Goal: Task Accomplishment & Management: Manage account settings

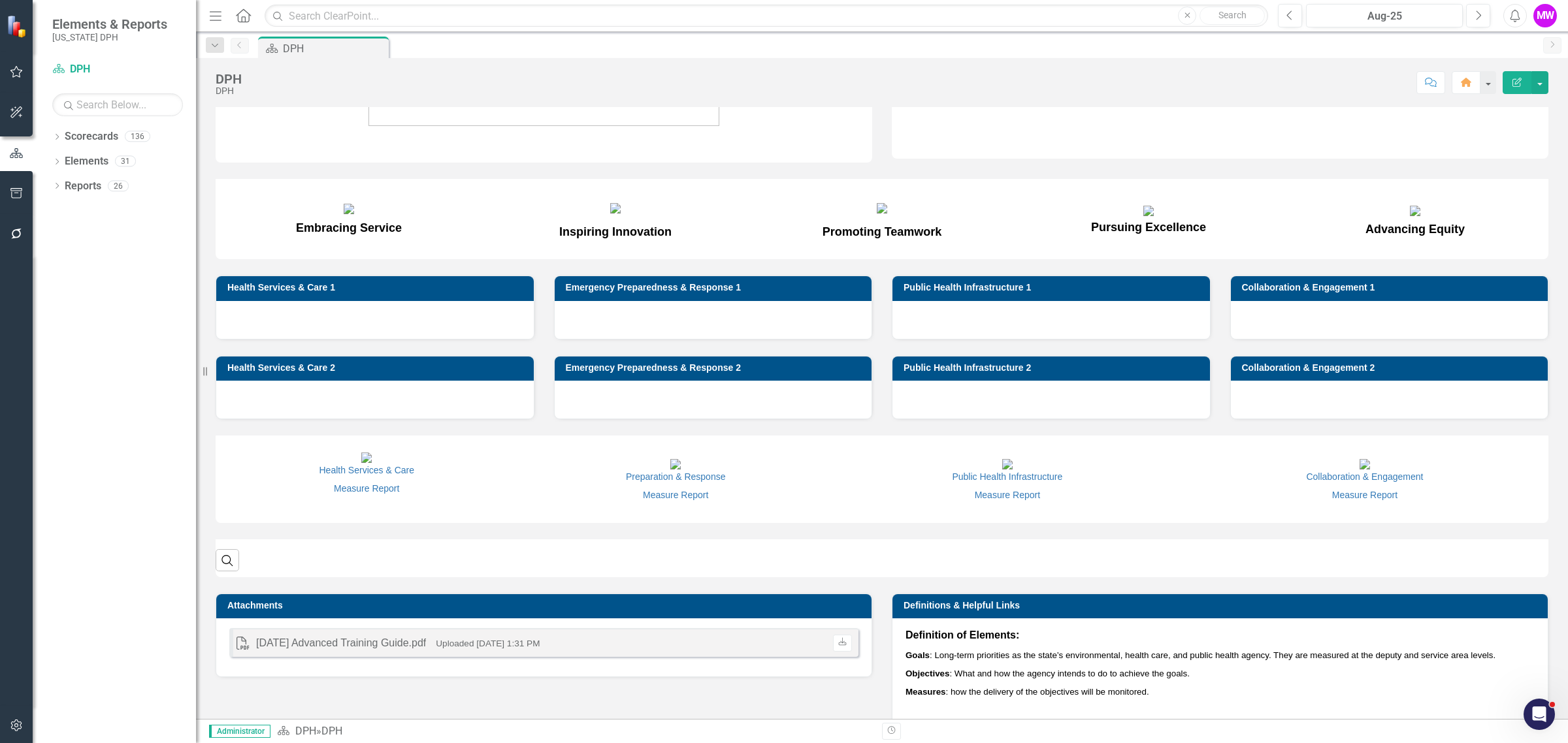
scroll to position [327, 0]
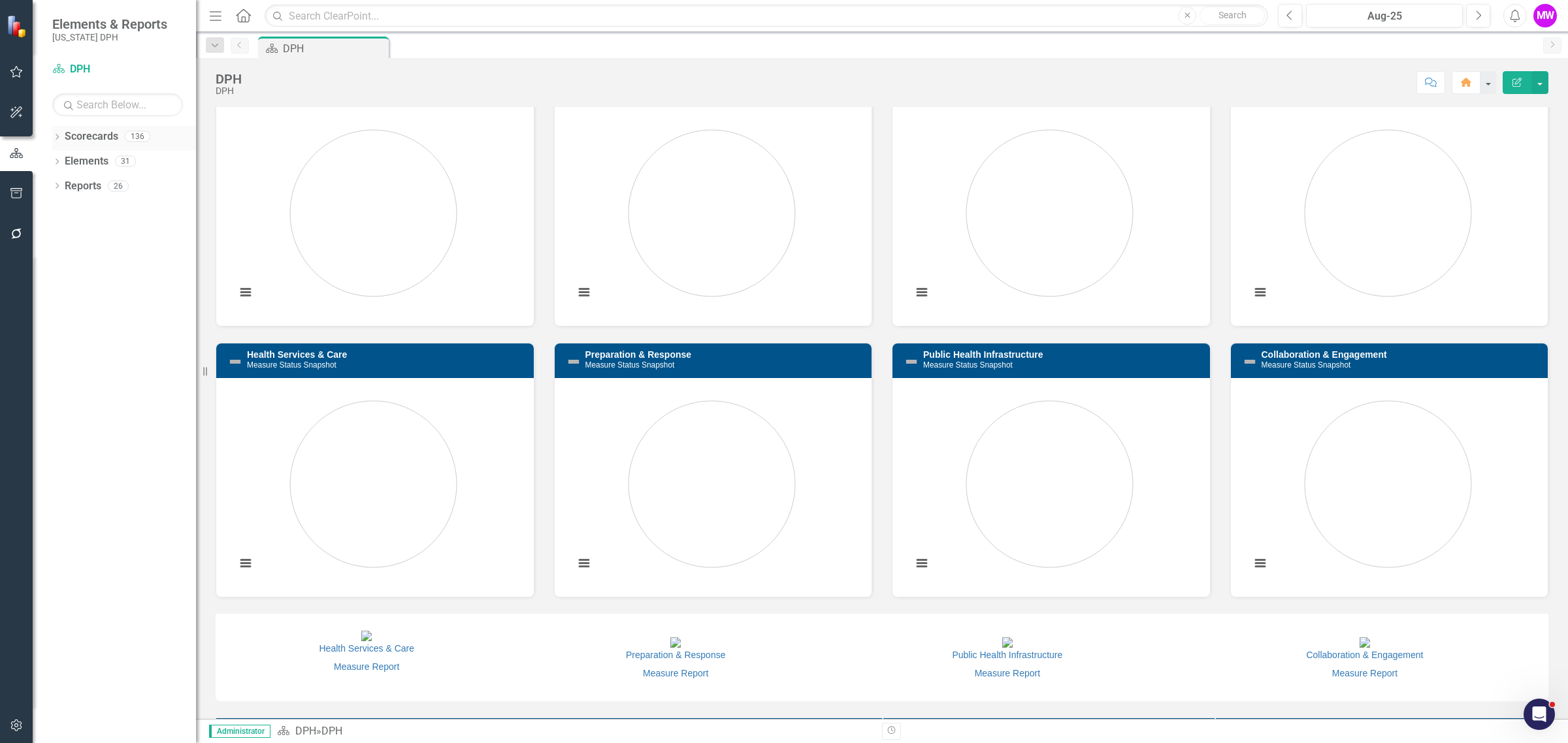
click at [73, 139] on link "Scorecards" at bounding box center [92, 137] width 54 height 15
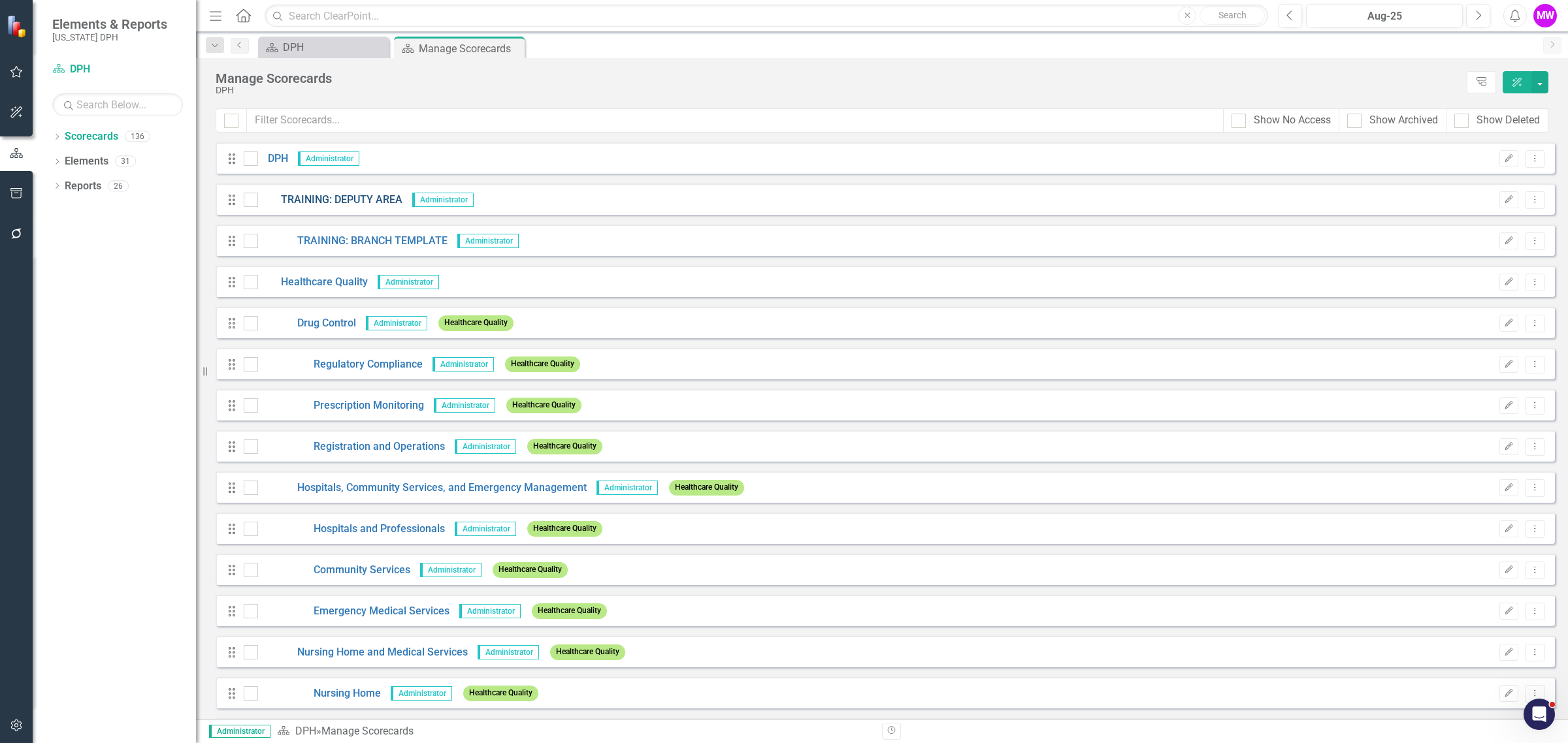
click at [317, 197] on link "TRAINING: DEPUTY AREA" at bounding box center [330, 200] width 145 height 15
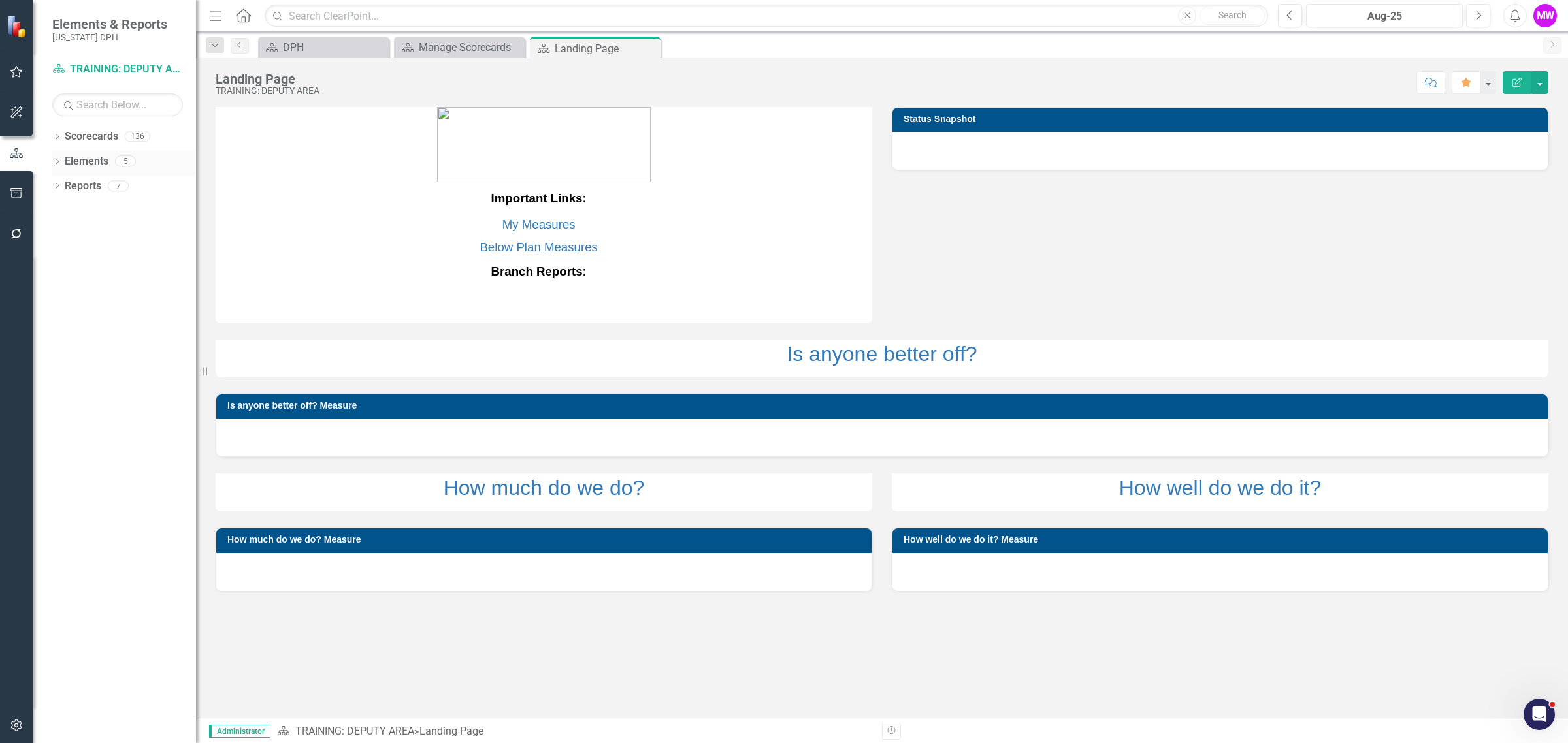
click at [94, 157] on link "Elements" at bounding box center [86, 161] width 44 height 15
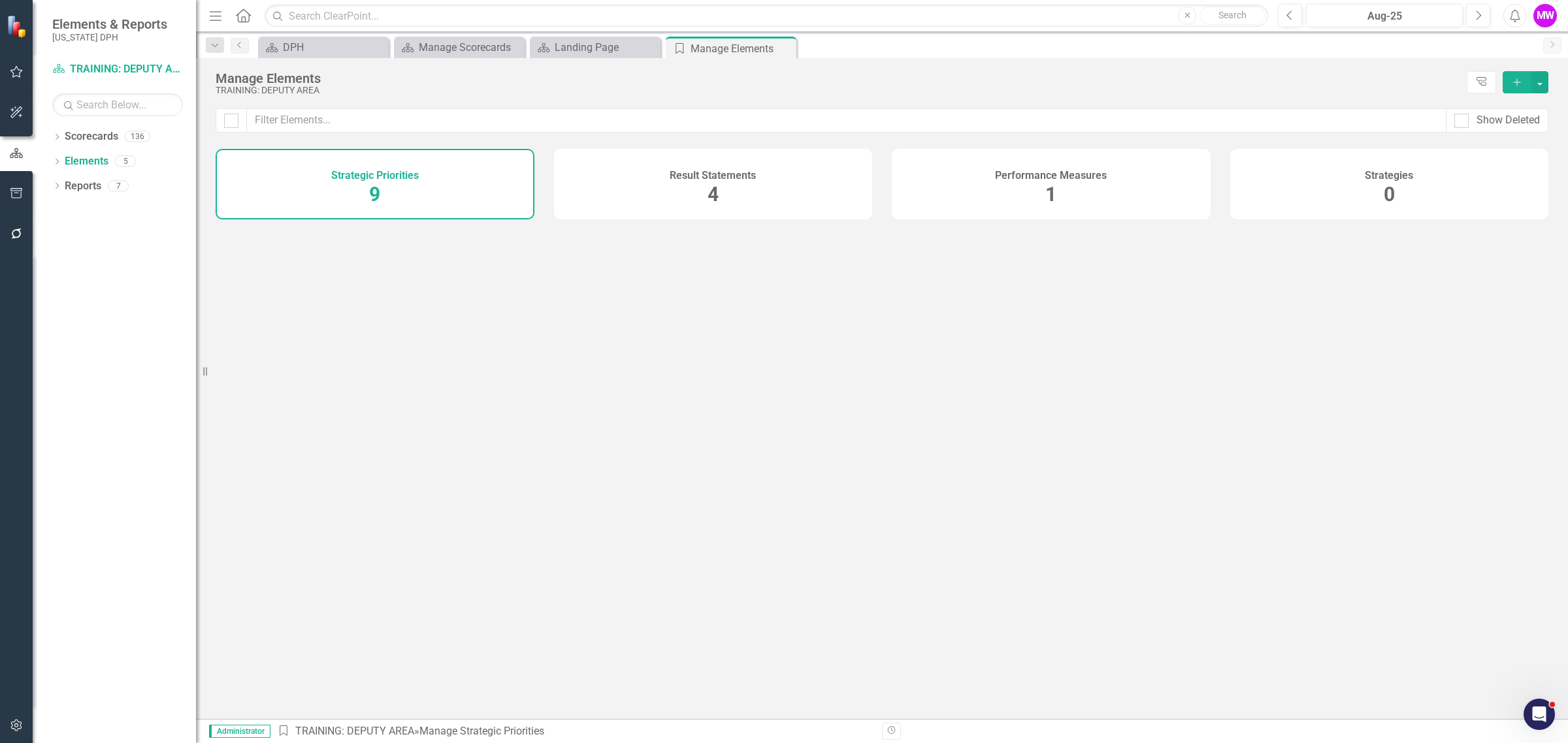
click at [1004, 197] on div "Performance Measures 1" at bounding box center [1051, 183] width 319 height 70
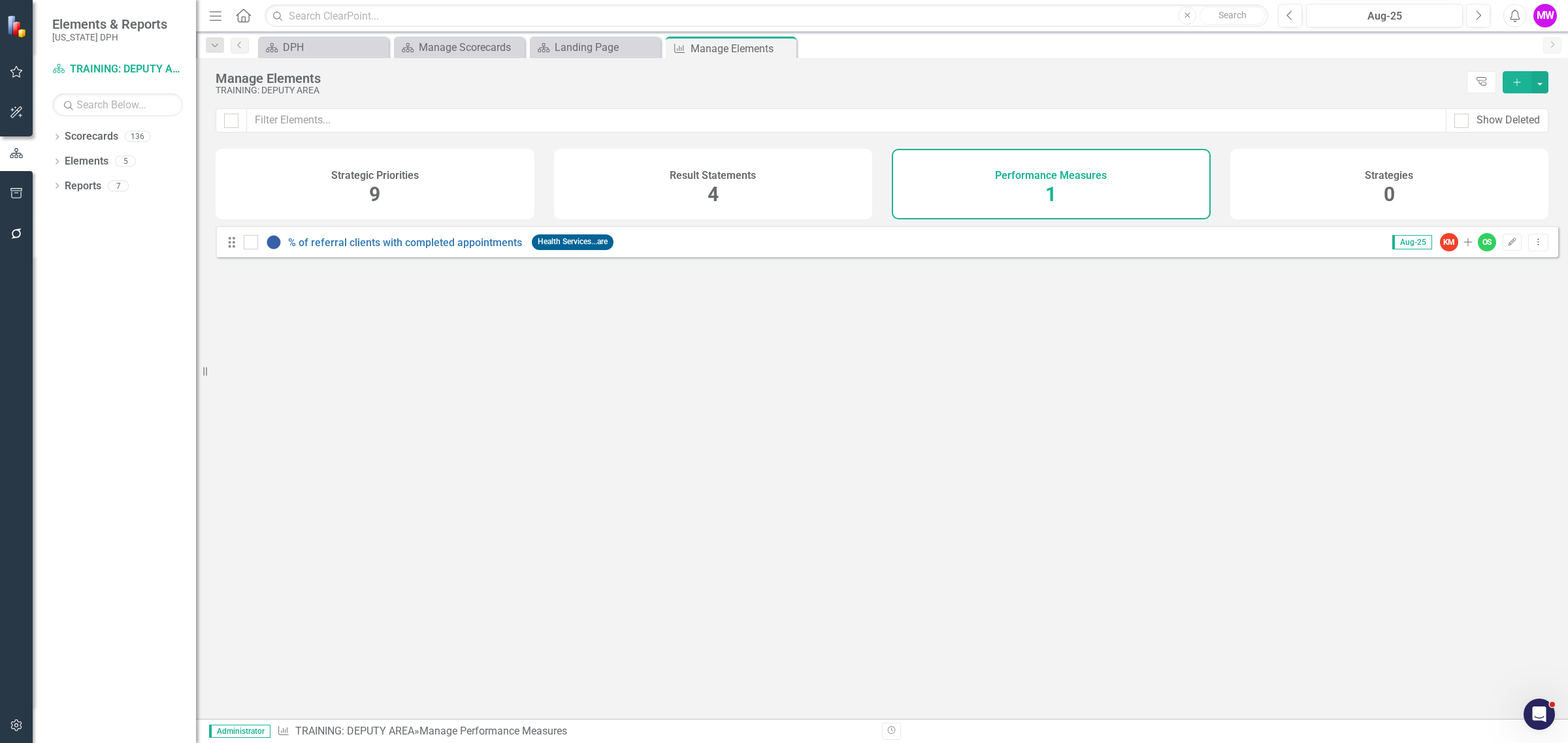
click at [1004, 197] on div "Performance Measures 1" at bounding box center [1051, 183] width 319 height 70
click at [325, 249] on link "% of referral clients with completed appointments" at bounding box center [405, 242] width 234 height 13
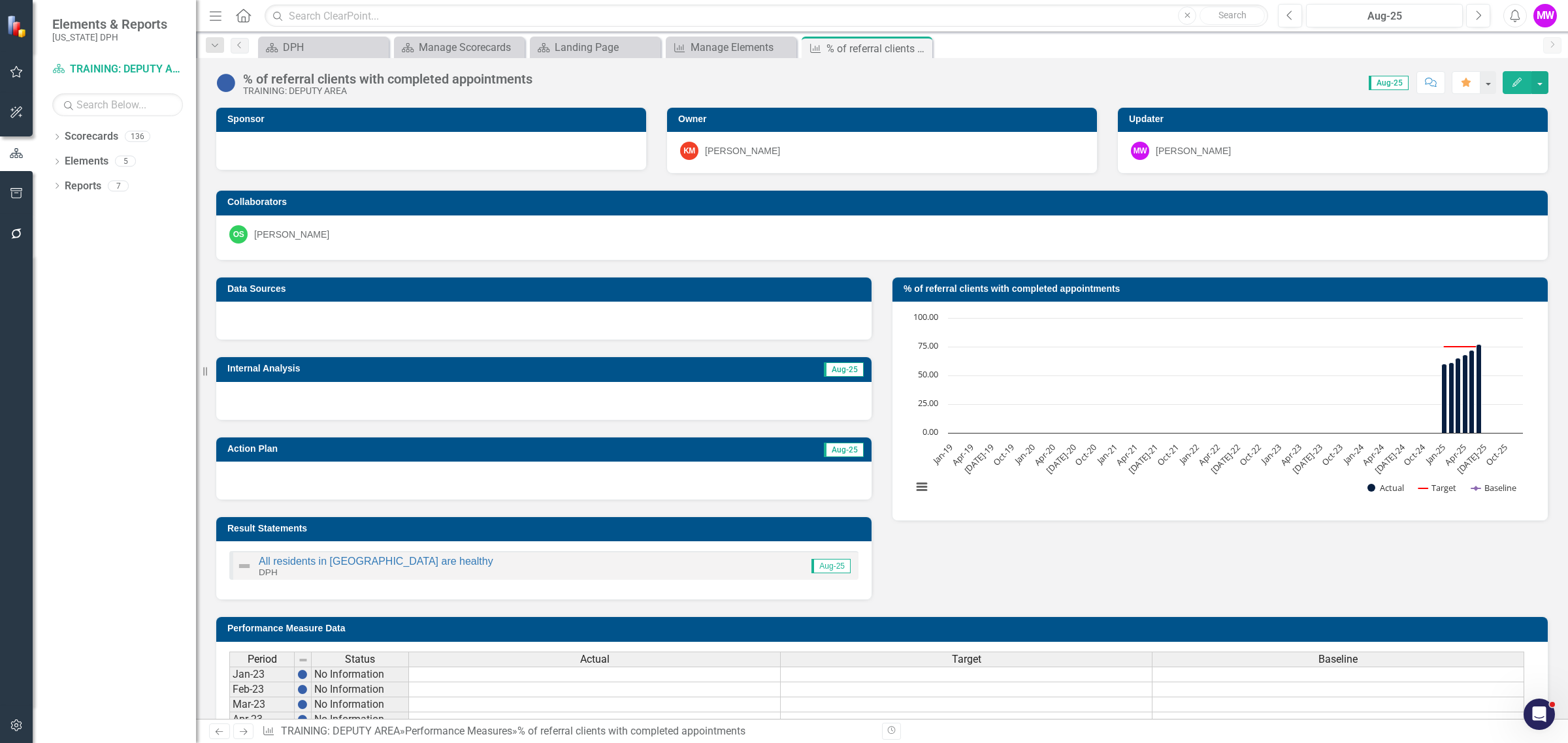
click at [1367, 289] on h3 "% of referral clients with completed appointments" at bounding box center [1222, 288] width 638 height 10
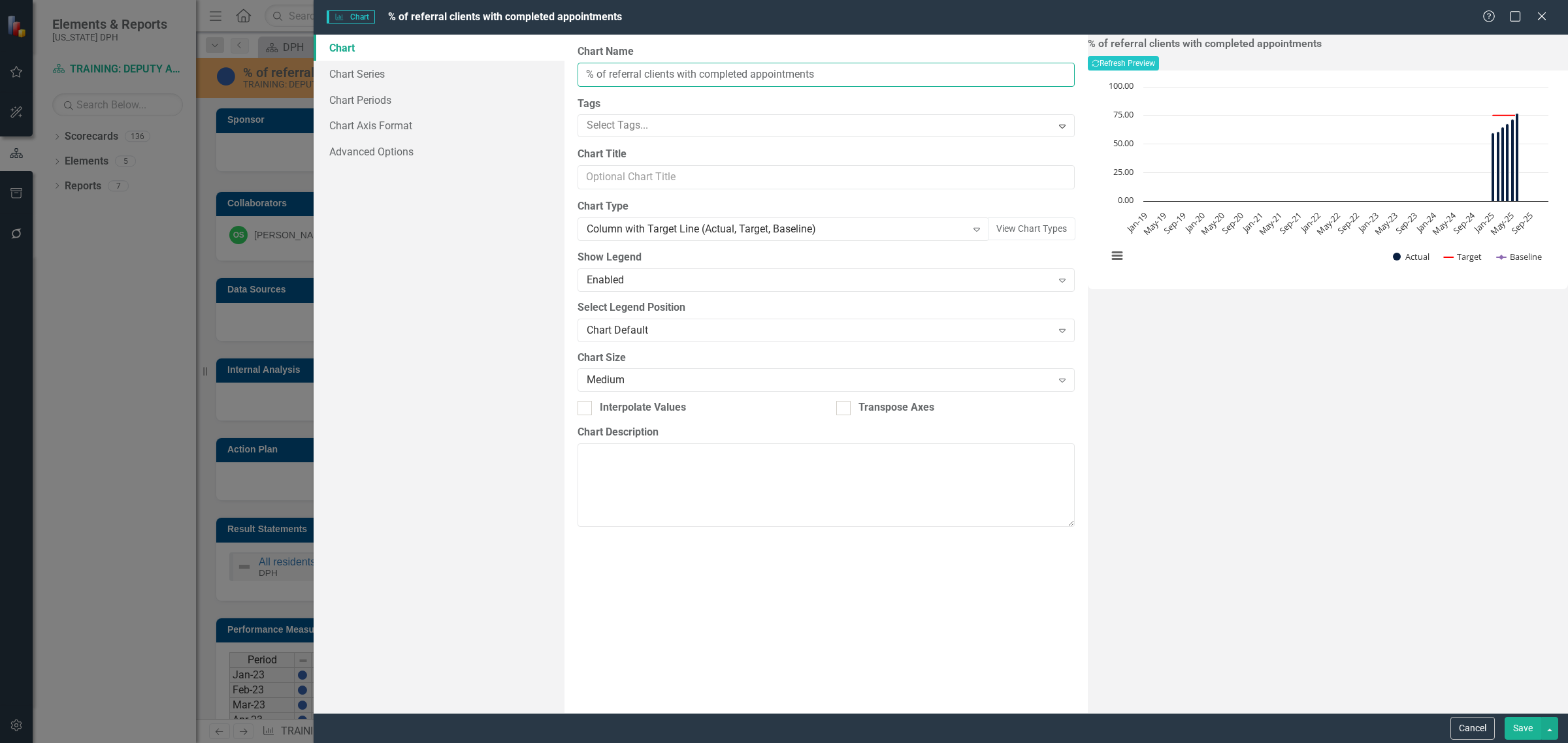
click at [870, 70] on input "% of referral clients with completed appointments" at bounding box center [826, 75] width 497 height 24
click at [1304, 422] on div "% of referral clients with completed appointments Recalculate Refresh Preview C…" at bounding box center [1328, 374] width 480 height 678
click at [717, 134] on div at bounding box center [816, 126] width 470 height 17
click at [717, 131] on div at bounding box center [827, 123] width 497 height 15
click at [715, 187] on input "Chart Title" at bounding box center [826, 185] width 497 height 24
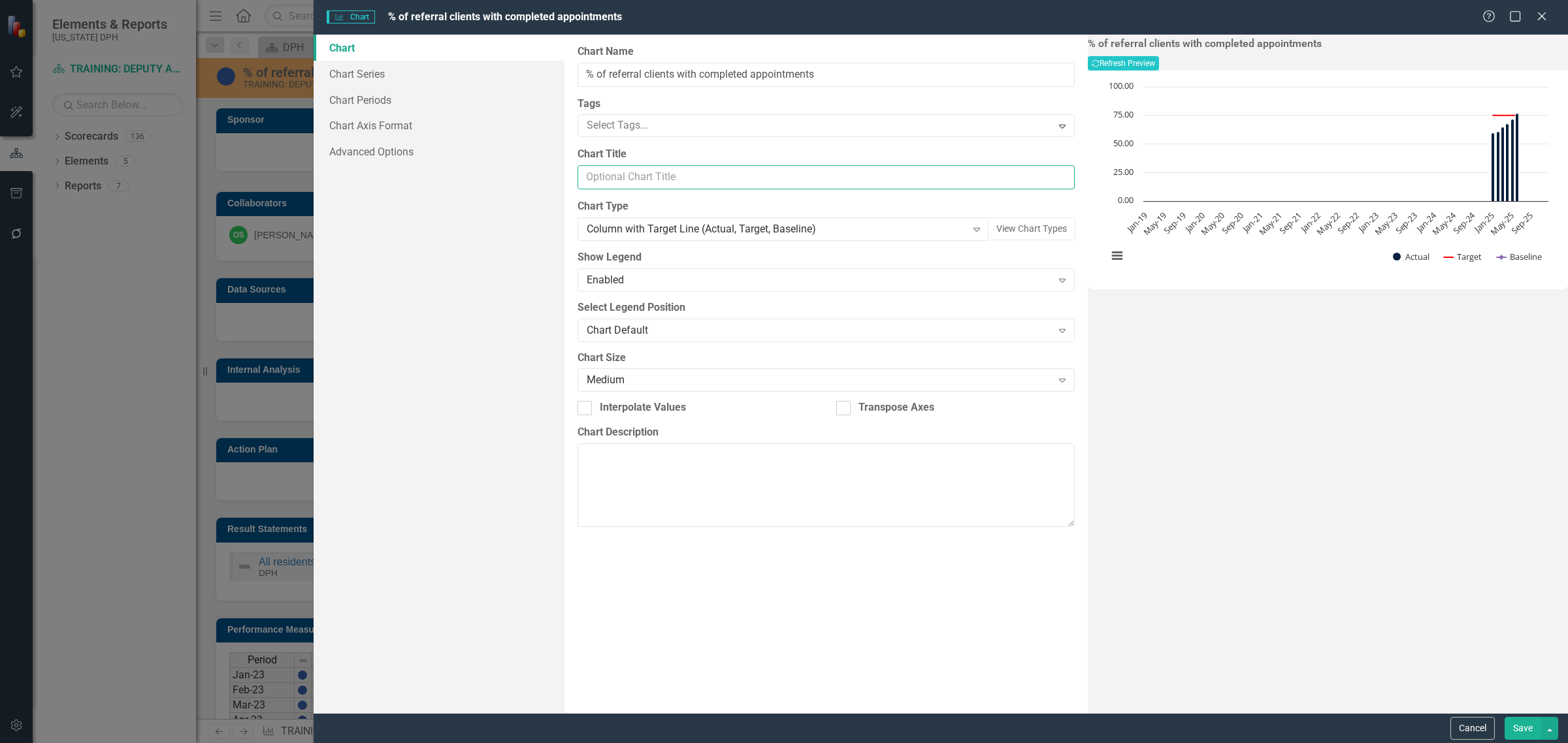
click at [715, 187] on input "Chart Title" at bounding box center [826, 177] width 497 height 24
click at [568, 196] on div "From this page, you can define the name, type, and size of the chart. You can a…" at bounding box center [826, 374] width 523 height 678
click at [970, 230] on icon "Expand" at bounding box center [977, 230] width 13 height 11
click at [1000, 229] on button "View Chart Types" at bounding box center [1031, 229] width 88 height 23
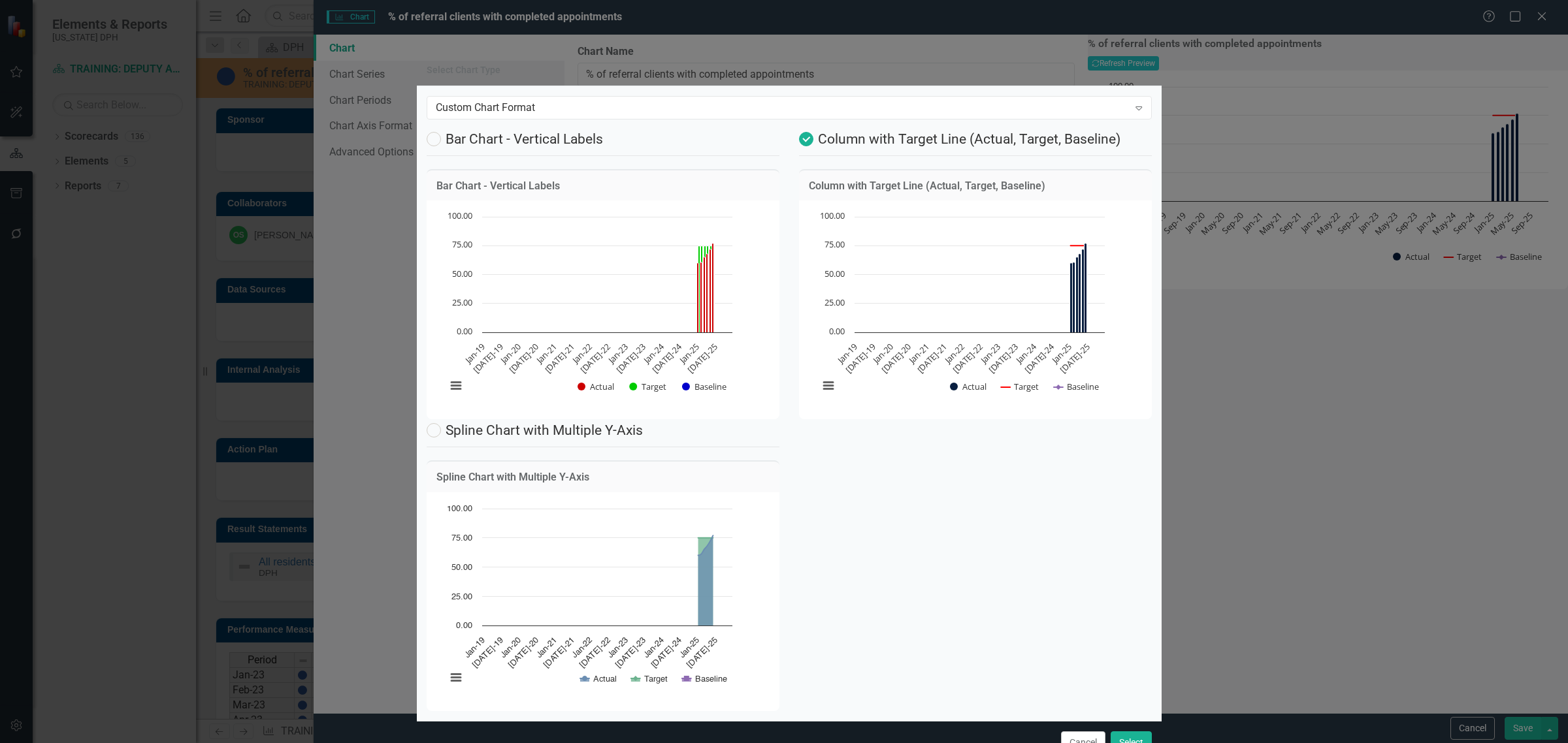
click at [553, 278] on rect "Interactive chart" at bounding box center [589, 308] width 299 height 196
click at [562, 389] on rect "Interactive chart" at bounding box center [589, 308] width 299 height 196
click at [1082, 109] on div "Custom Chart Format" at bounding box center [782, 107] width 693 height 15
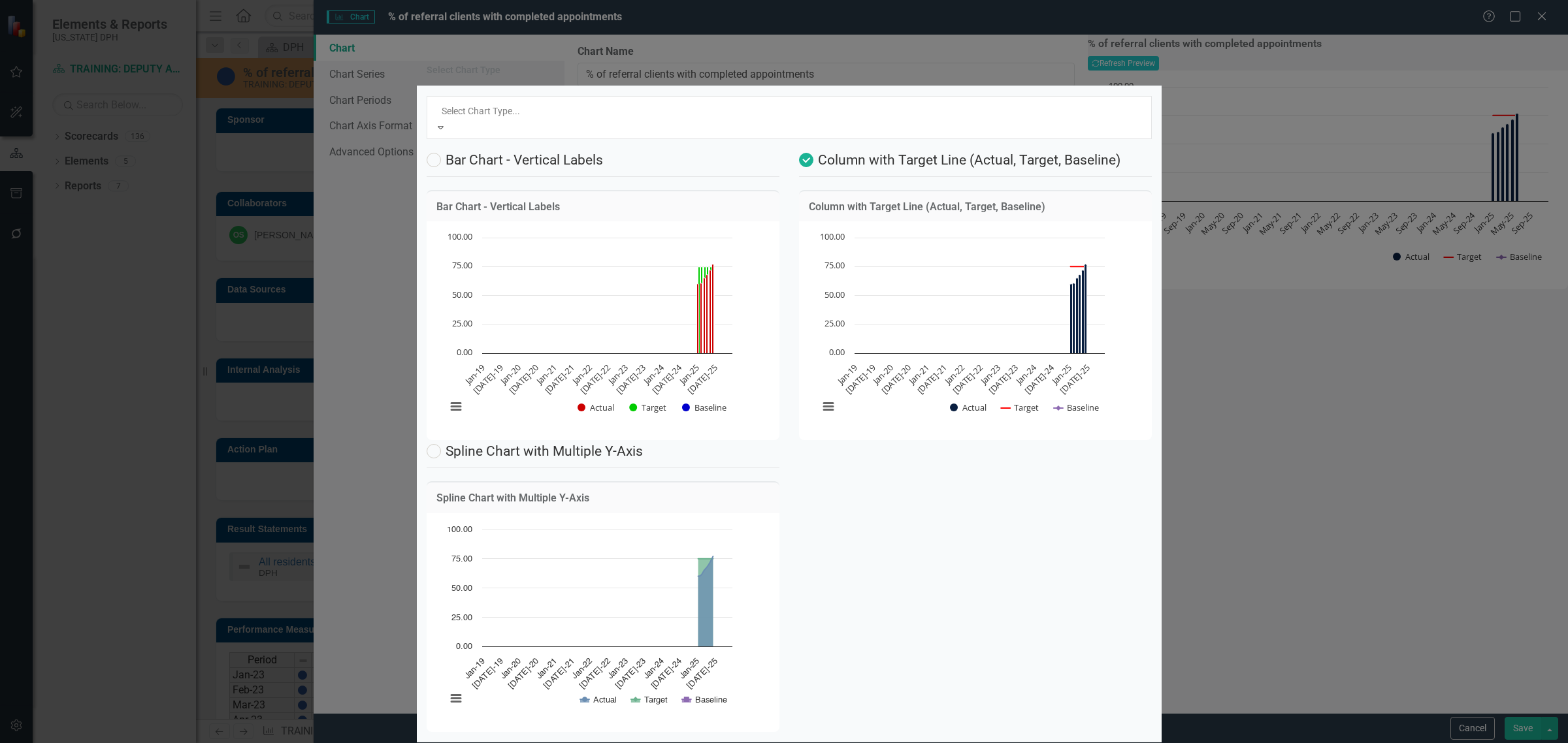
click at [634, 742] on div "Modern" at bounding box center [784, 750] width 1568 height 15
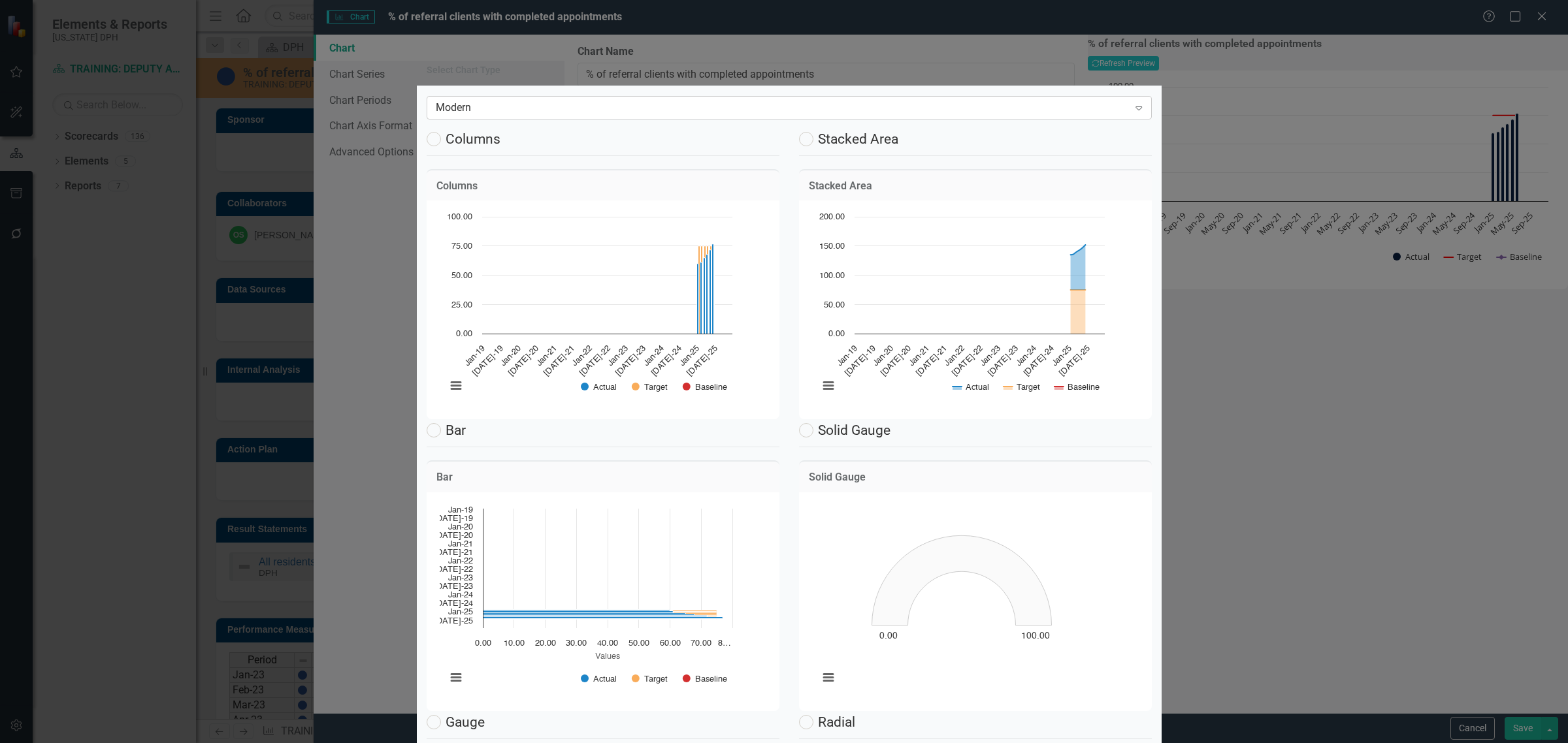
click at [507, 114] on div "Modern" at bounding box center [782, 107] width 693 height 15
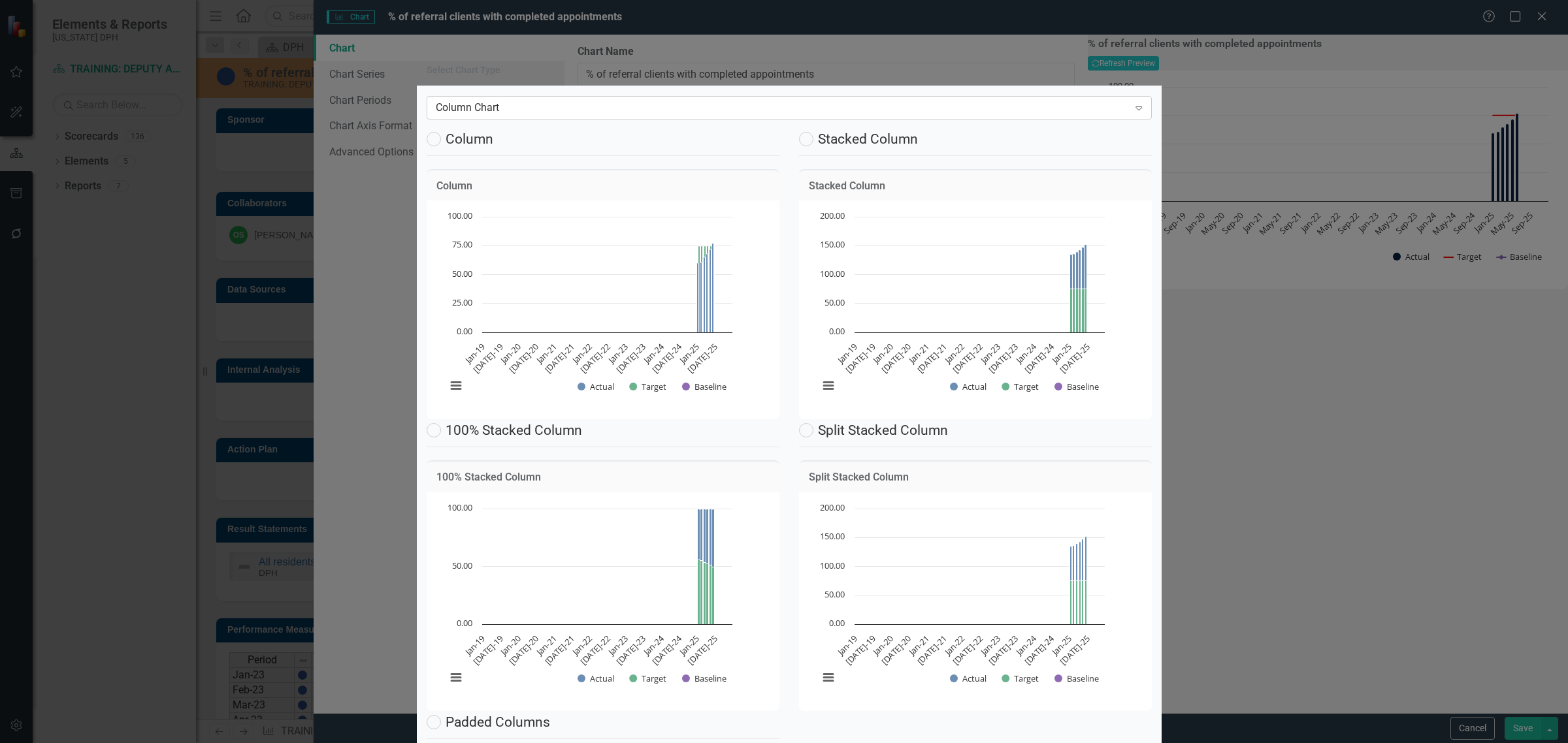
click at [557, 109] on div "Column Chart" at bounding box center [782, 107] width 693 height 15
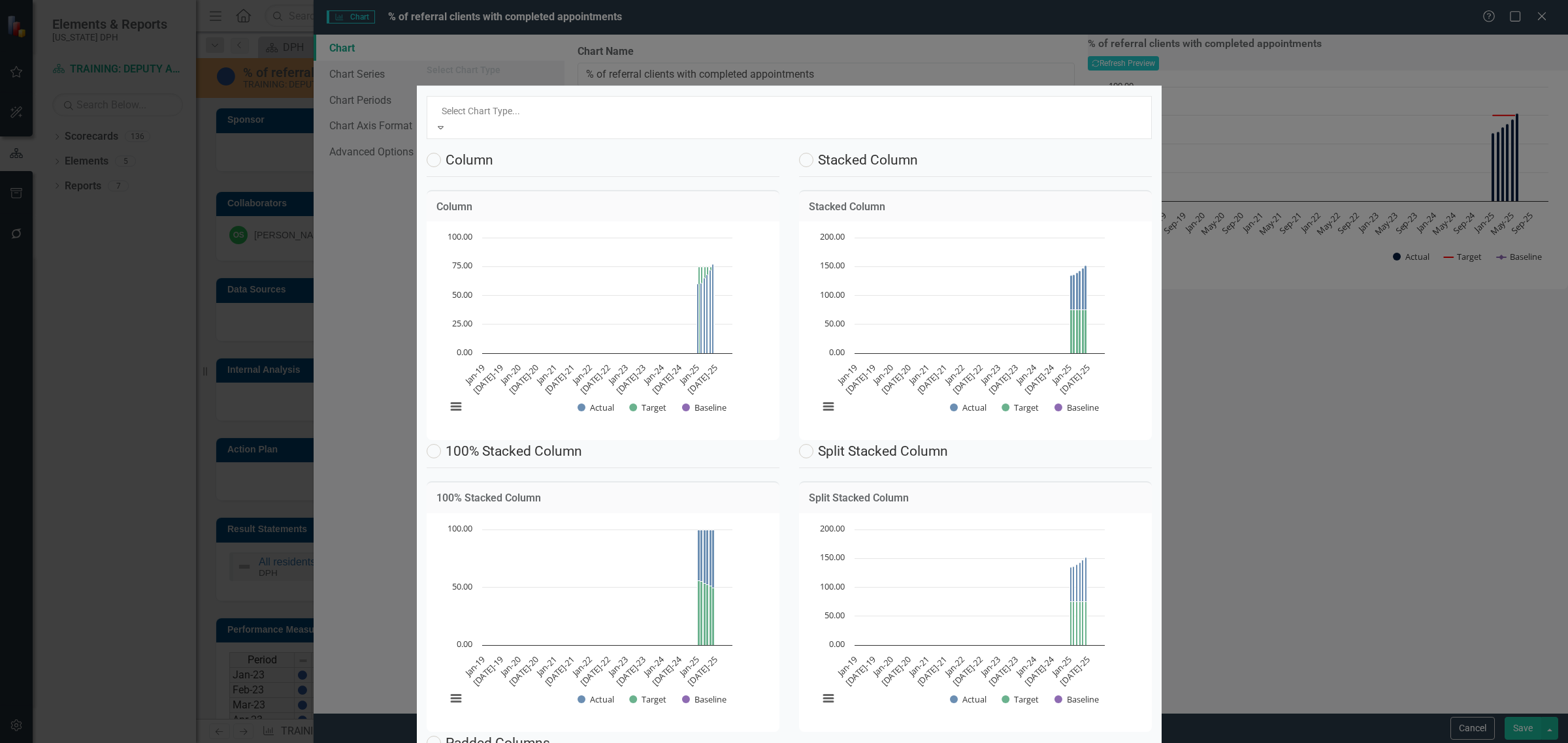
scroll to position [21, 0]
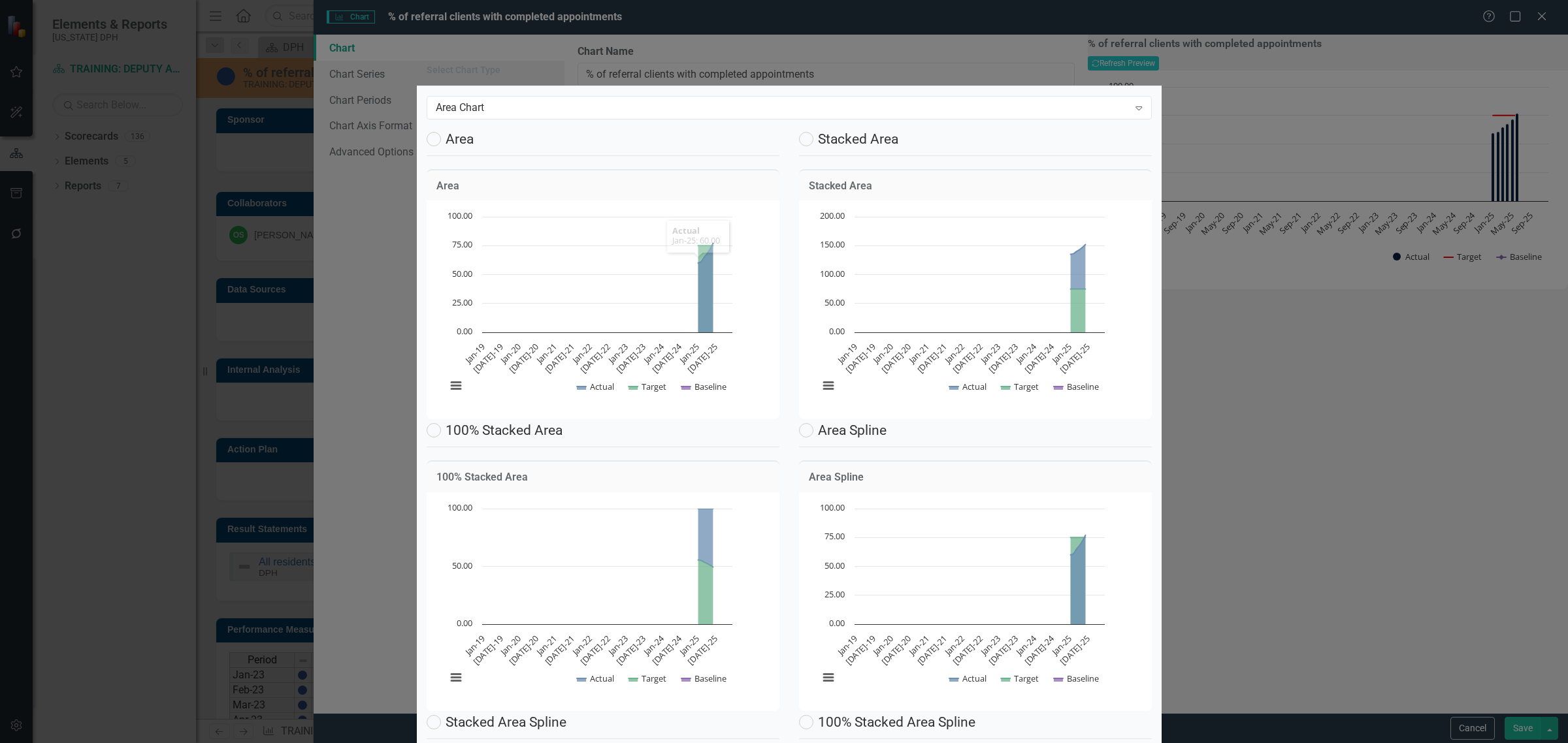
scroll to position [0, 0]
click at [587, 114] on div "Area Chart" at bounding box center [782, 107] width 693 height 15
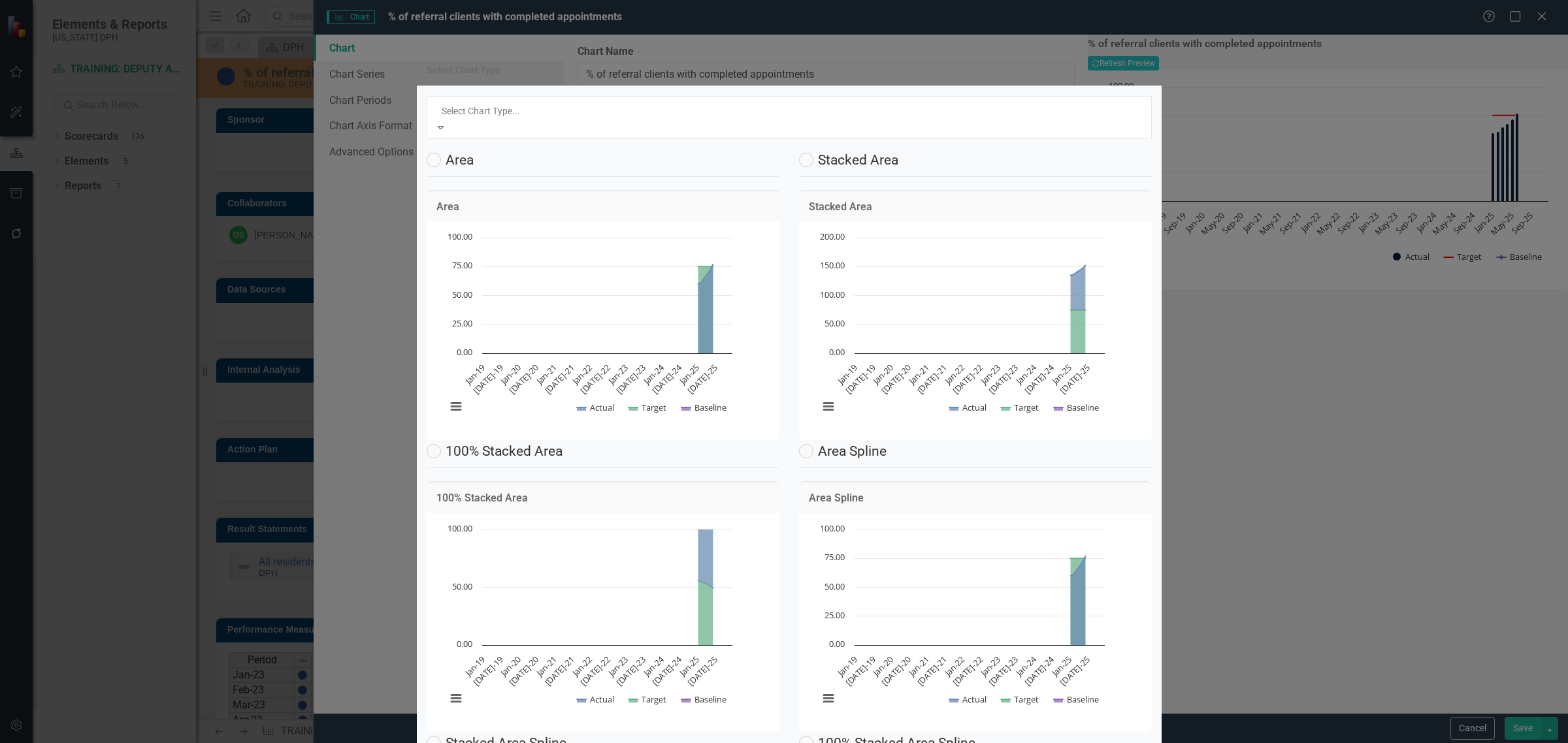
scroll to position [39, 0]
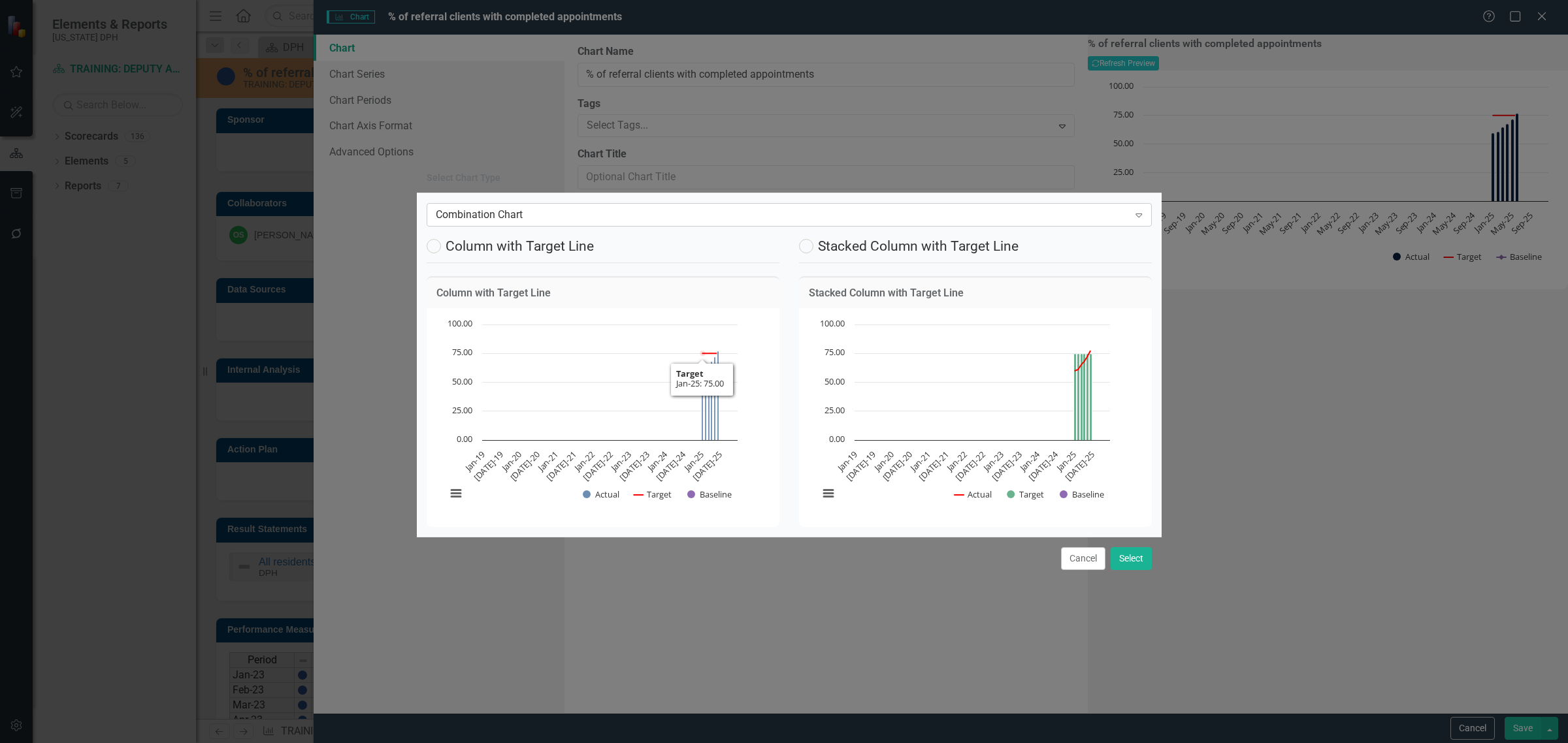
click at [570, 210] on div "Combination Chart" at bounding box center [782, 215] width 693 height 15
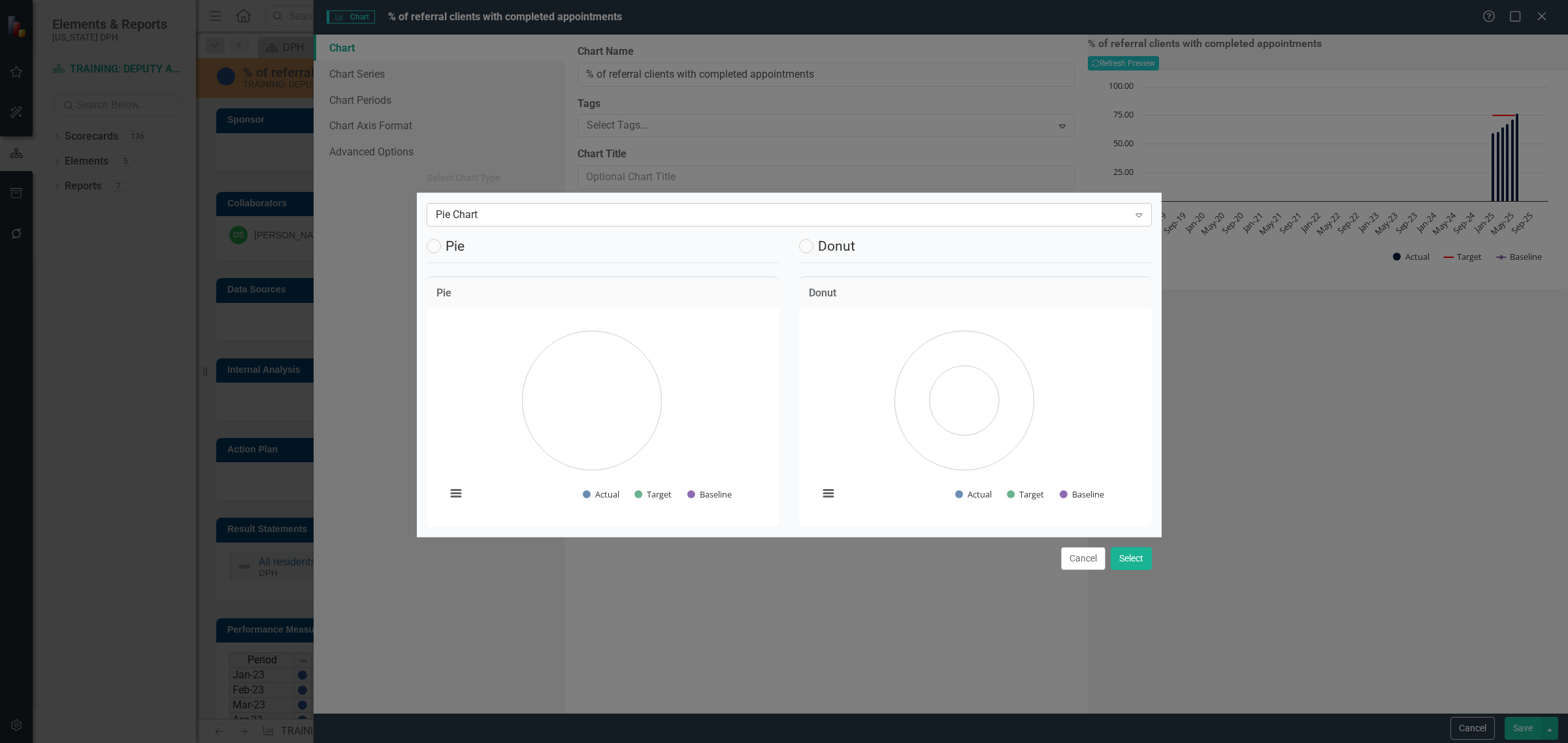
click at [634, 203] on div "Pie Chart Expand" at bounding box center [789, 214] width 725 height 23
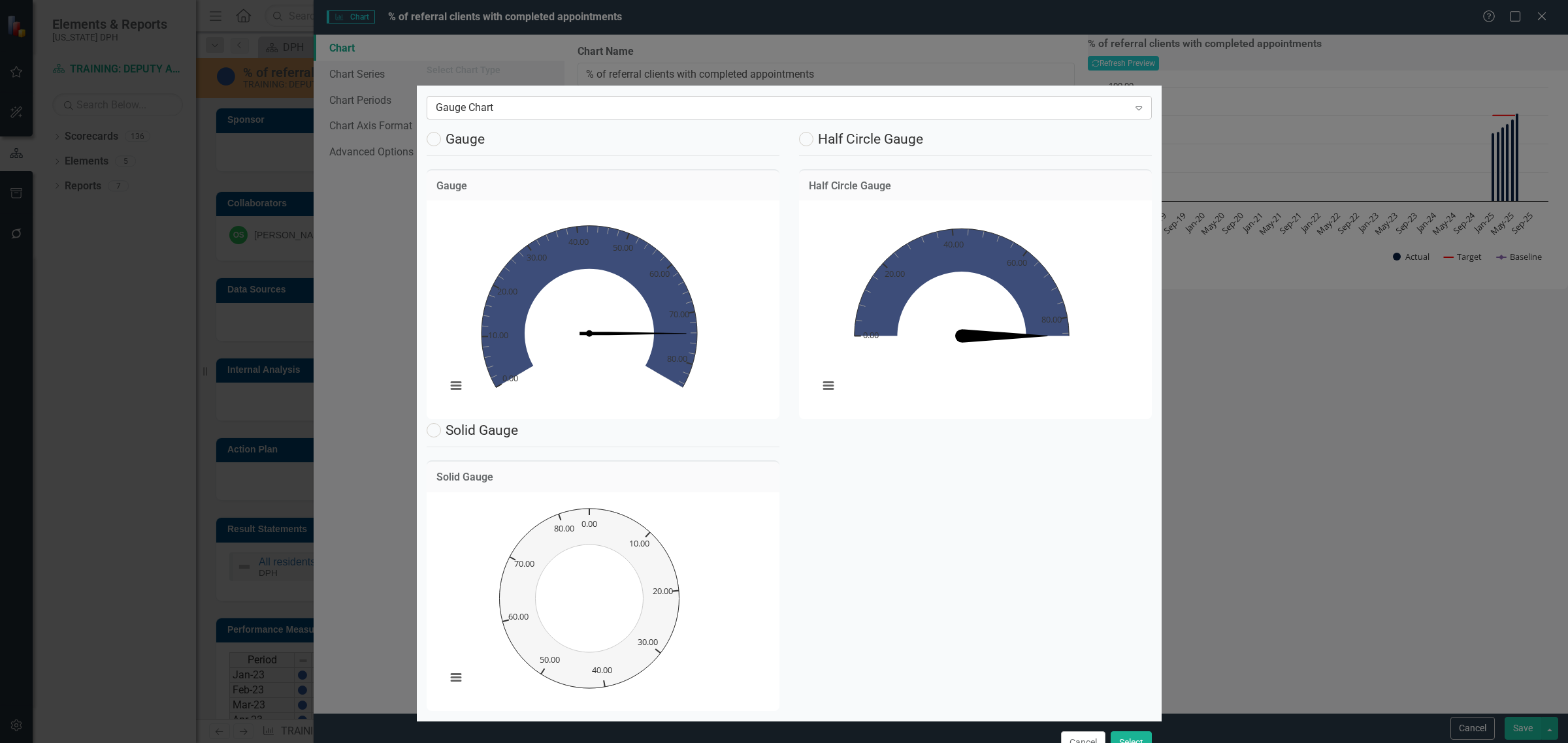
click at [598, 112] on div "Gauge Chart" at bounding box center [782, 107] width 693 height 15
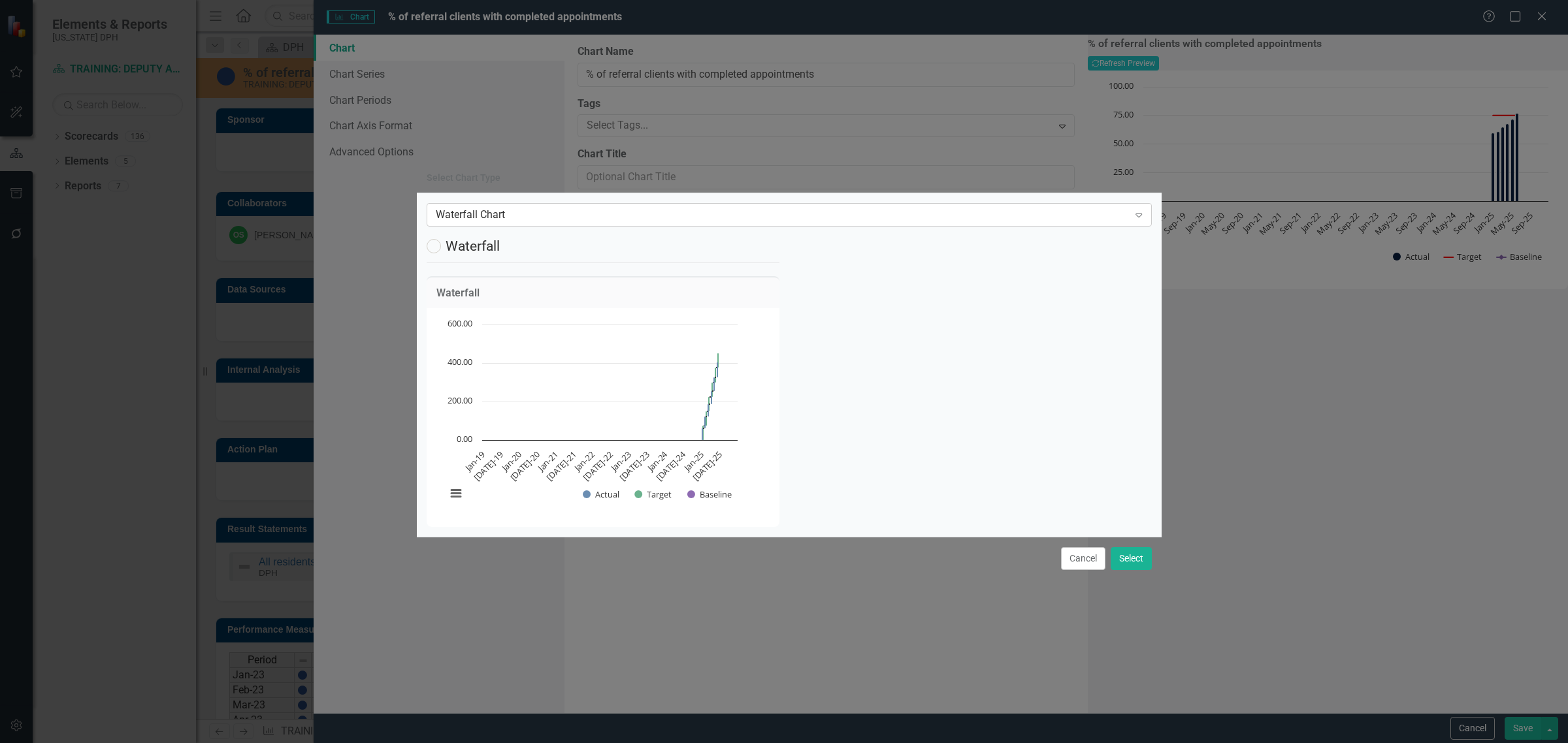
click at [546, 213] on div "Waterfall Chart" at bounding box center [782, 215] width 693 height 15
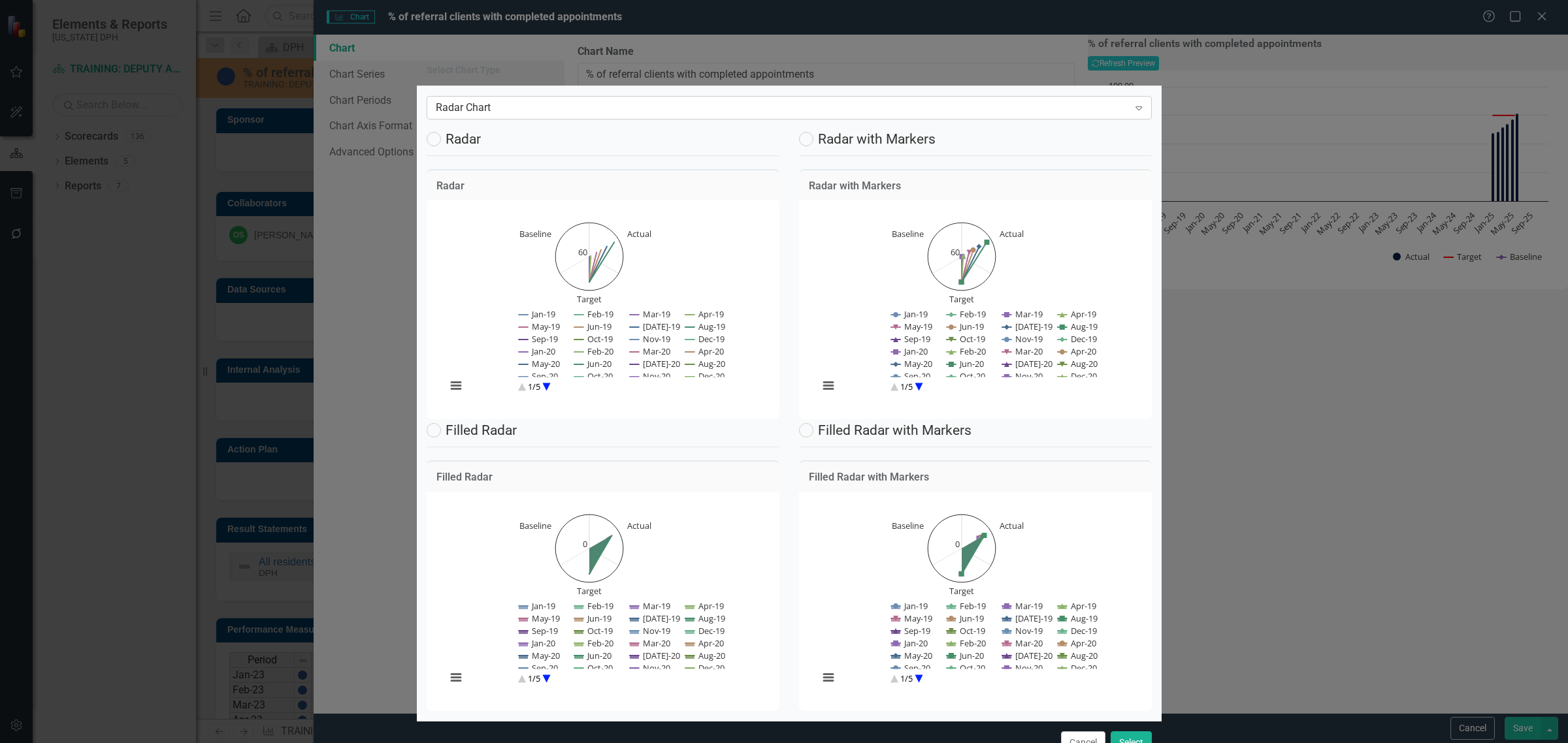
click at [593, 111] on div "Radar Chart" at bounding box center [782, 107] width 693 height 15
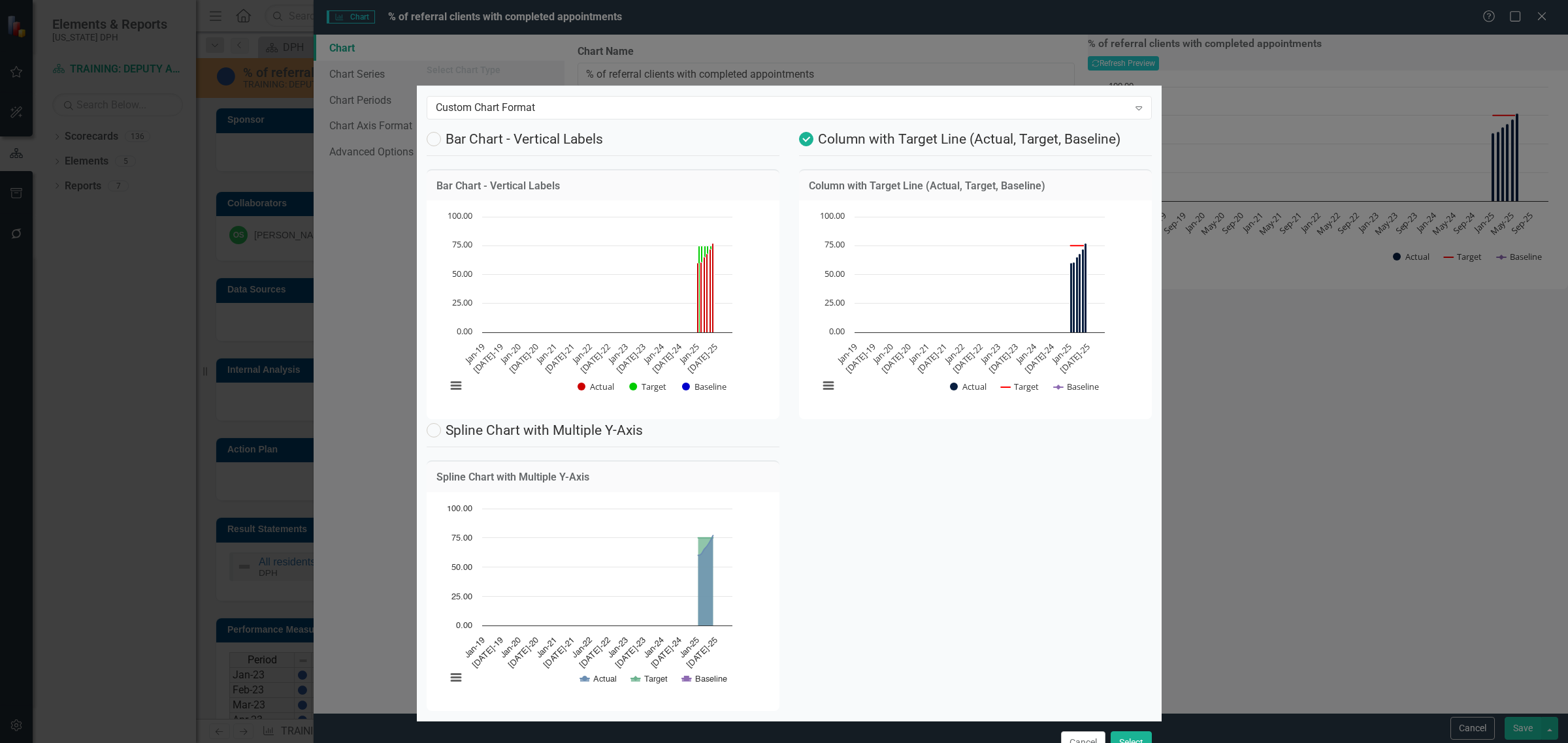
click at [455, 138] on label "Bar Chart - Vertical Labels" at bounding box center [514, 139] width 176 height 14
click at [435, 138] on input "Bar Chart - Vertical Labels" at bounding box center [431, 136] width 9 height 9
radio input "true"
radio input "false"
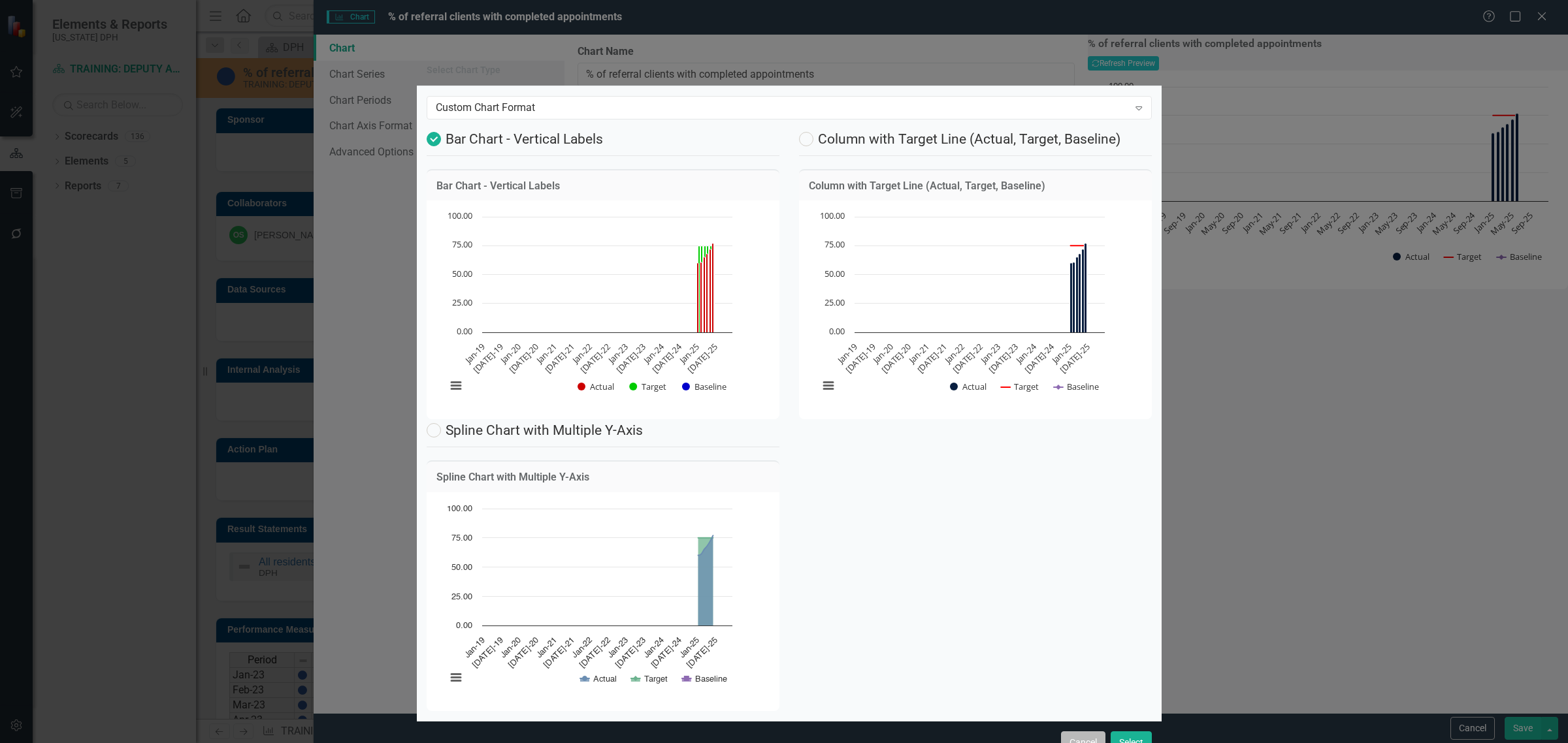
click at [1072, 731] on button "Cancel" at bounding box center [1083, 742] width 44 height 23
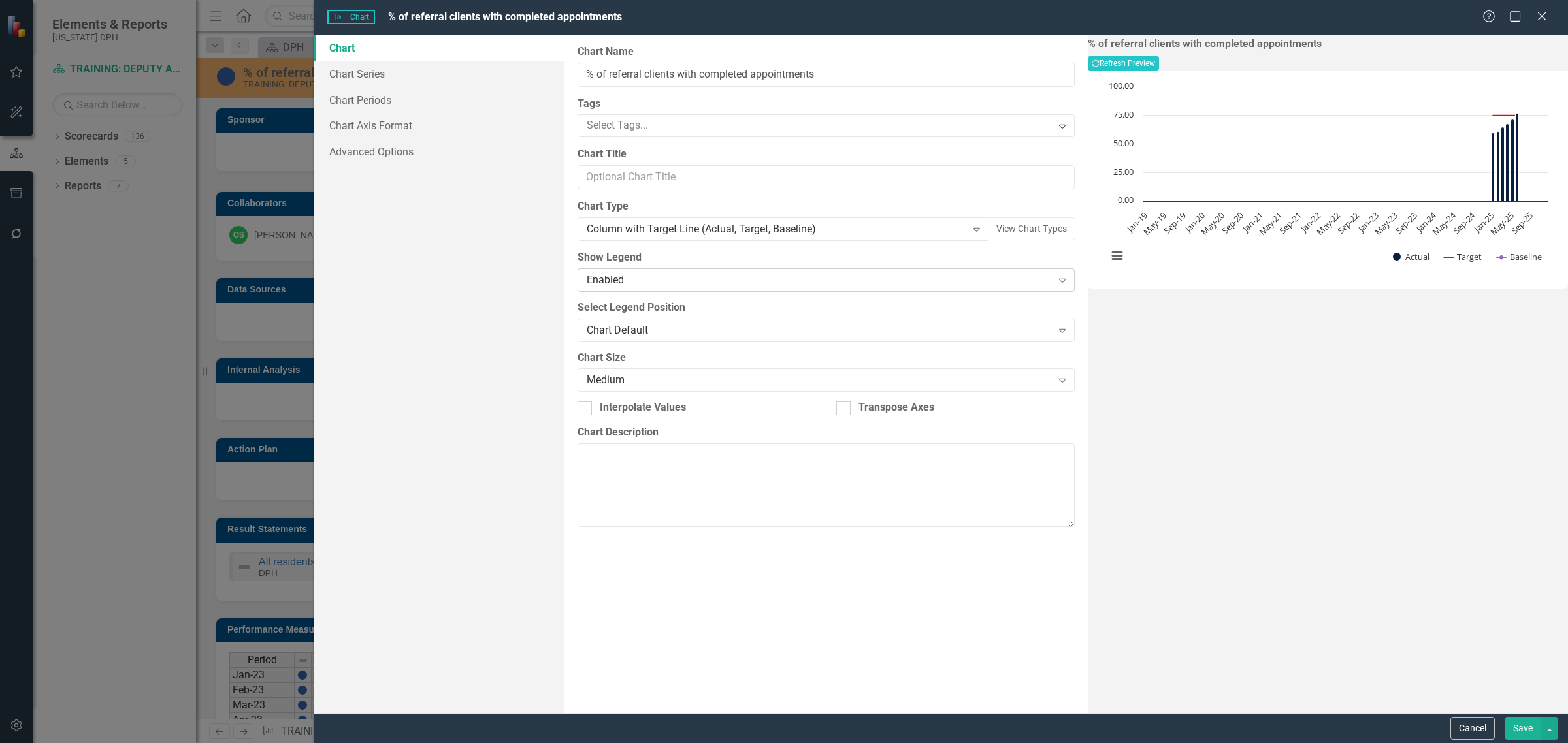
click at [693, 274] on div "Enabled" at bounding box center [819, 280] width 465 height 15
click at [668, 282] on div "Disabled" at bounding box center [819, 280] width 465 height 15
click at [671, 337] on div "Chart Default" at bounding box center [819, 330] width 465 height 15
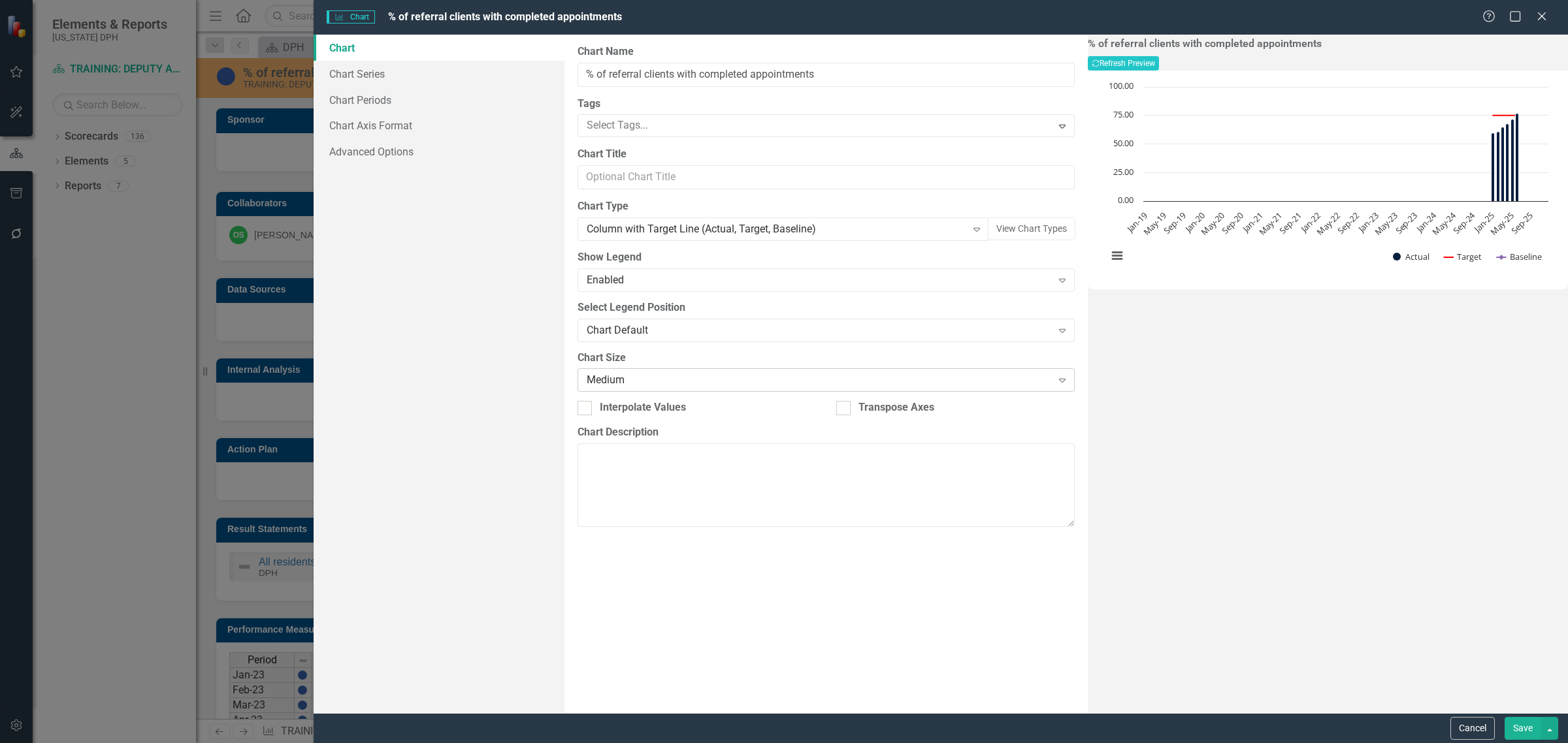
click at [644, 390] on div "Medium Expand" at bounding box center [826, 380] width 497 height 23
click at [634, 381] on div "Large" at bounding box center [819, 380] width 465 height 15
click at [1459, 726] on button "Cancel" at bounding box center [1472, 728] width 44 height 23
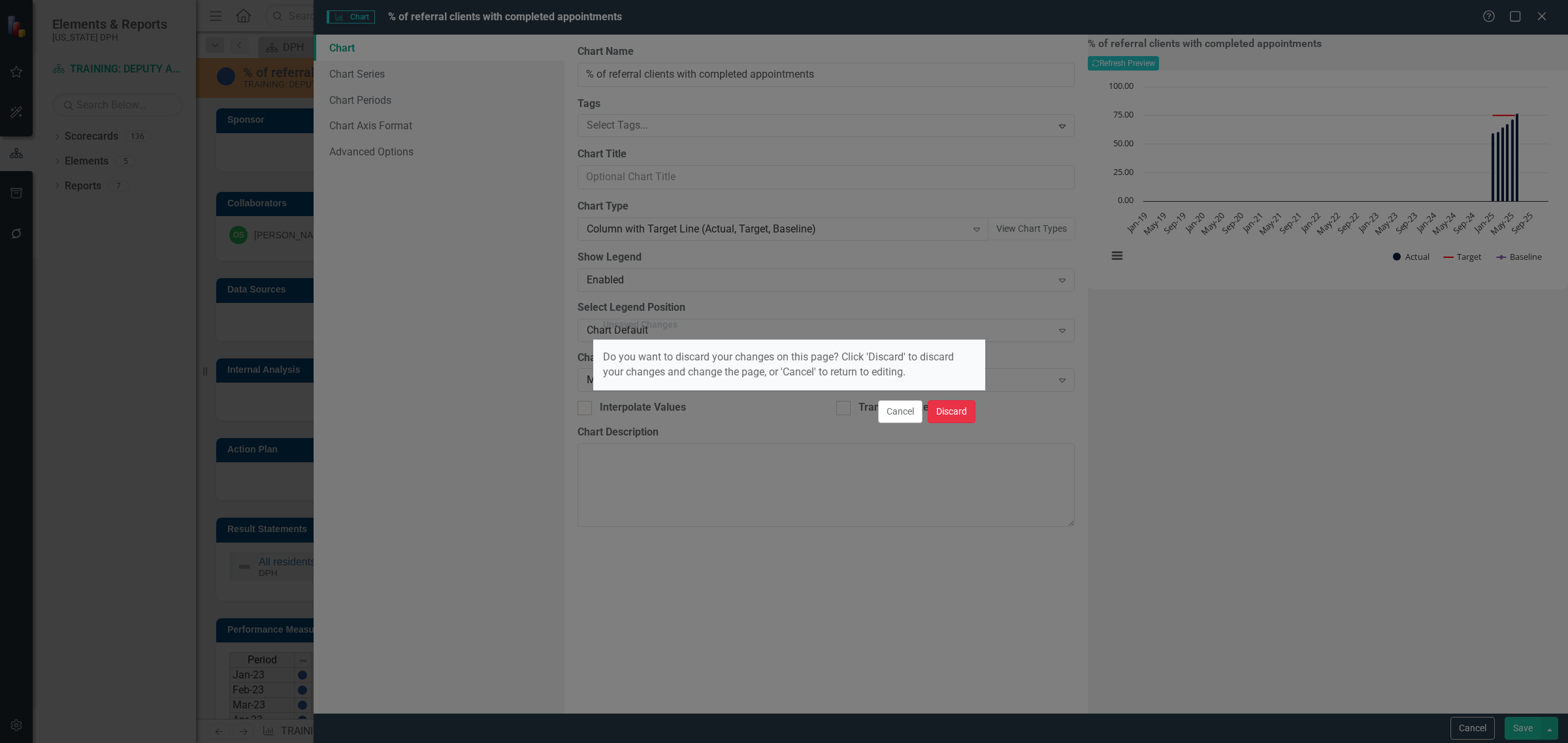
click at [957, 413] on button "Discard" at bounding box center [951, 412] width 48 height 23
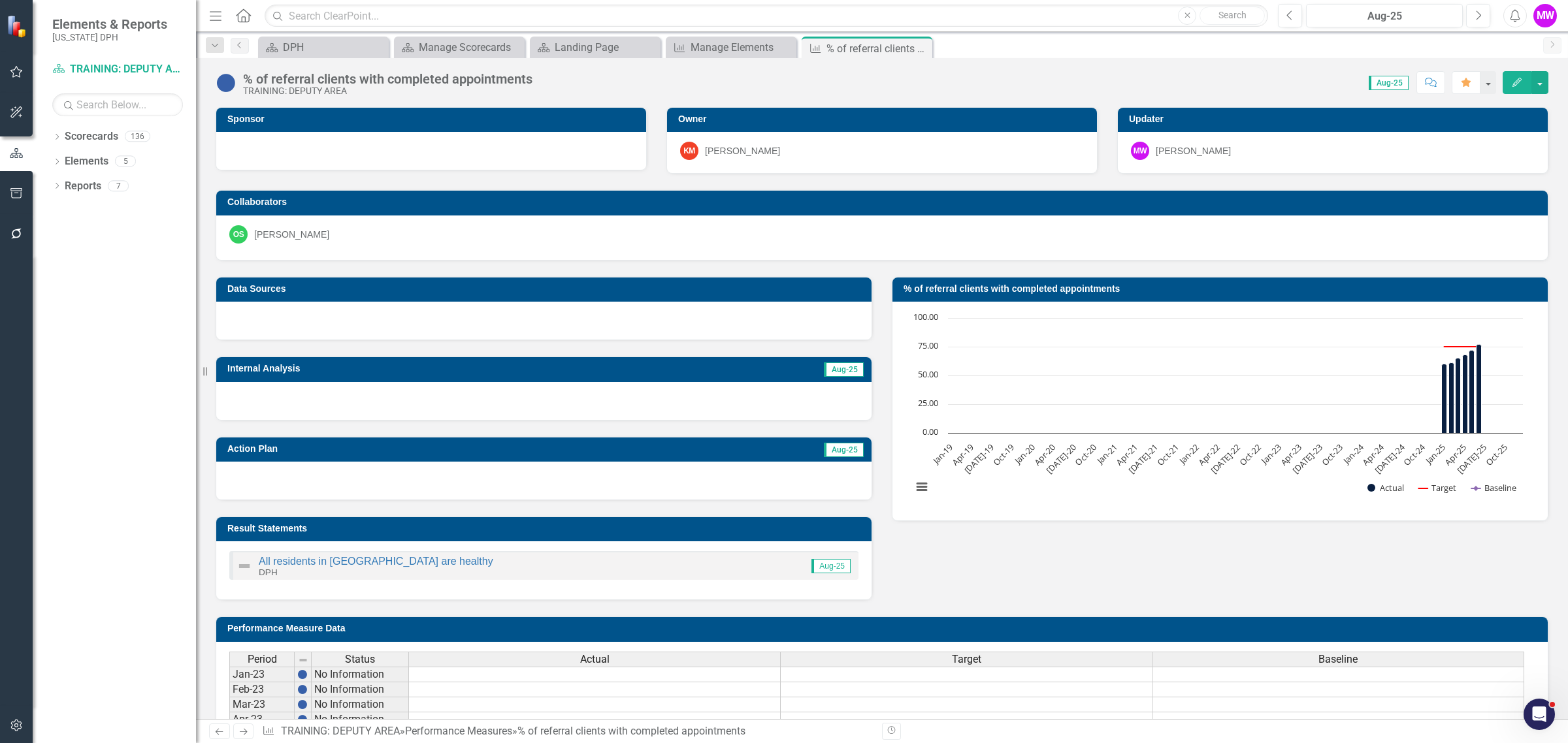
click at [1116, 293] on h3 "% of referral clients with completed appointments" at bounding box center [1222, 288] width 638 height 10
click at [1150, 289] on h3 "% of referral clients with completed appointments" at bounding box center [1222, 288] width 638 height 10
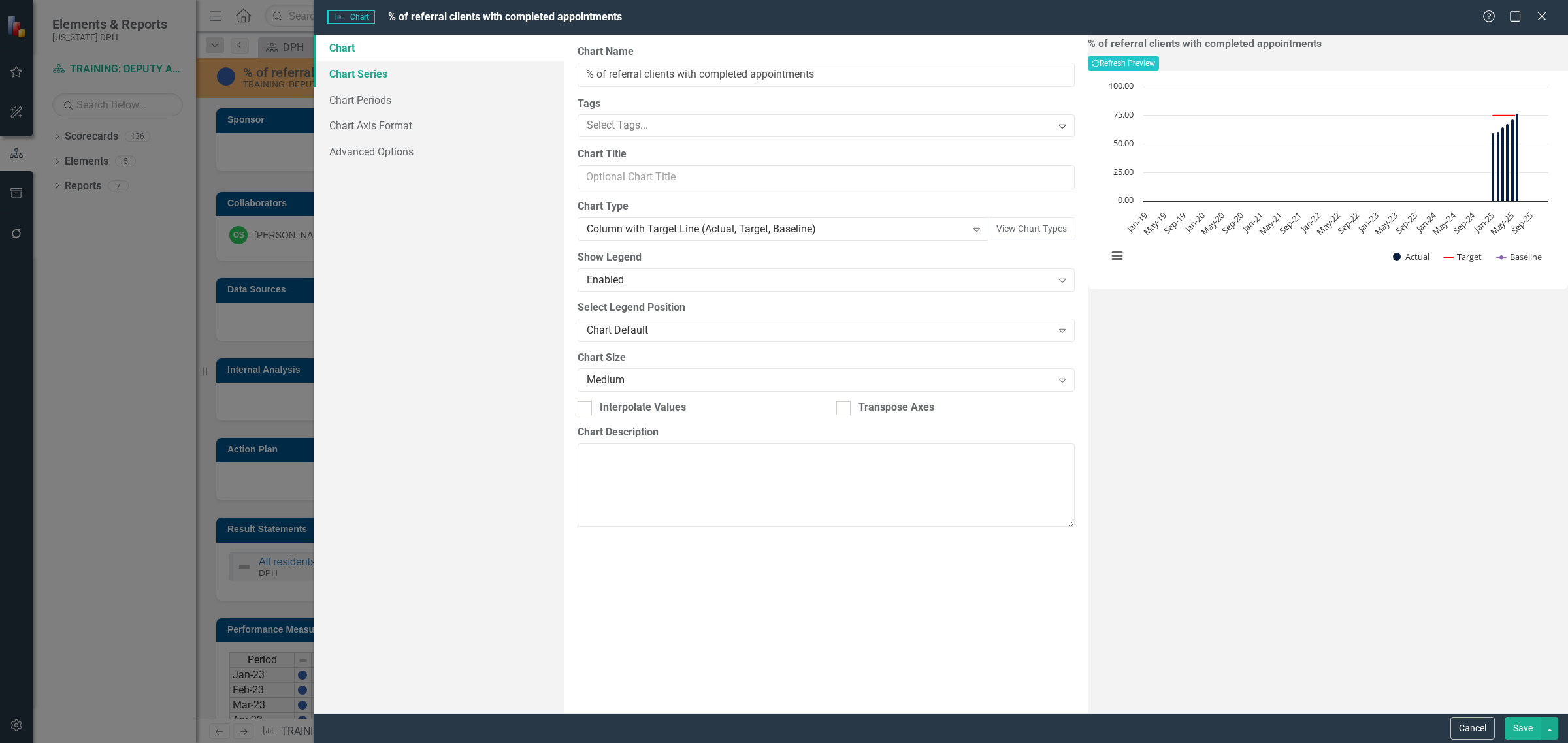
click at [400, 77] on link "Chart Series" at bounding box center [439, 74] width 251 height 26
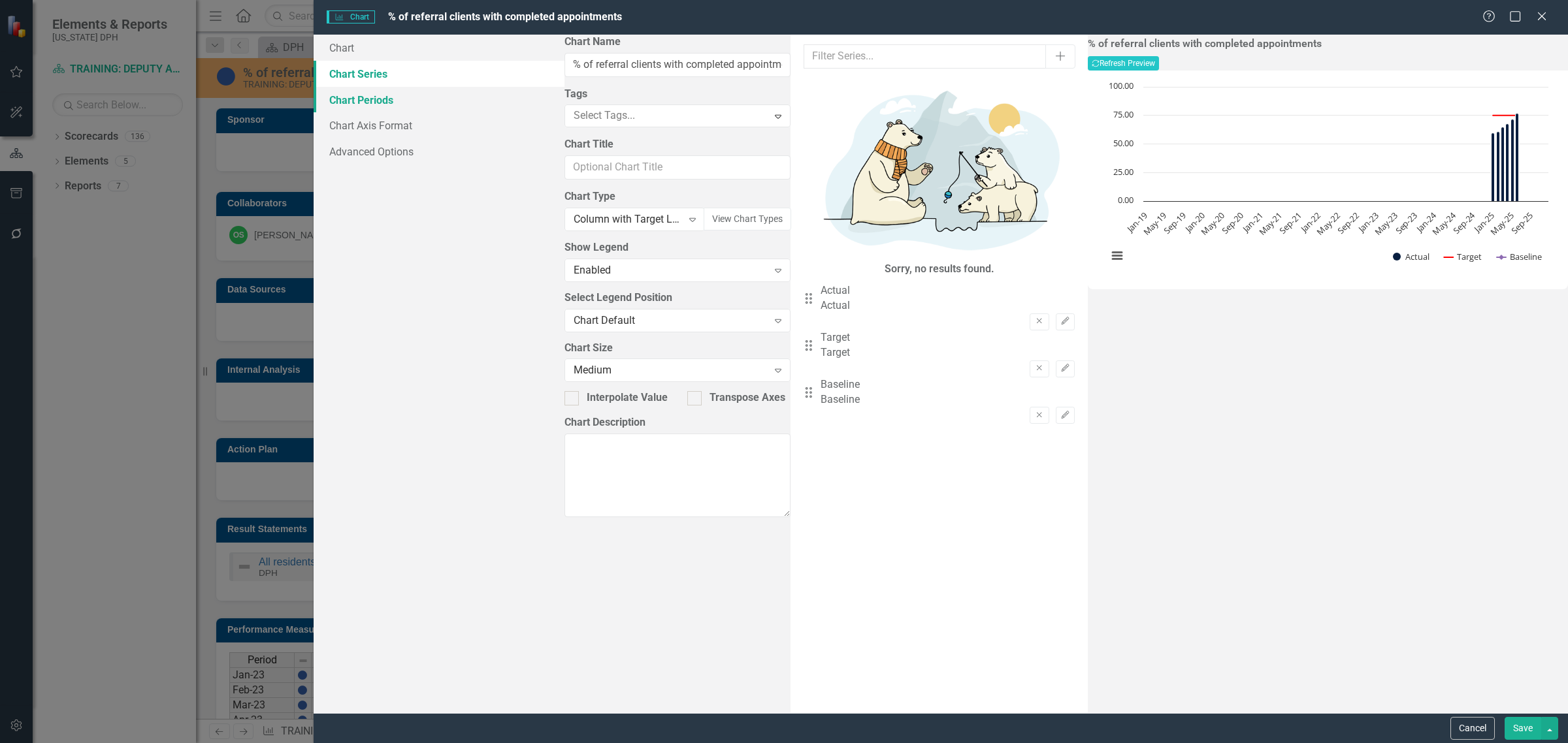
click at [399, 102] on link "Chart Periods" at bounding box center [439, 100] width 251 height 26
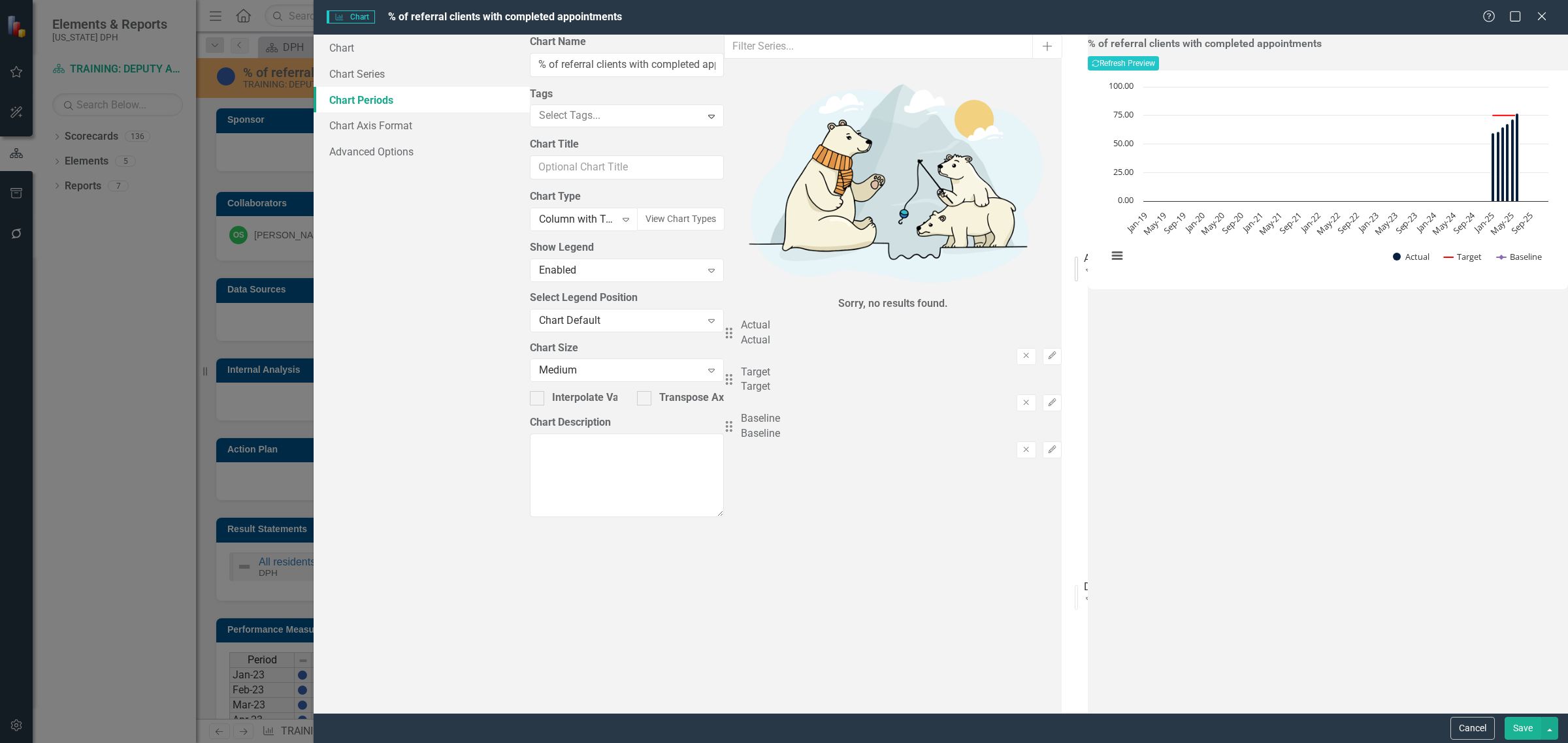
click at [1084, 250] on div "All Periods" at bounding box center [1086, 258] width 5 height 15
click at [1062, 307] on div "From this tab, you define the periods you want included in the chart. For examp…" at bounding box center [1074, 374] width 26 height 678
click at [1084, 250] on div "All Periods" at bounding box center [1086, 258] width 5 height 15
click at [1084, 250] on div "Current Period" at bounding box center [1086, 258] width 5 height 15
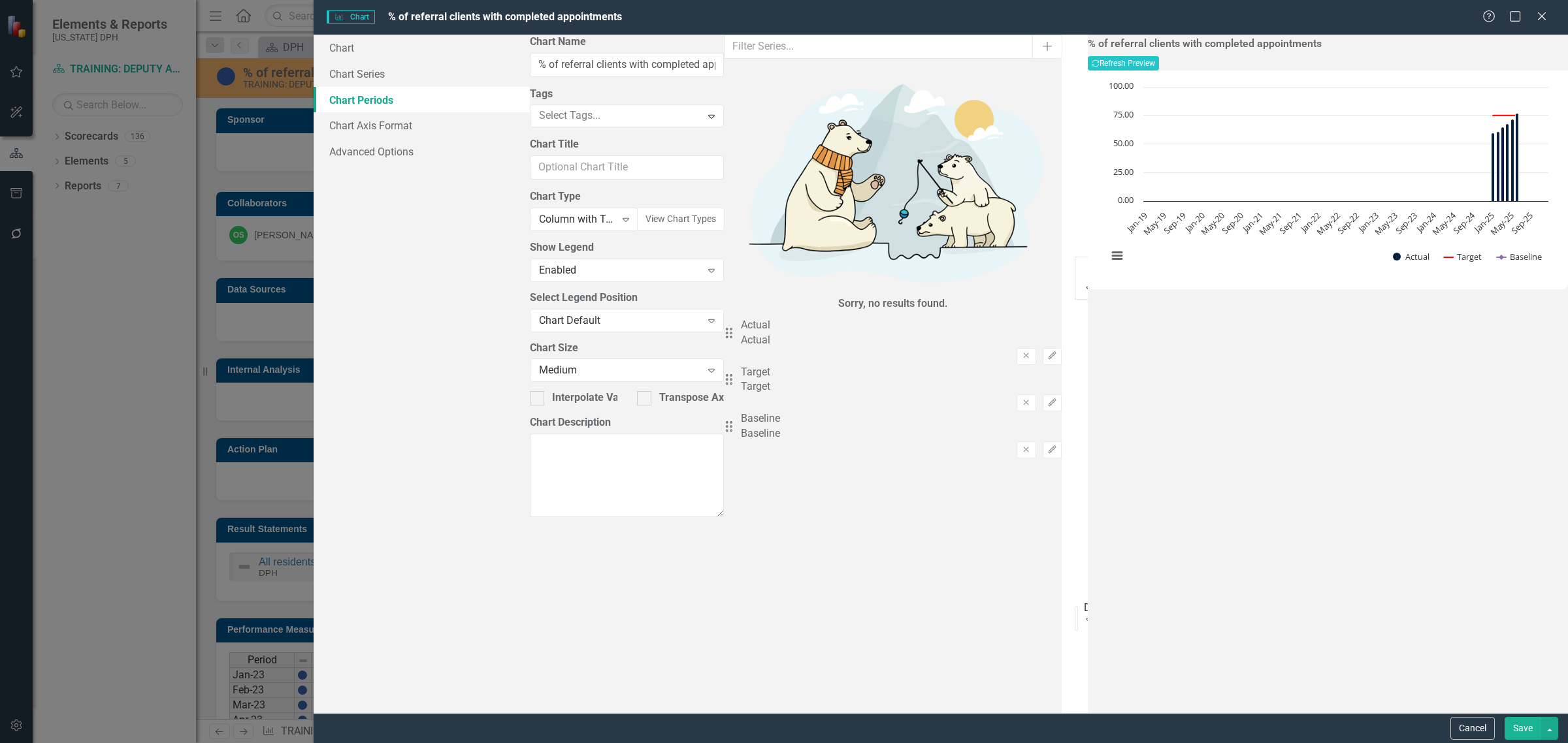
click at [674, 742] on div "All Periods" at bounding box center [784, 750] width 1568 height 15
click at [388, 129] on link "Chart Axis Format" at bounding box center [421, 125] width 216 height 26
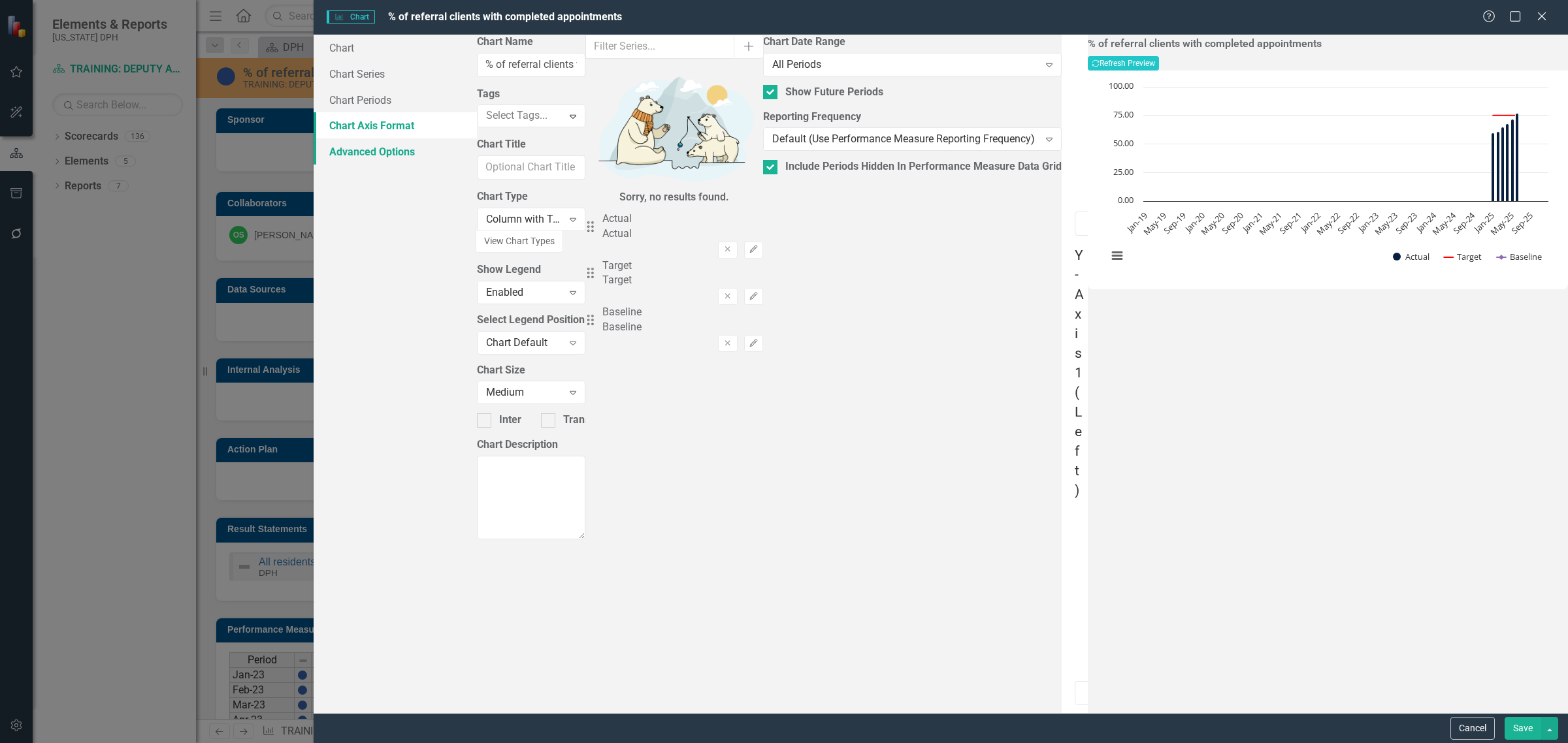
click at [442, 154] on link "Advanced Options" at bounding box center [395, 151] width 163 height 26
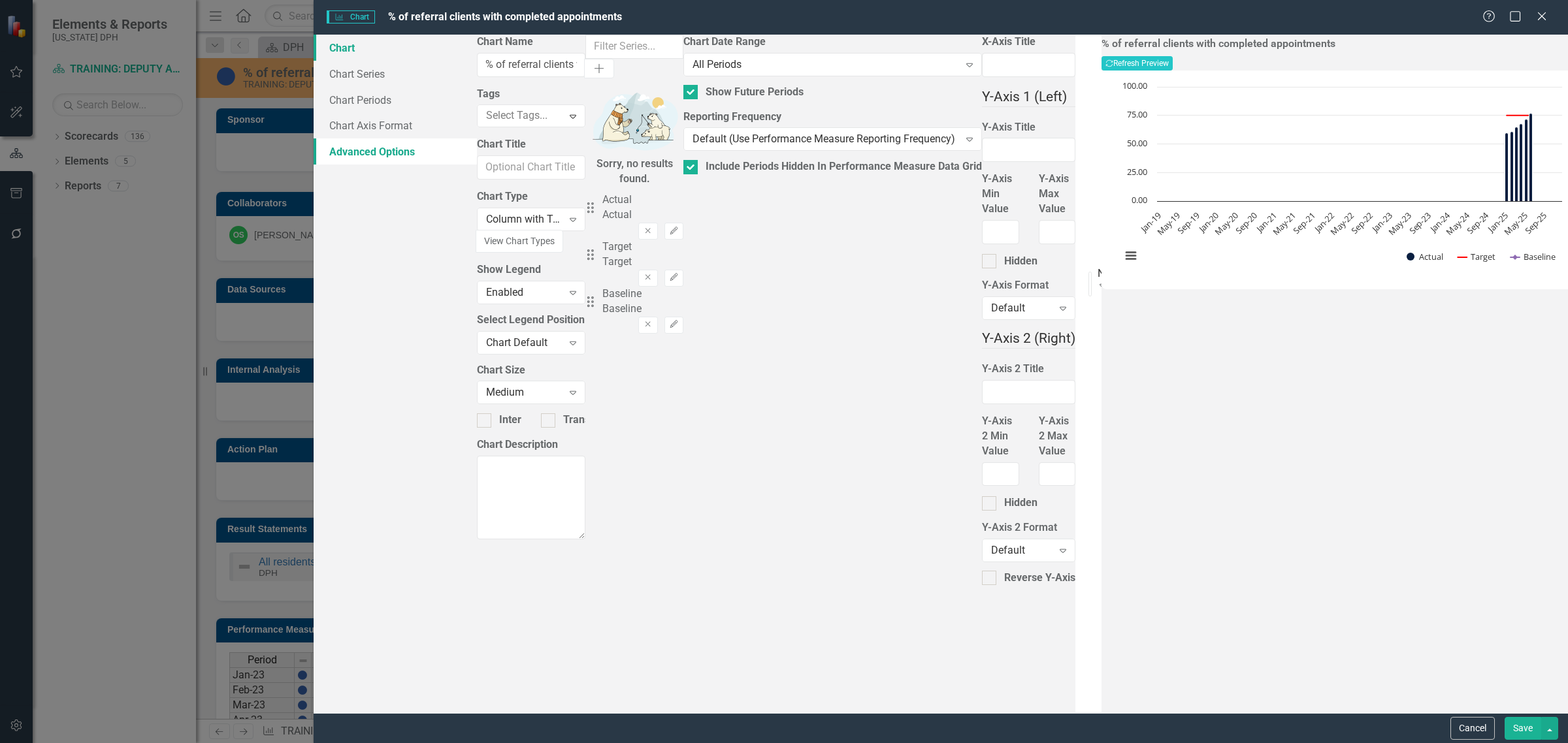
click at [403, 50] on link "Chart" at bounding box center [395, 48] width 163 height 26
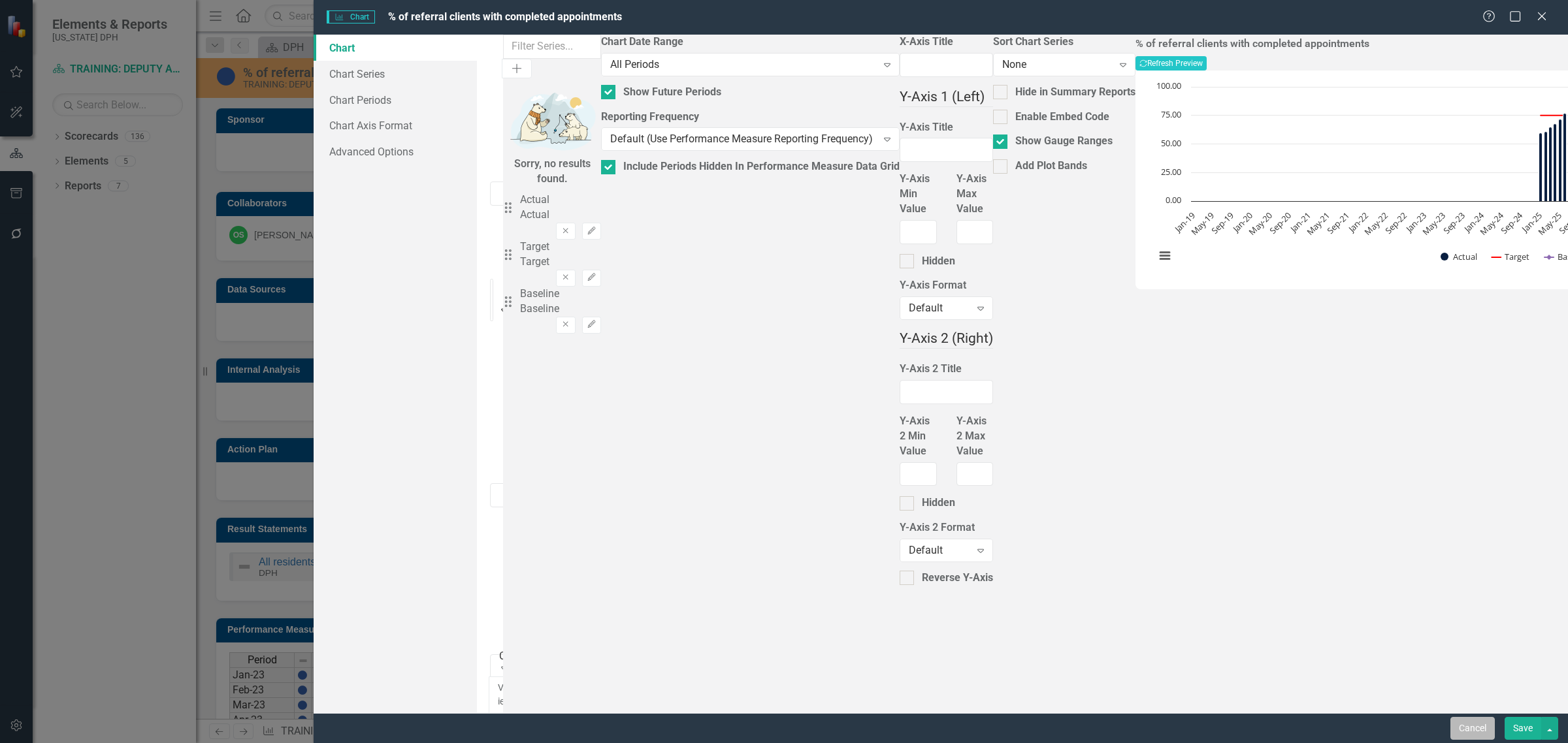
click at [1461, 722] on button "Cancel" at bounding box center [1472, 728] width 44 height 23
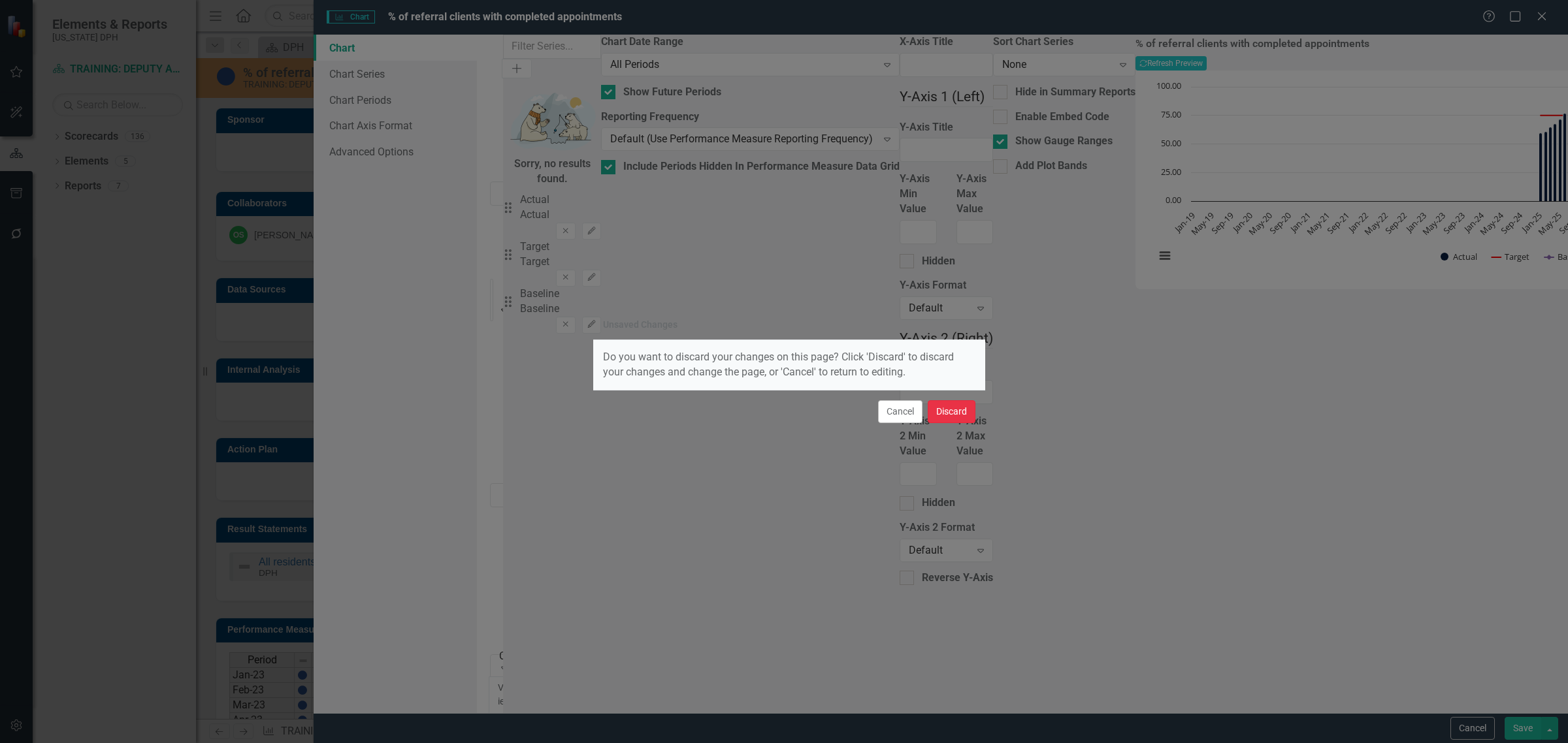
click at [952, 413] on button "Discard" at bounding box center [951, 412] width 48 height 23
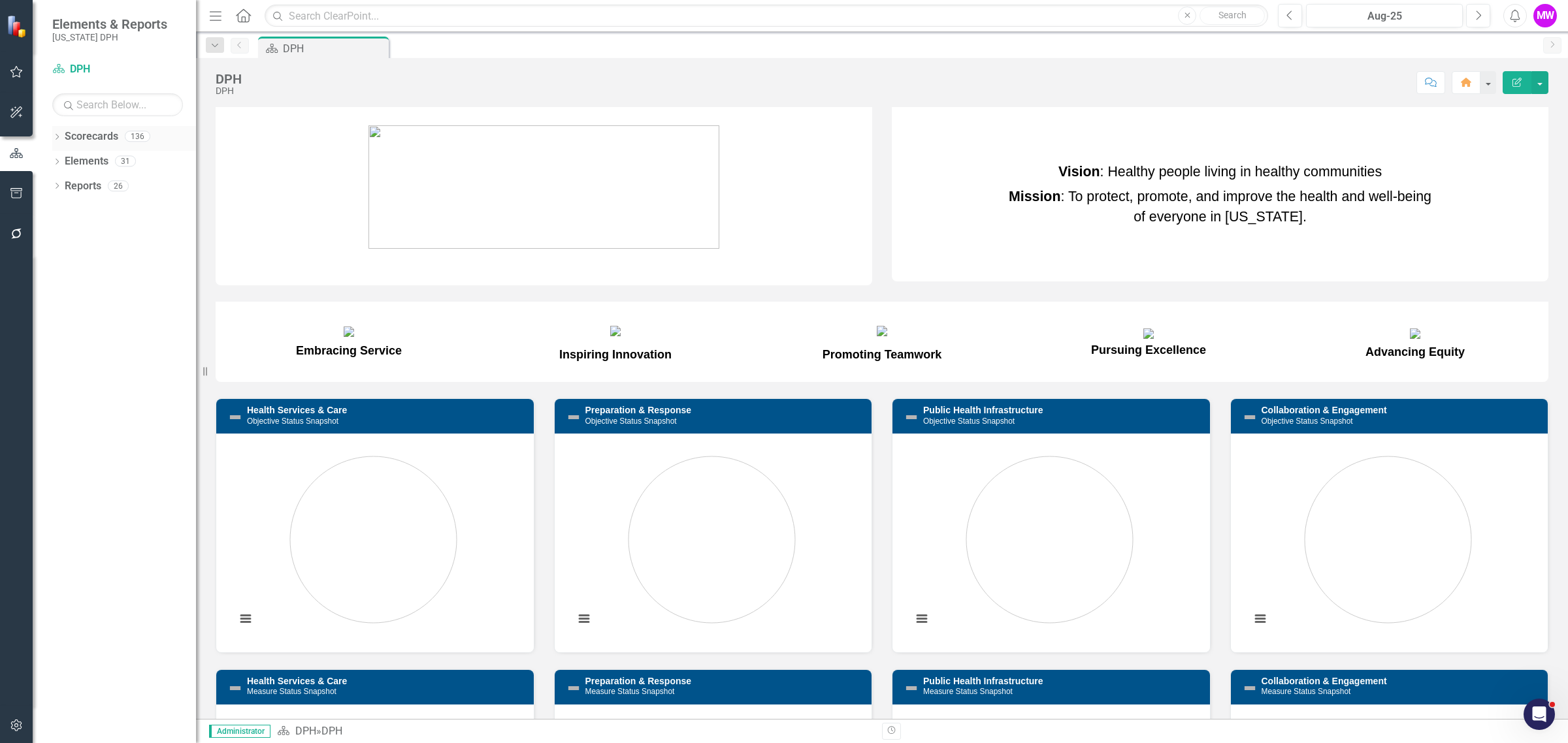
click at [57, 135] on icon "Dropdown" at bounding box center [57, 138] width 9 height 7
click at [80, 165] on link "DPH" at bounding box center [133, 161] width 124 height 15
click at [66, 165] on div "Dropdown" at bounding box center [64, 161] width 10 height 11
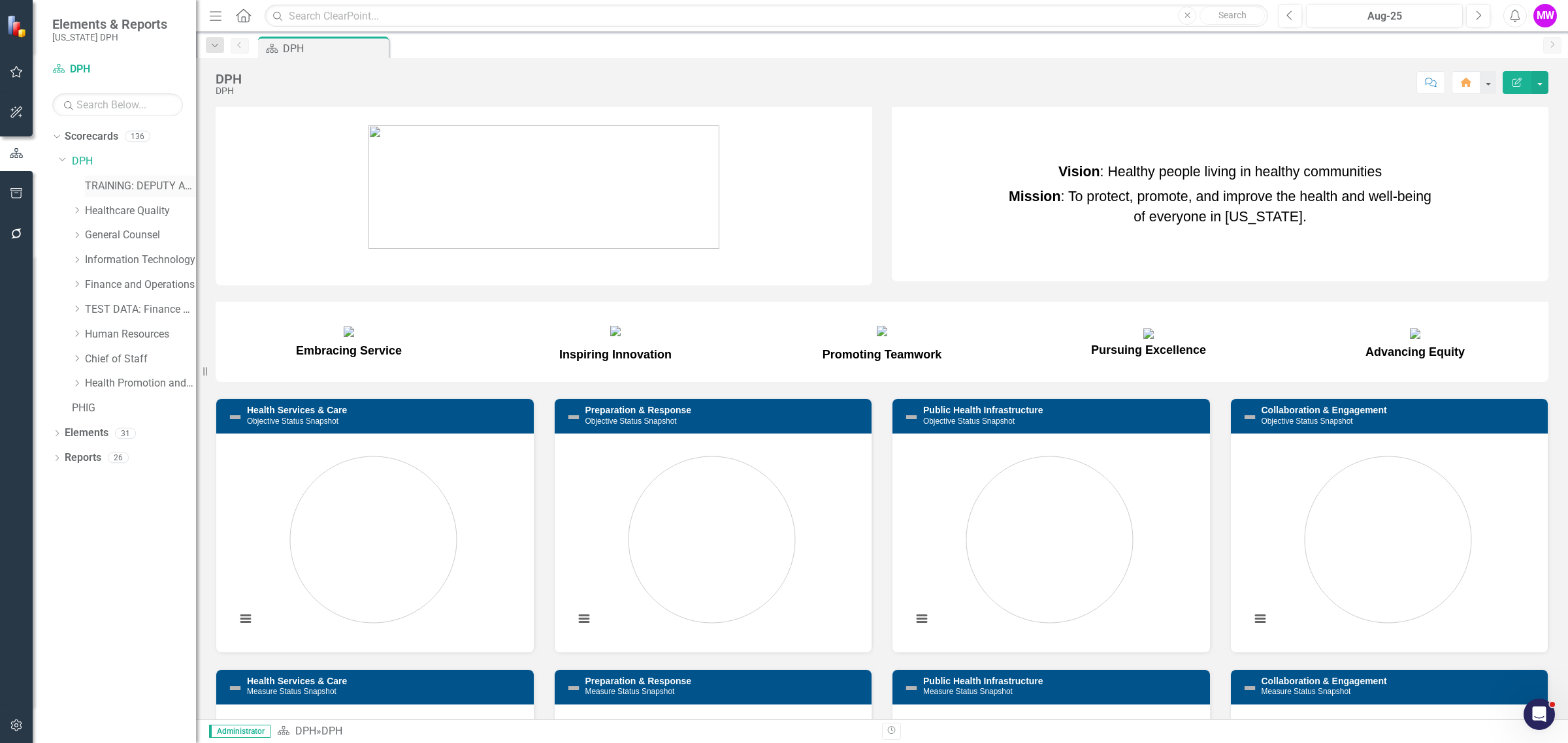
click at [121, 186] on link "TRAINING: DEPUTY AREA" at bounding box center [141, 186] width 111 height 15
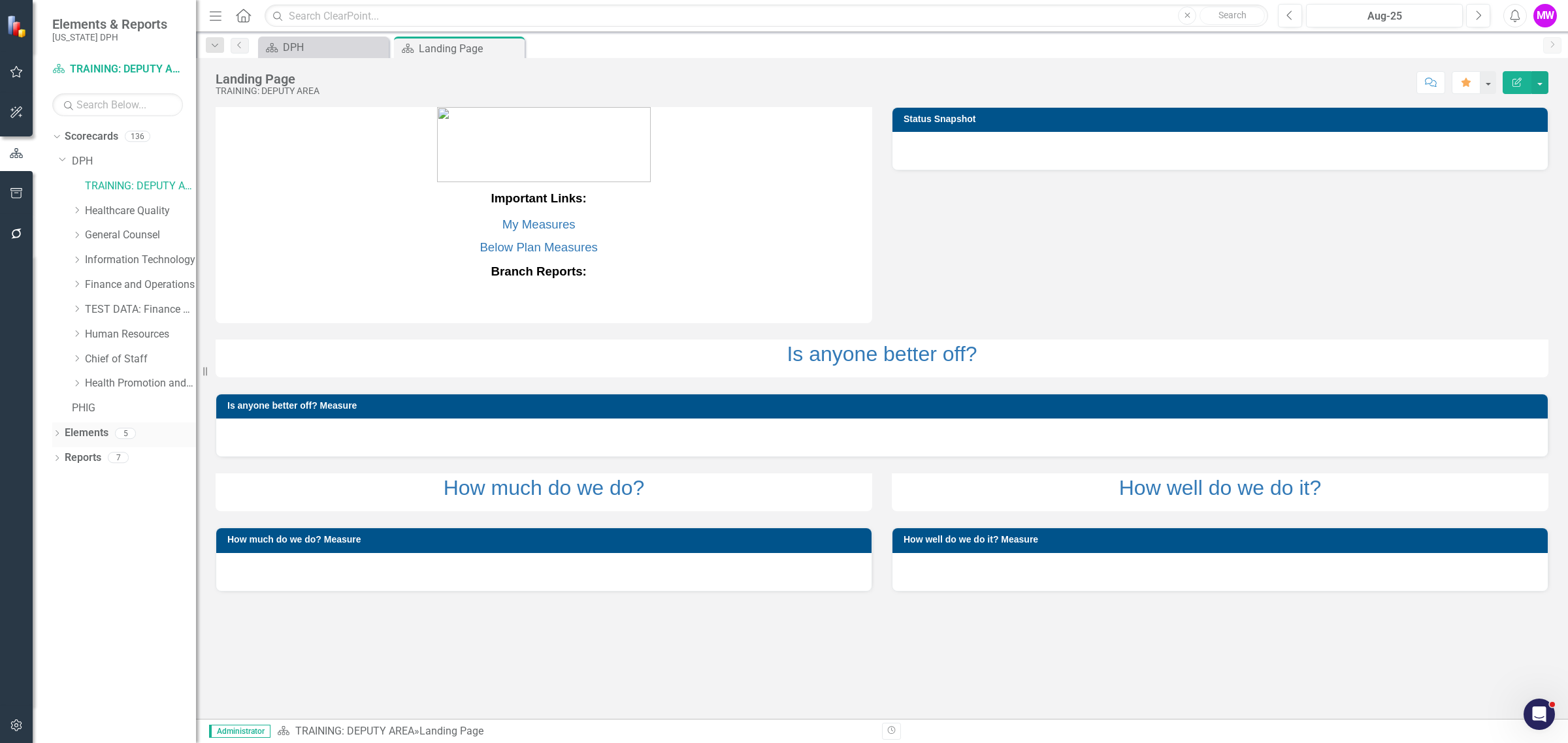
click at [76, 435] on link "Elements" at bounding box center [86, 433] width 44 height 15
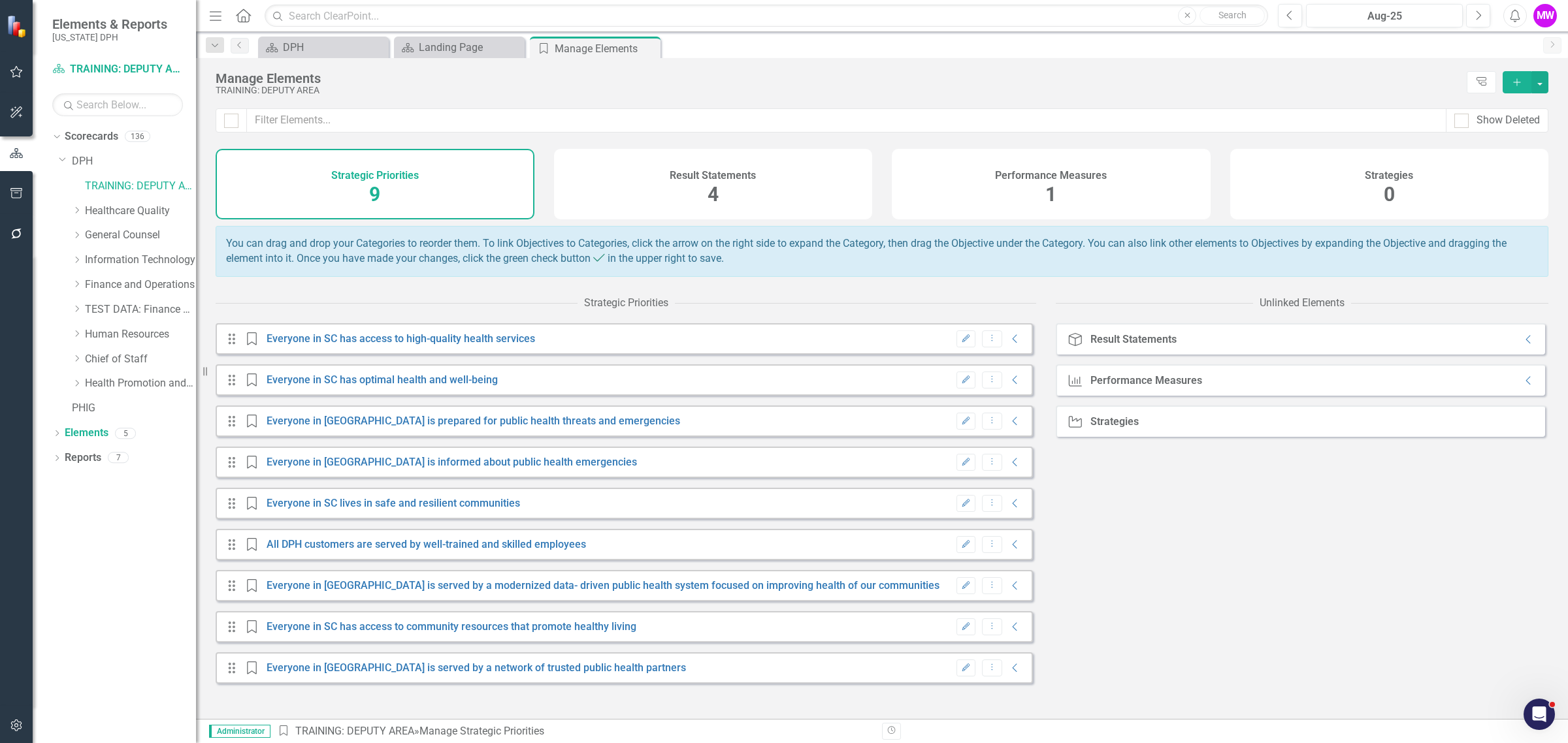
click at [1068, 203] on div "Performance Measures 1" at bounding box center [1051, 183] width 319 height 70
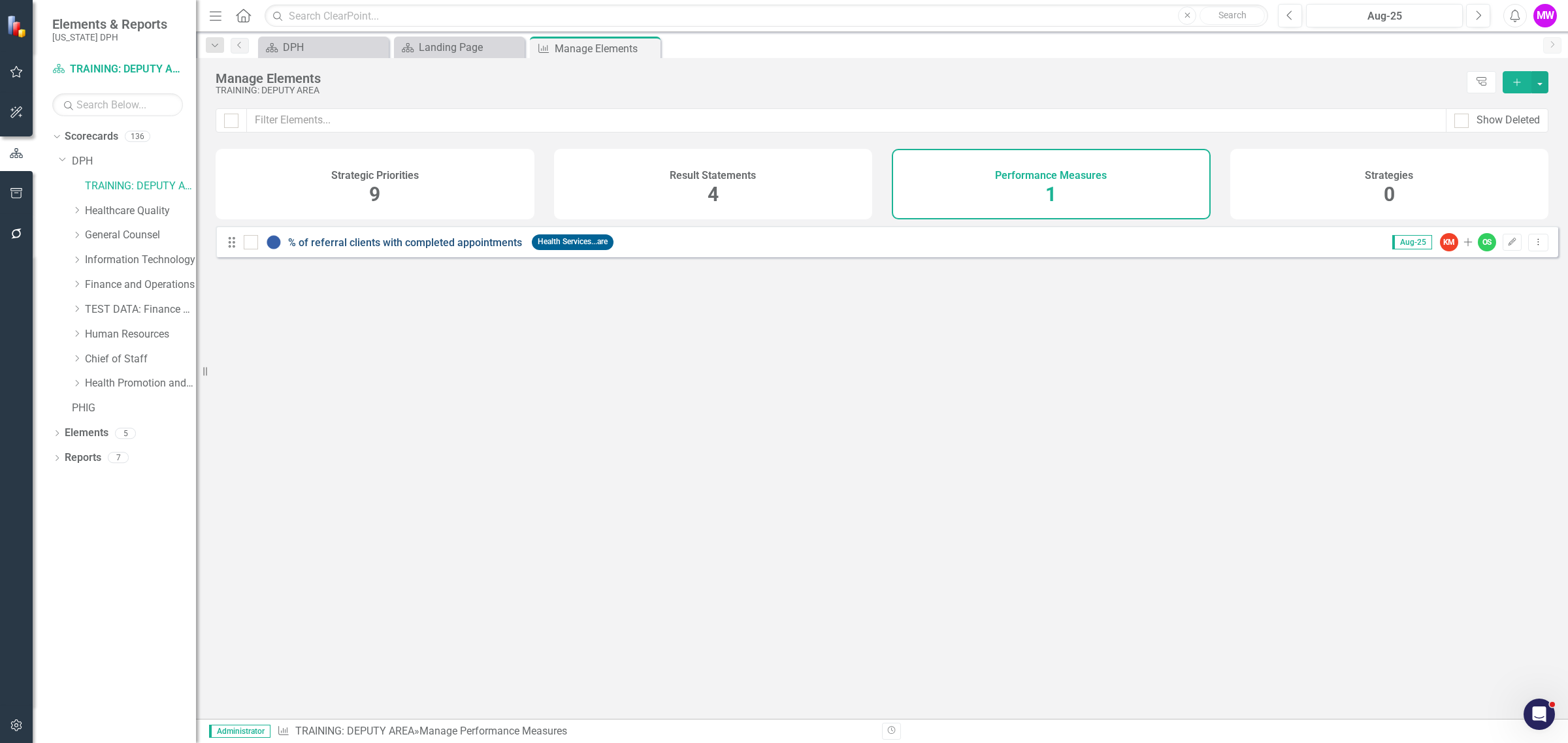
click at [478, 249] on link "% of referral clients with completed appointments" at bounding box center [405, 242] width 234 height 13
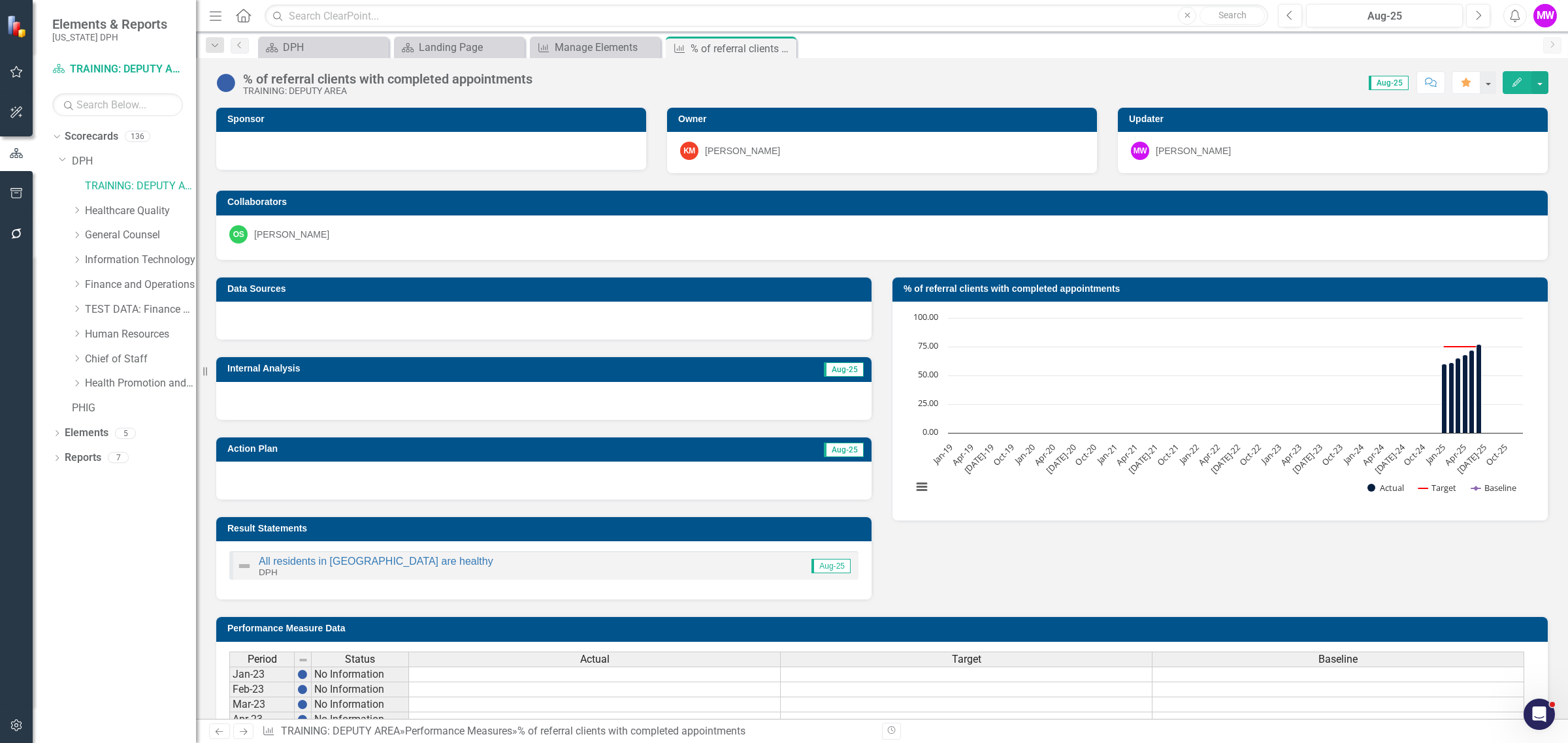
click at [1151, 284] on h3 "% of referral clients with completed appointments" at bounding box center [1222, 288] width 638 height 10
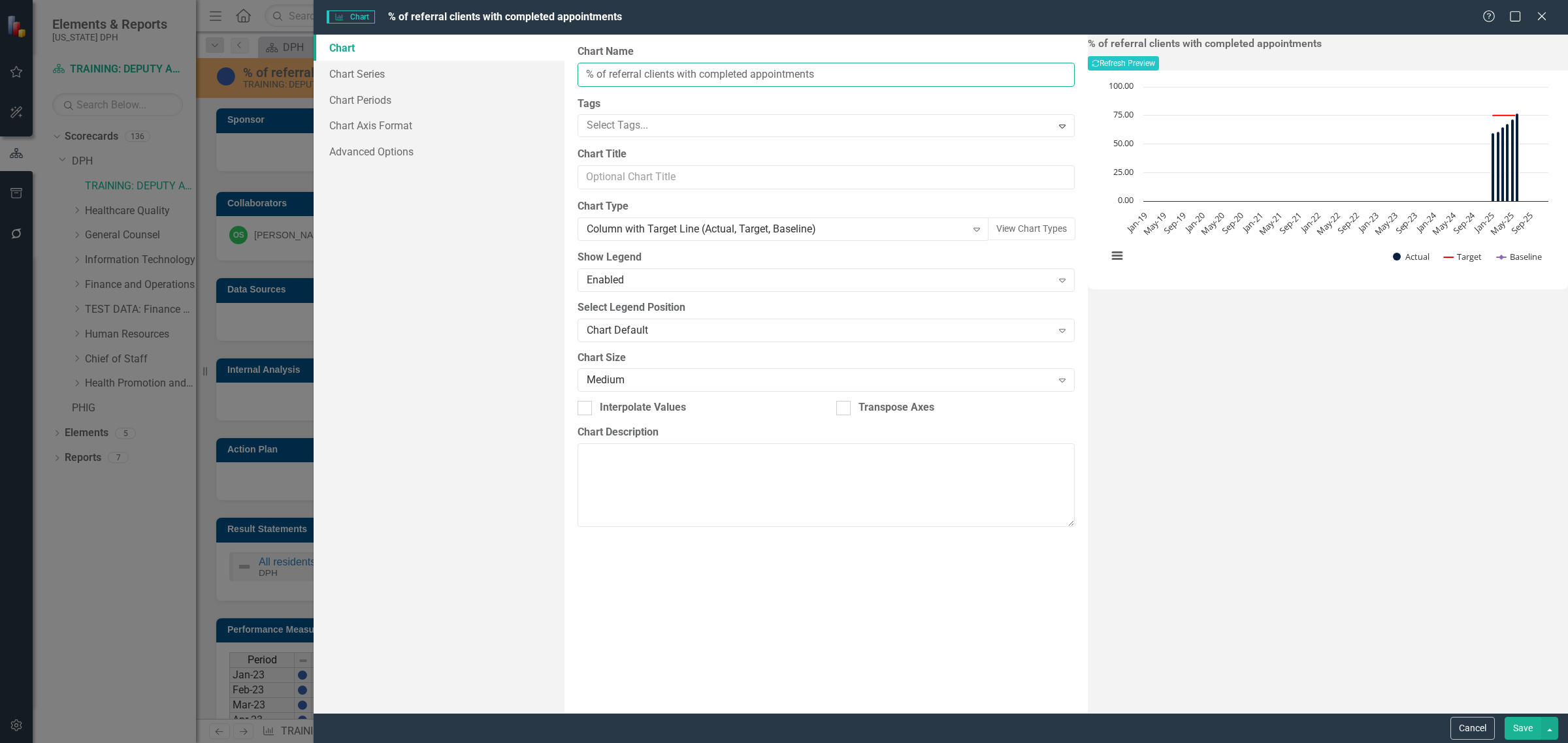
click at [841, 76] on input "% of referral clients with completed appointments" at bounding box center [826, 75] width 497 height 24
click at [1147, 355] on div "% of referral clients with completed appointments Recalculate Refresh Preview C…" at bounding box center [1328, 374] width 480 height 678
click at [616, 180] on input "Chart Title" at bounding box center [826, 177] width 497 height 24
click at [970, 232] on icon "Expand" at bounding box center [977, 230] width 13 height 11
click at [1007, 227] on button "View Chart Types" at bounding box center [1031, 229] width 88 height 23
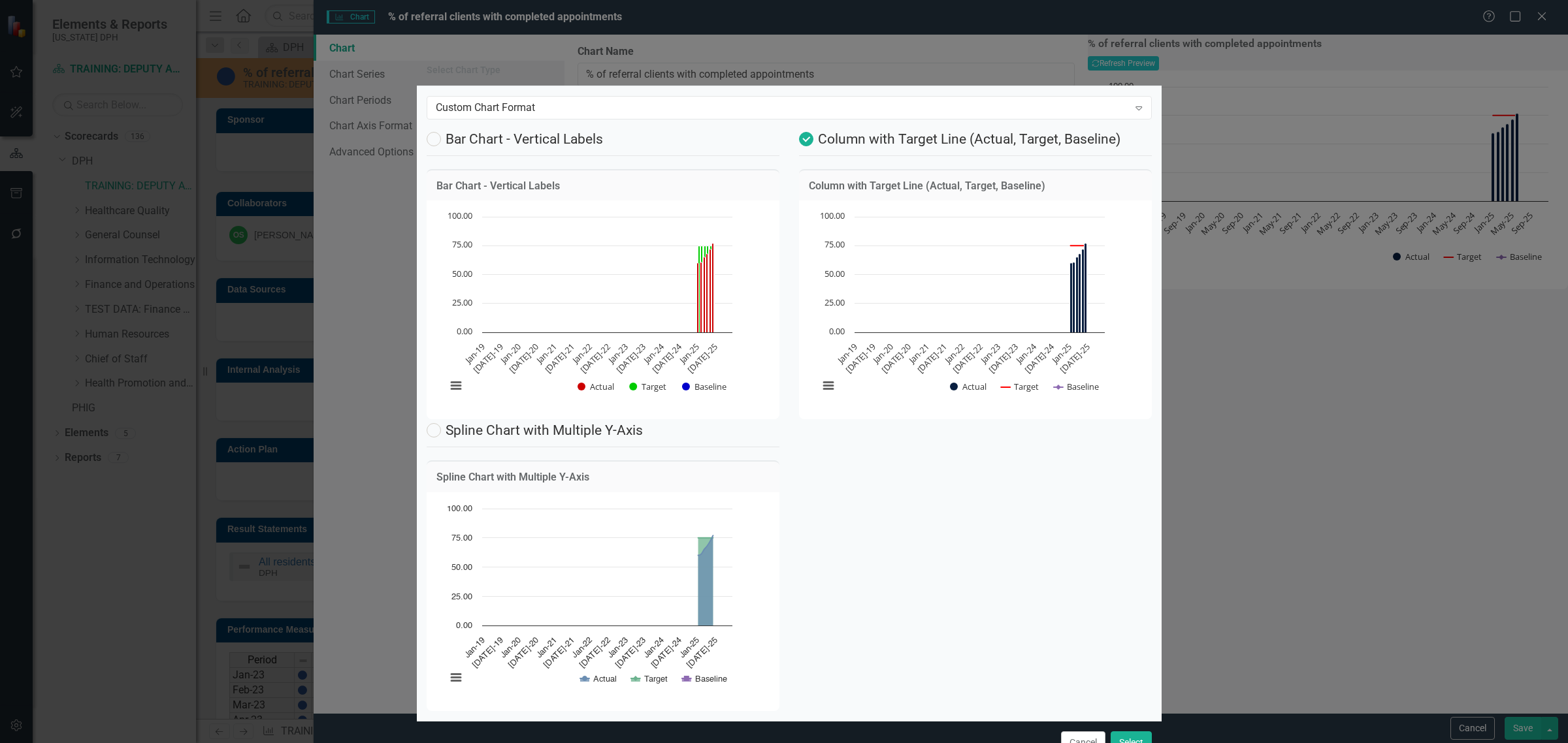
drag, startPoint x: 1094, startPoint y: 665, endPoint x: 1094, endPoint y: 643, distance: 22.0
click at [1095, 731] on button "Cancel" at bounding box center [1083, 742] width 44 height 23
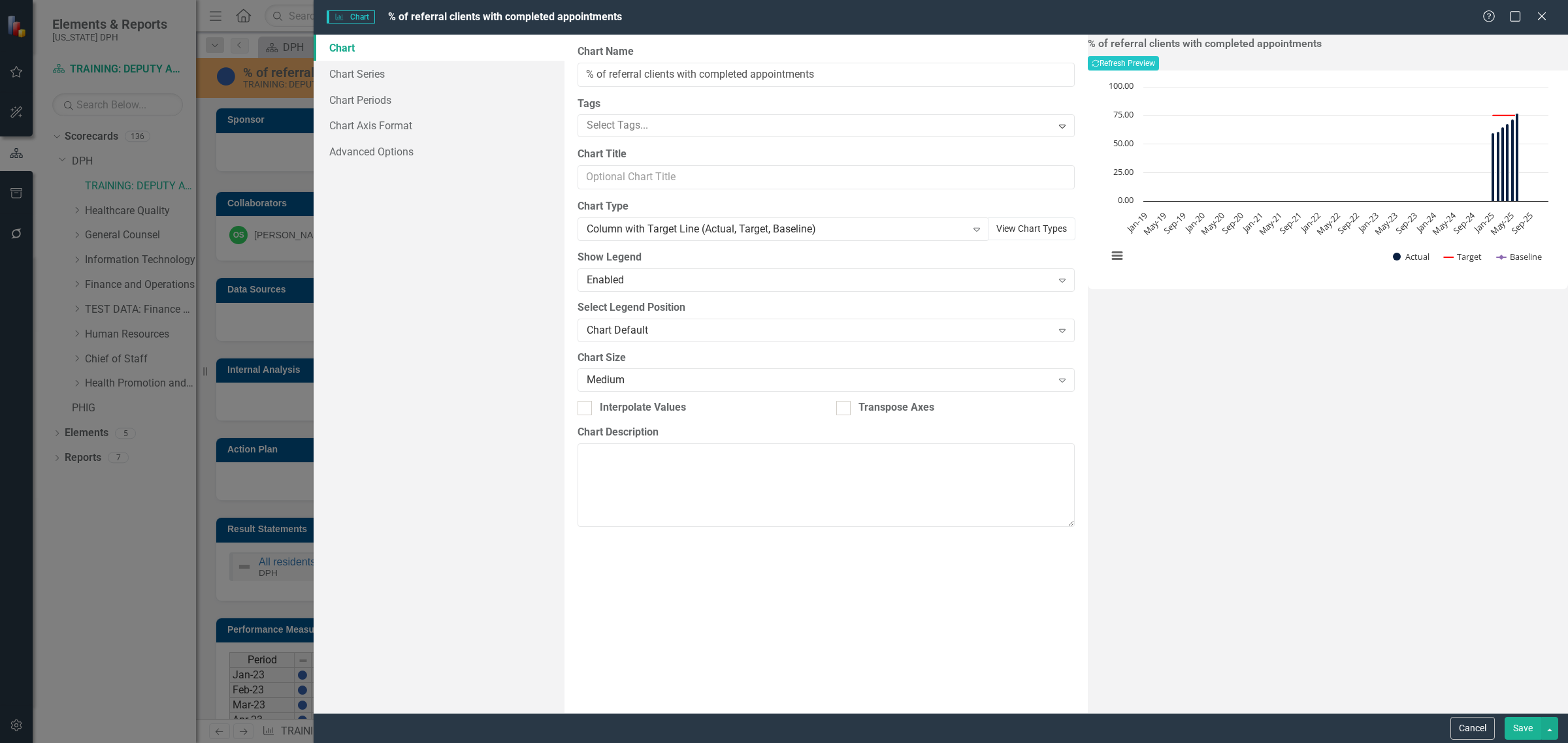
click at [1015, 226] on button "View Chart Types" at bounding box center [1031, 229] width 88 height 23
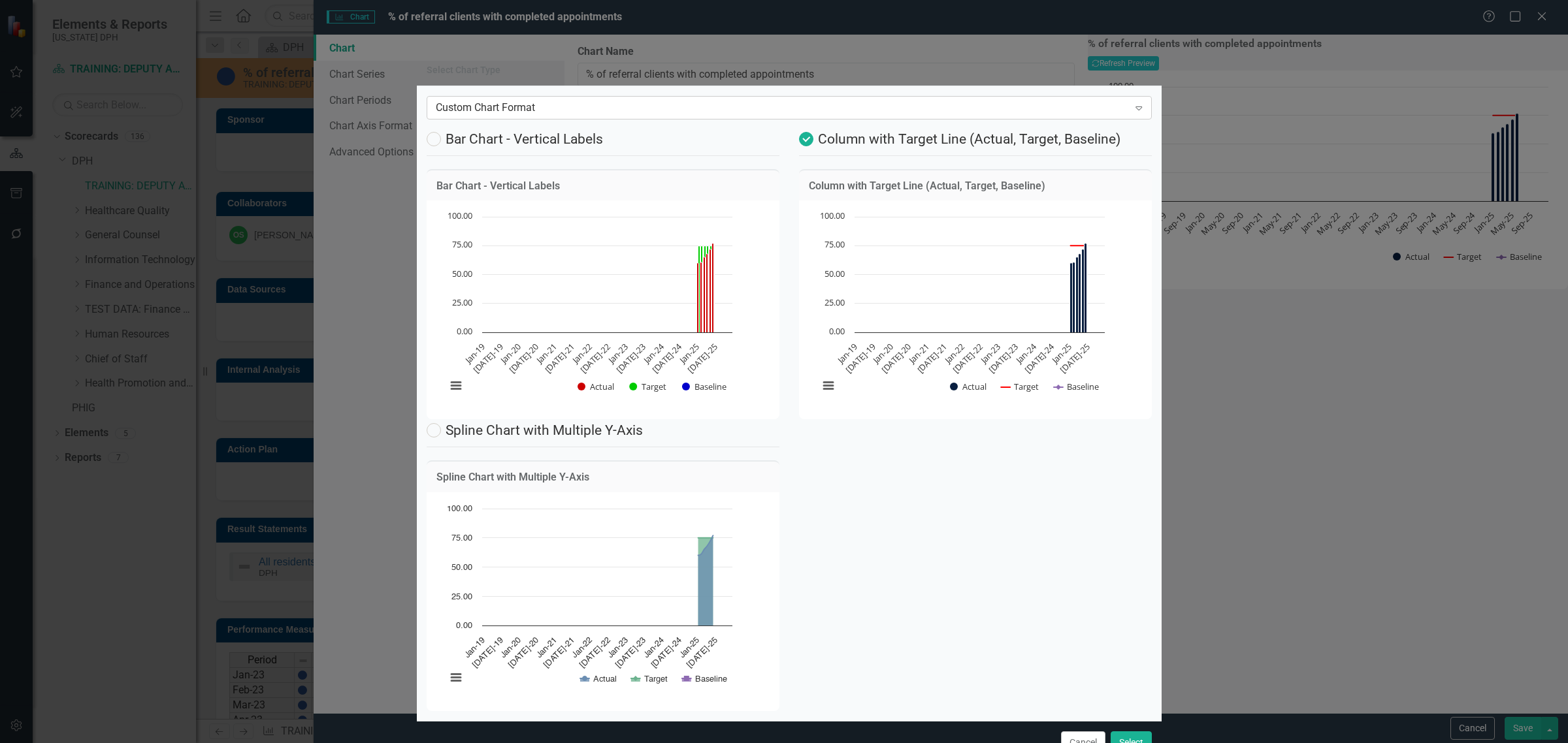
click at [1117, 106] on div "Custom Chart Format" at bounding box center [782, 107] width 693 height 15
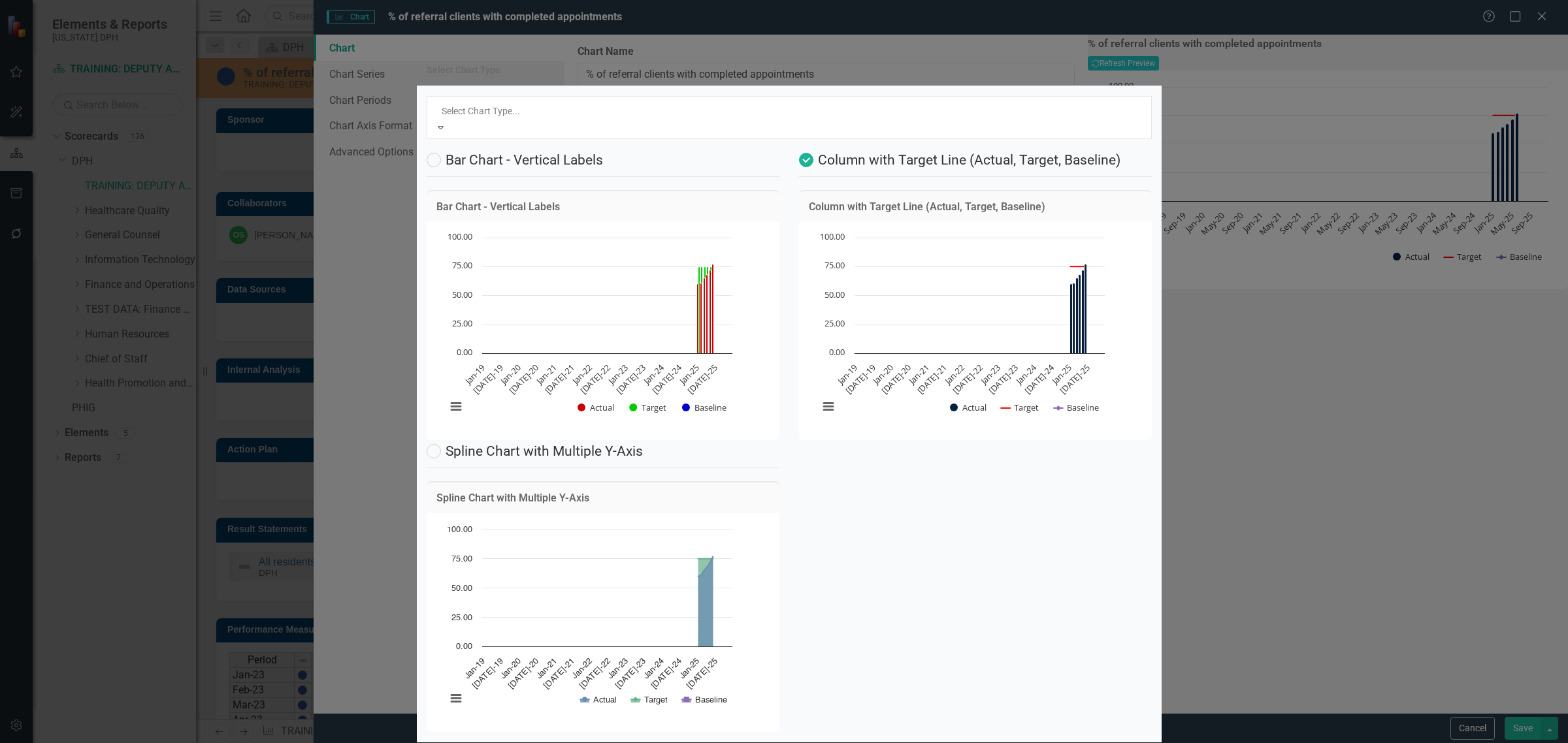
scroll to position [39, 0]
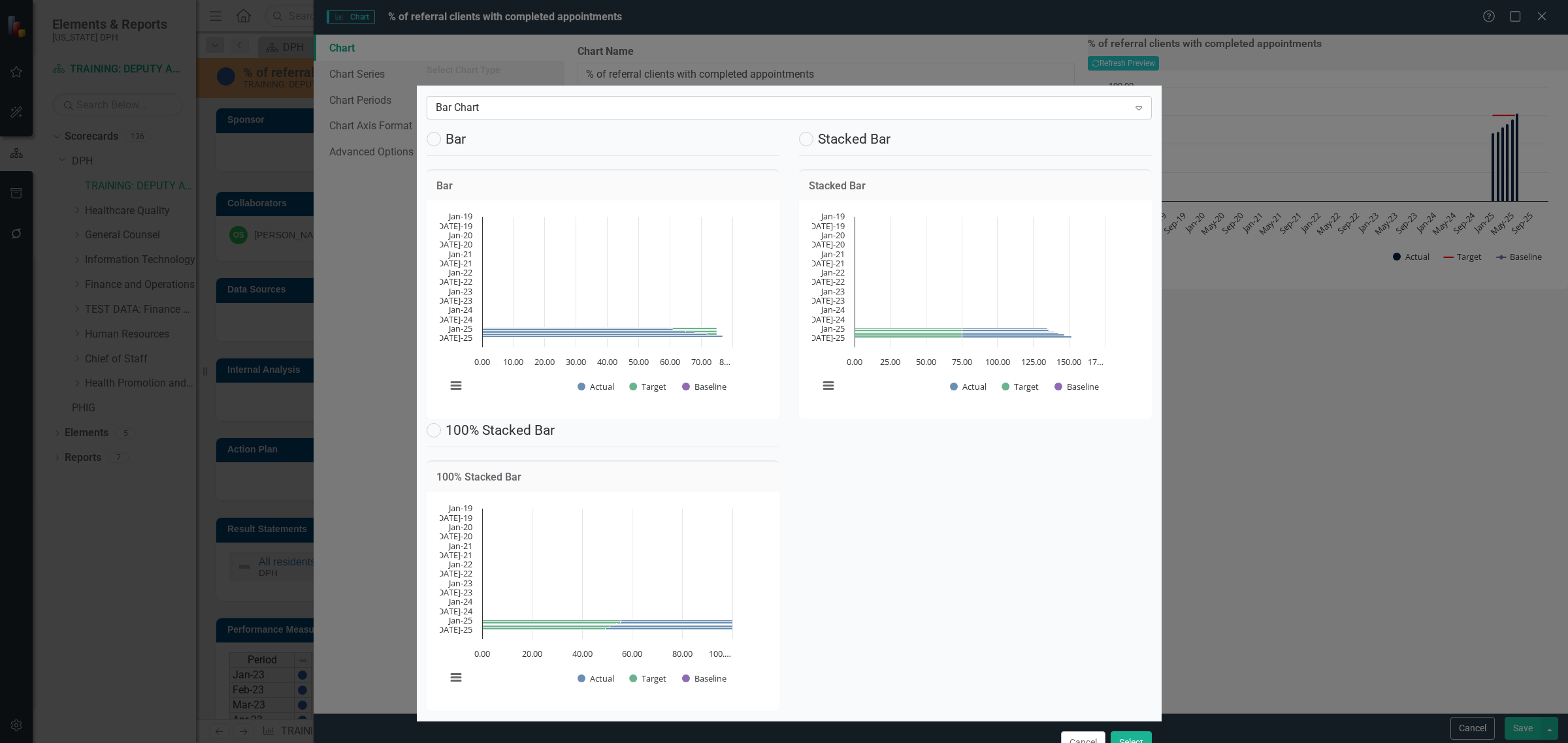
click at [487, 115] on div "Bar Chart" at bounding box center [782, 107] width 693 height 15
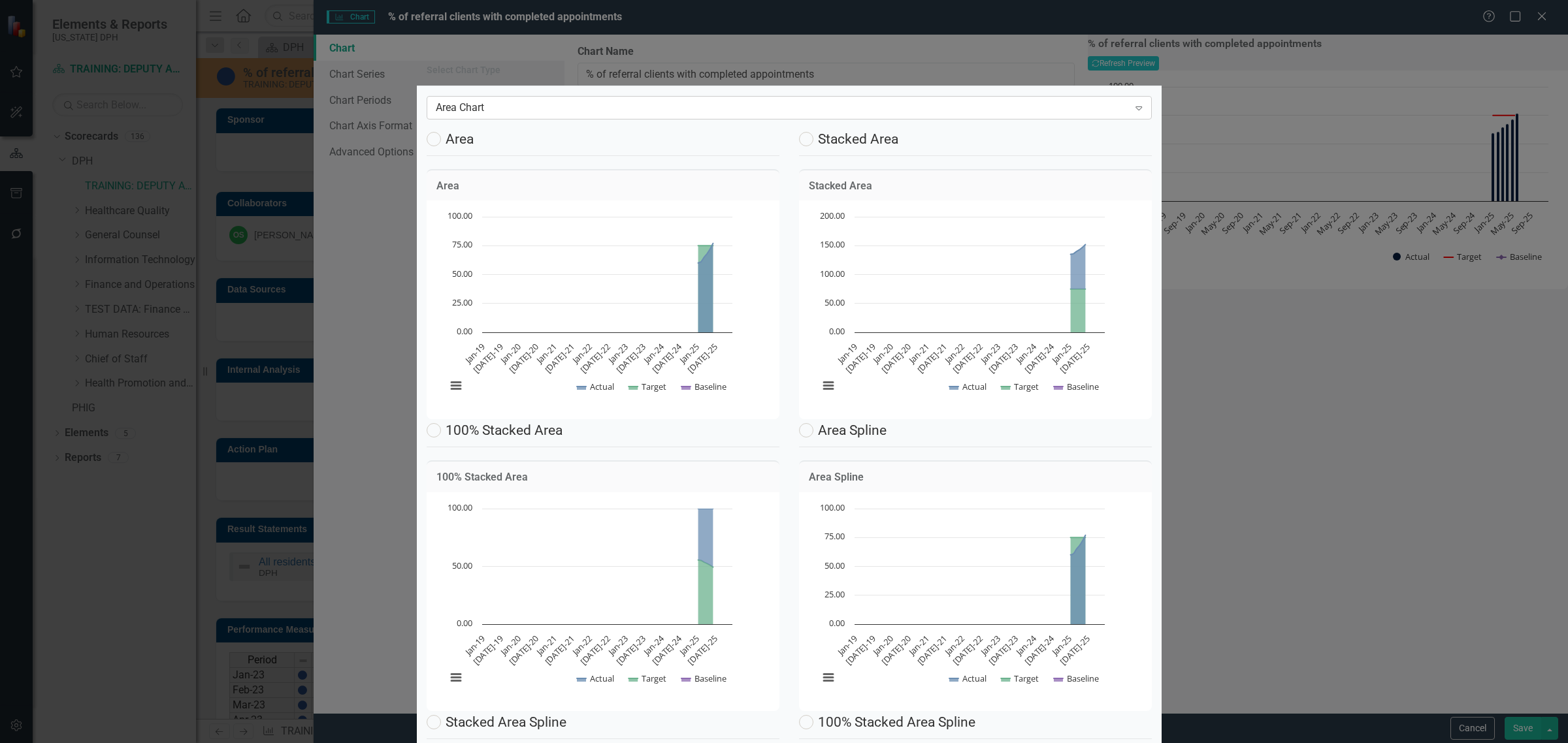
click at [547, 109] on div "Area Chart" at bounding box center [782, 107] width 693 height 15
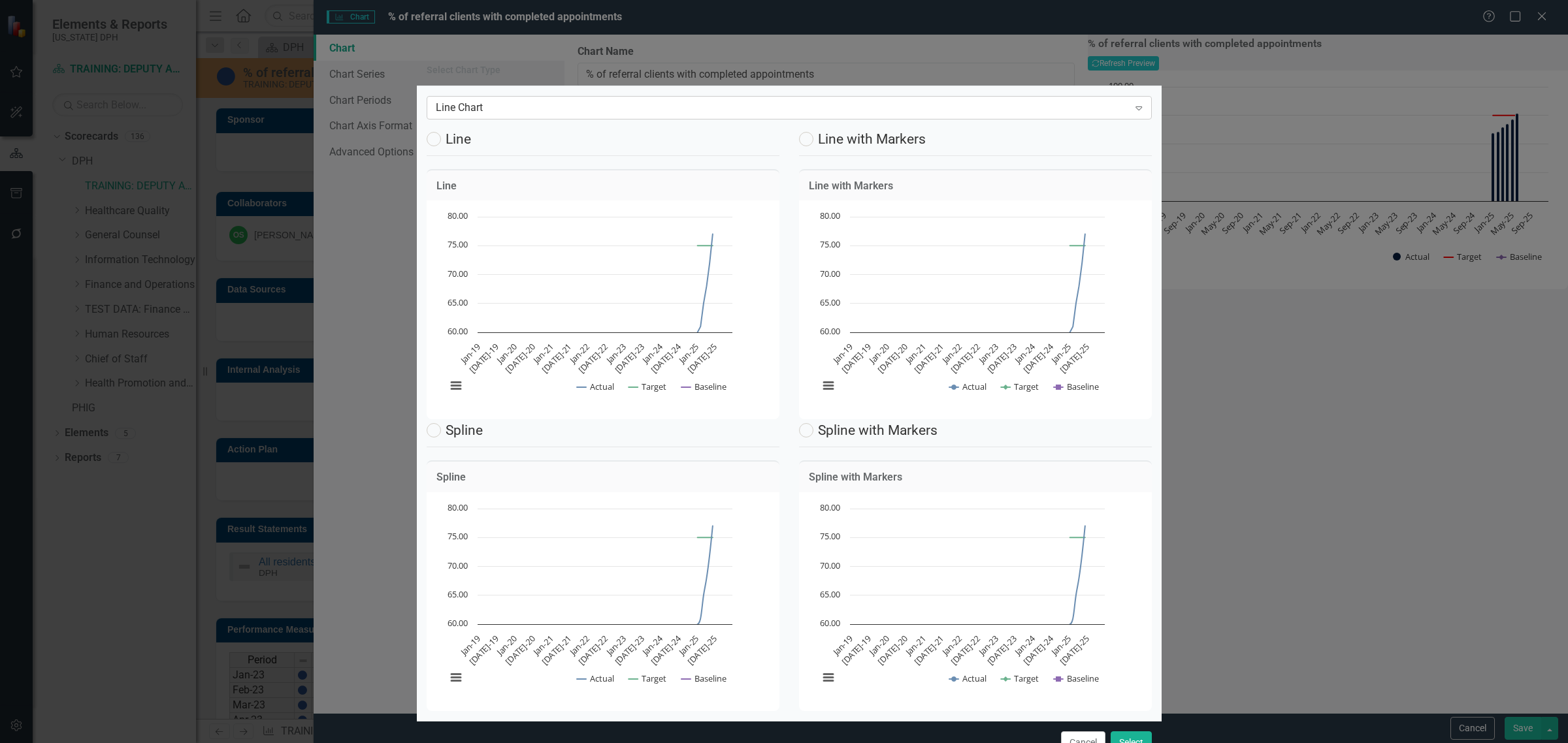
click at [508, 111] on div "Line Chart" at bounding box center [782, 107] width 693 height 15
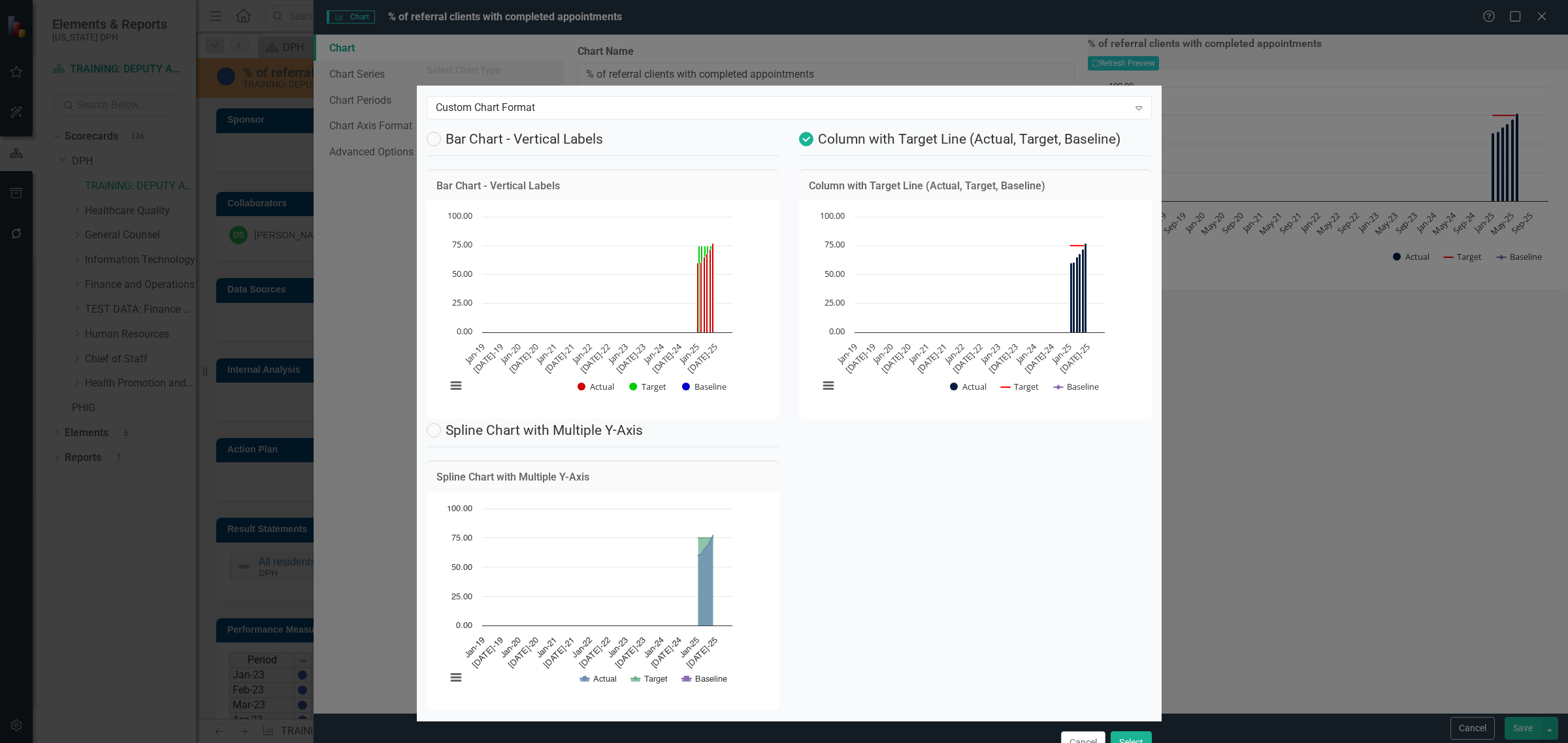
click at [459, 143] on label "Bar Chart - Vertical Labels" at bounding box center [514, 139] width 176 height 14
click at [435, 141] on input "Bar Chart - Vertical Labels" at bounding box center [431, 136] width 9 height 9
radio input "true"
radio input "false"
click at [1124, 731] on button "Select" at bounding box center [1131, 742] width 41 height 23
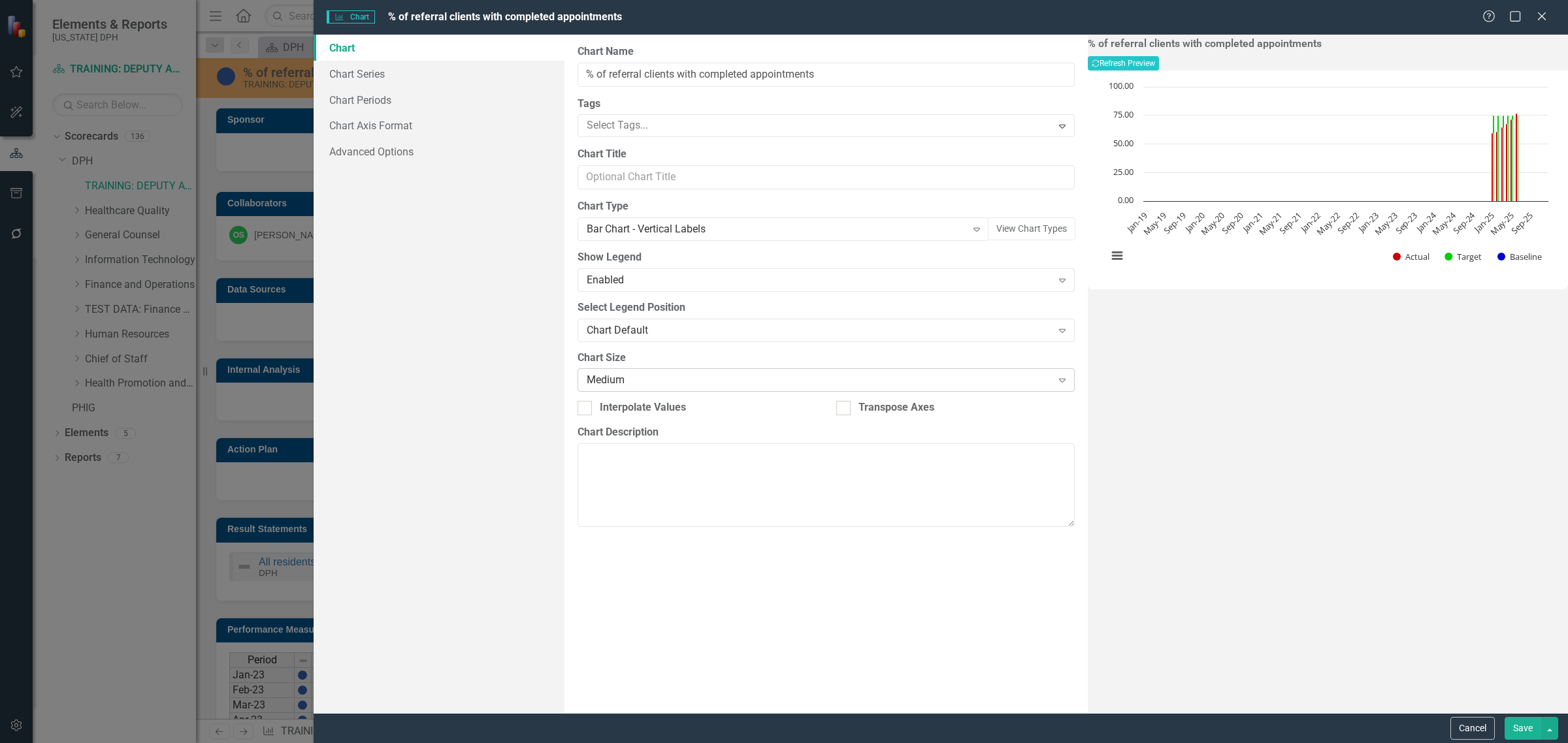
click at [1056, 379] on icon "Expand" at bounding box center [1062, 380] width 13 height 11
click at [1517, 726] on button "Save" at bounding box center [1522, 728] width 37 height 23
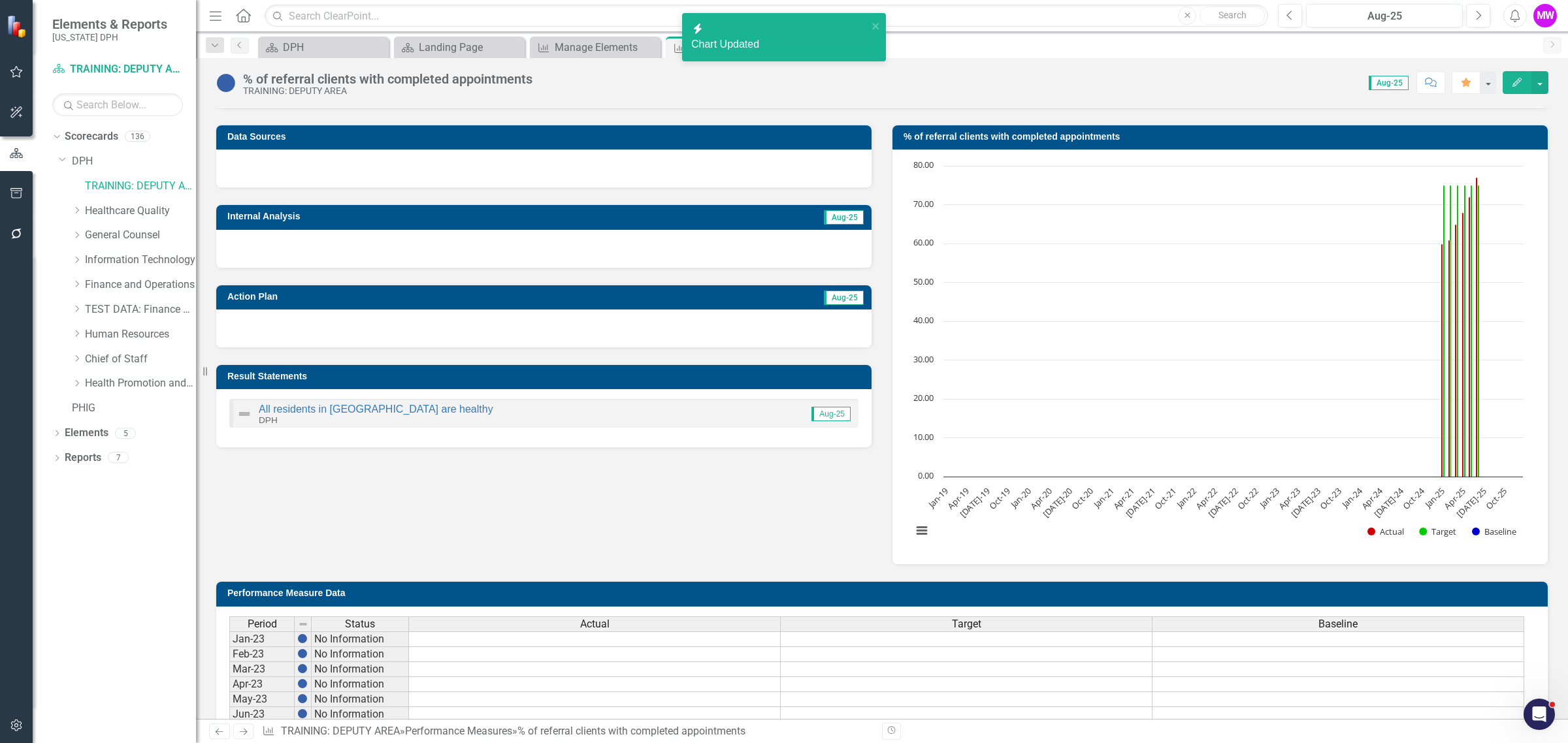
scroll to position [163, 0]
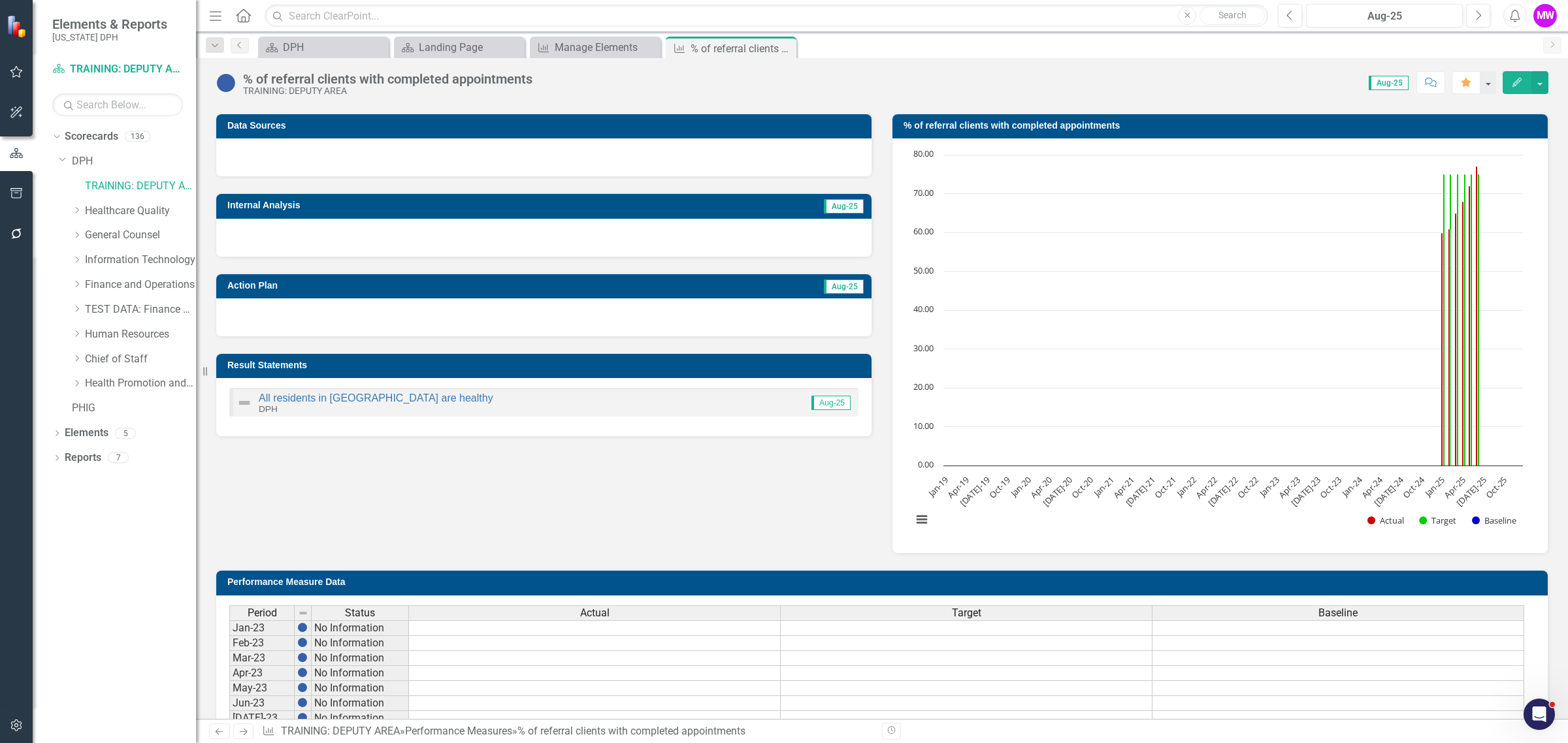
click at [1170, 129] on h3 "% of referral clients with completed appointments" at bounding box center [1222, 125] width 638 height 10
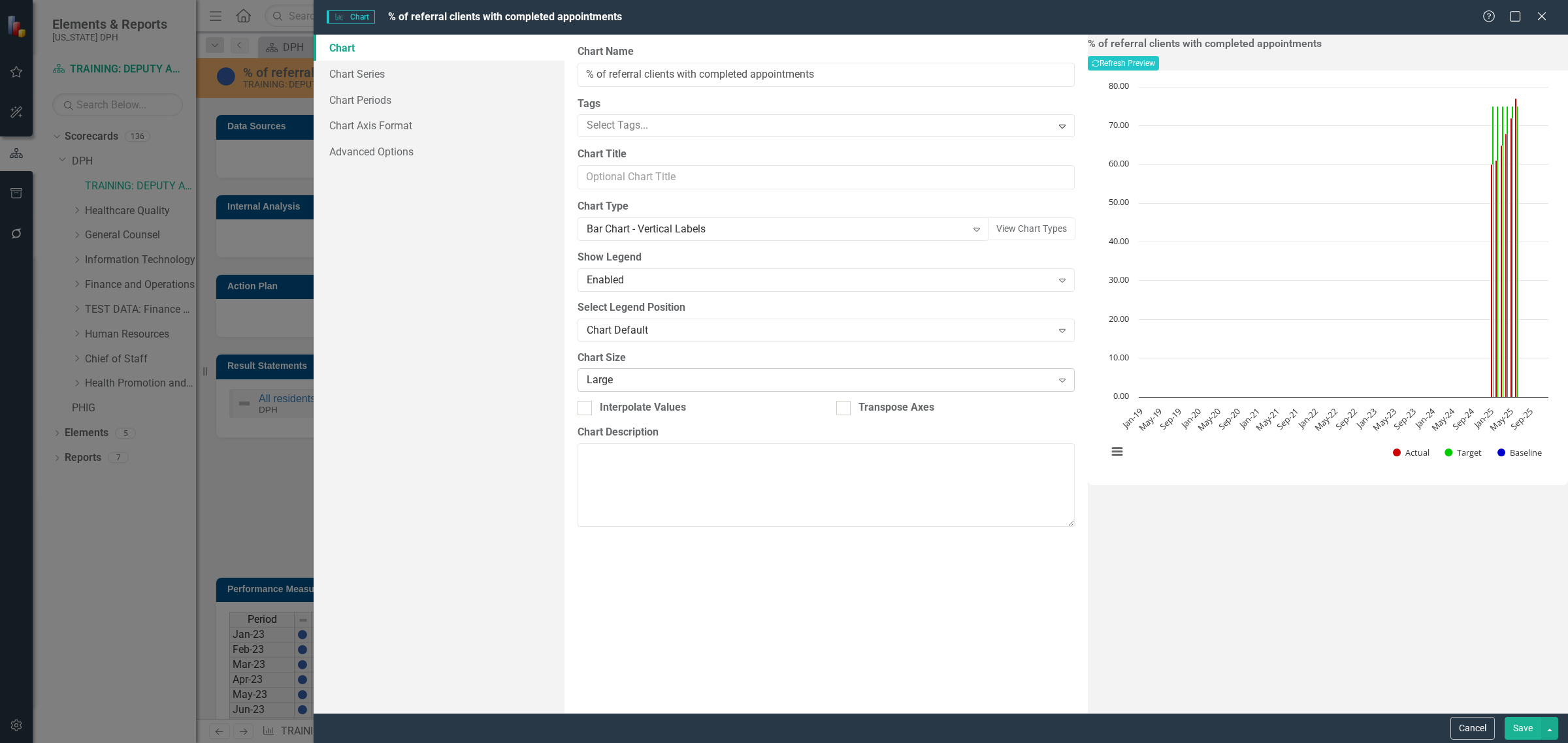
click at [790, 380] on div "Large" at bounding box center [819, 380] width 465 height 15
click at [1523, 732] on button "Save" at bounding box center [1522, 728] width 37 height 23
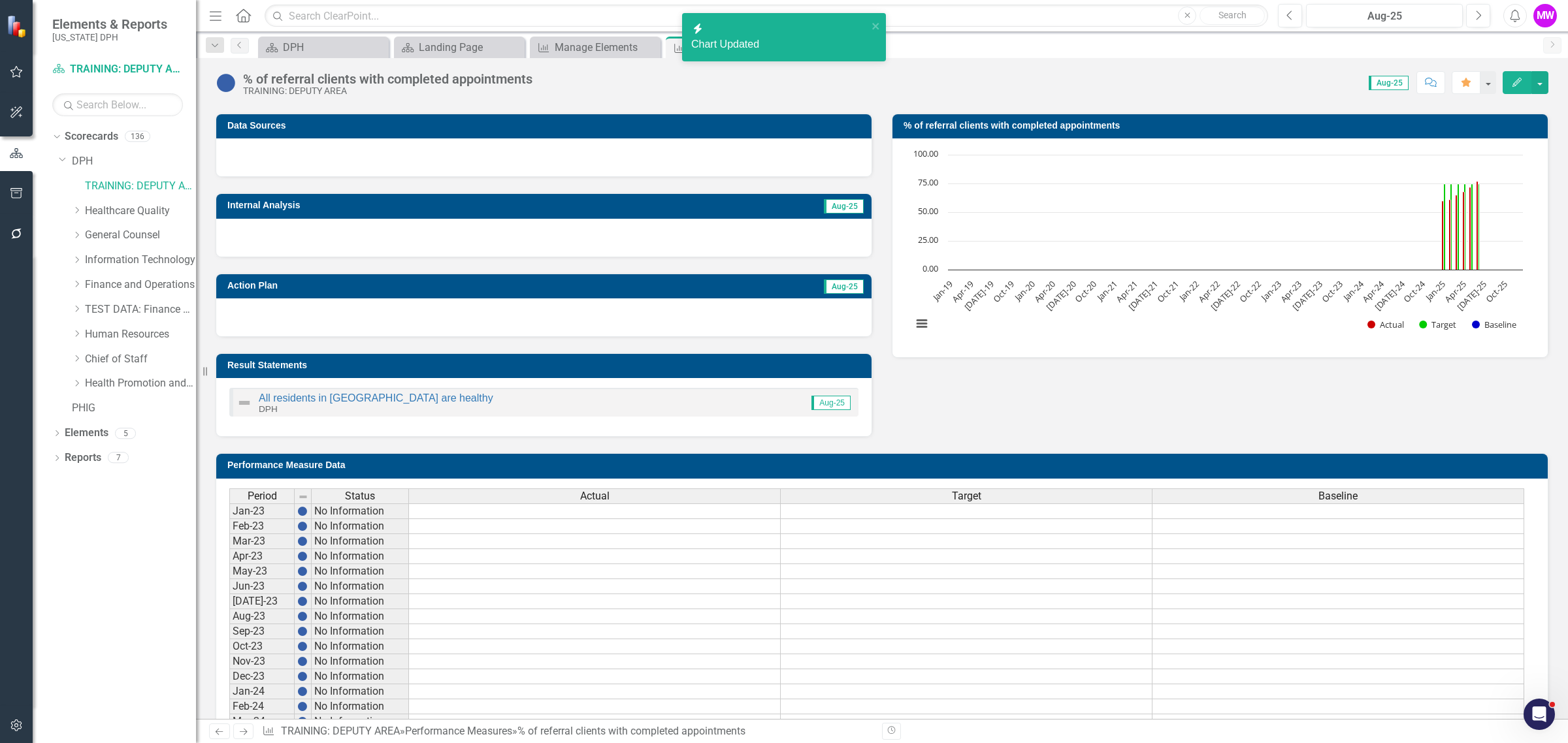
scroll to position [82, 0]
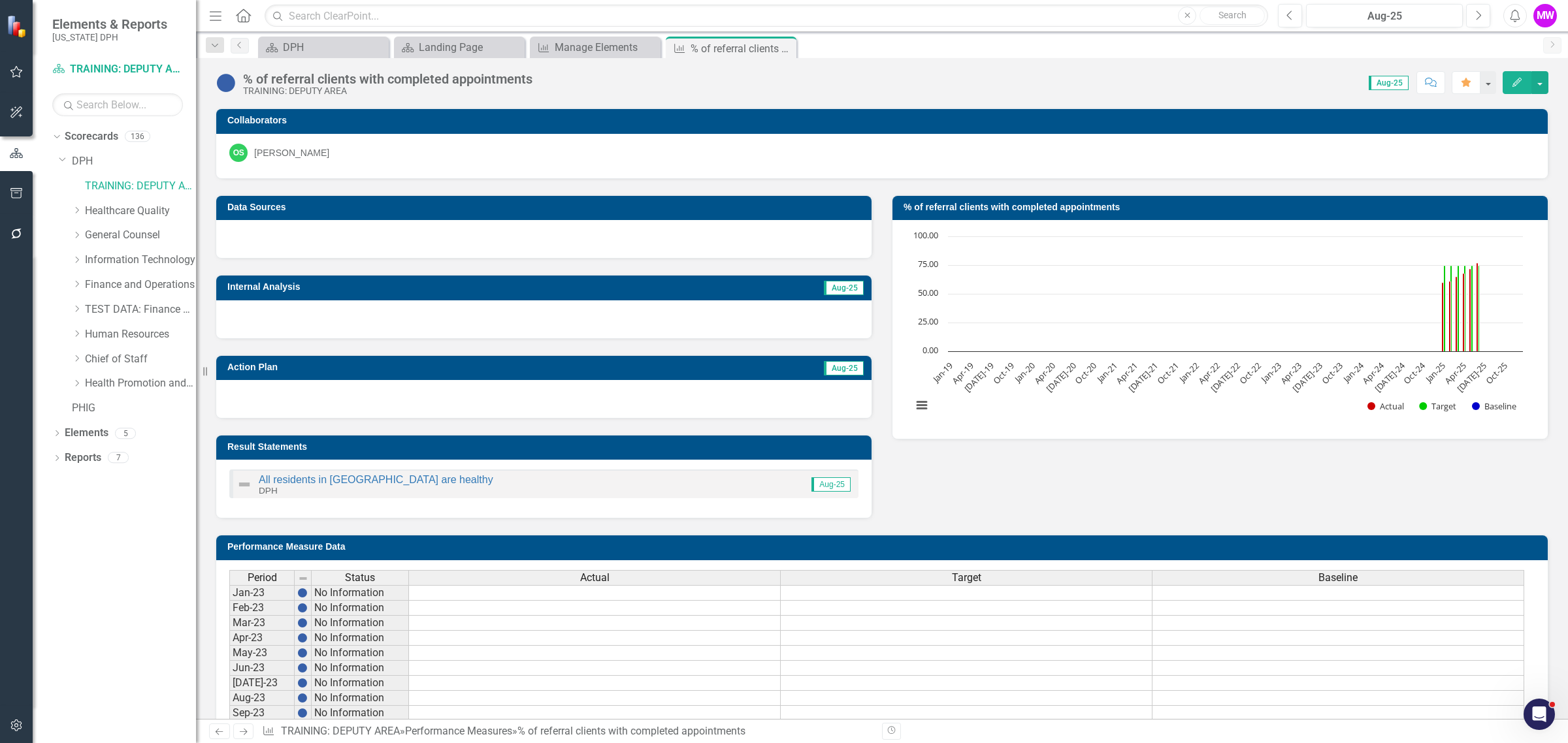
click at [1396, 204] on h3 "% of referral clients with completed appointments" at bounding box center [1222, 207] width 638 height 10
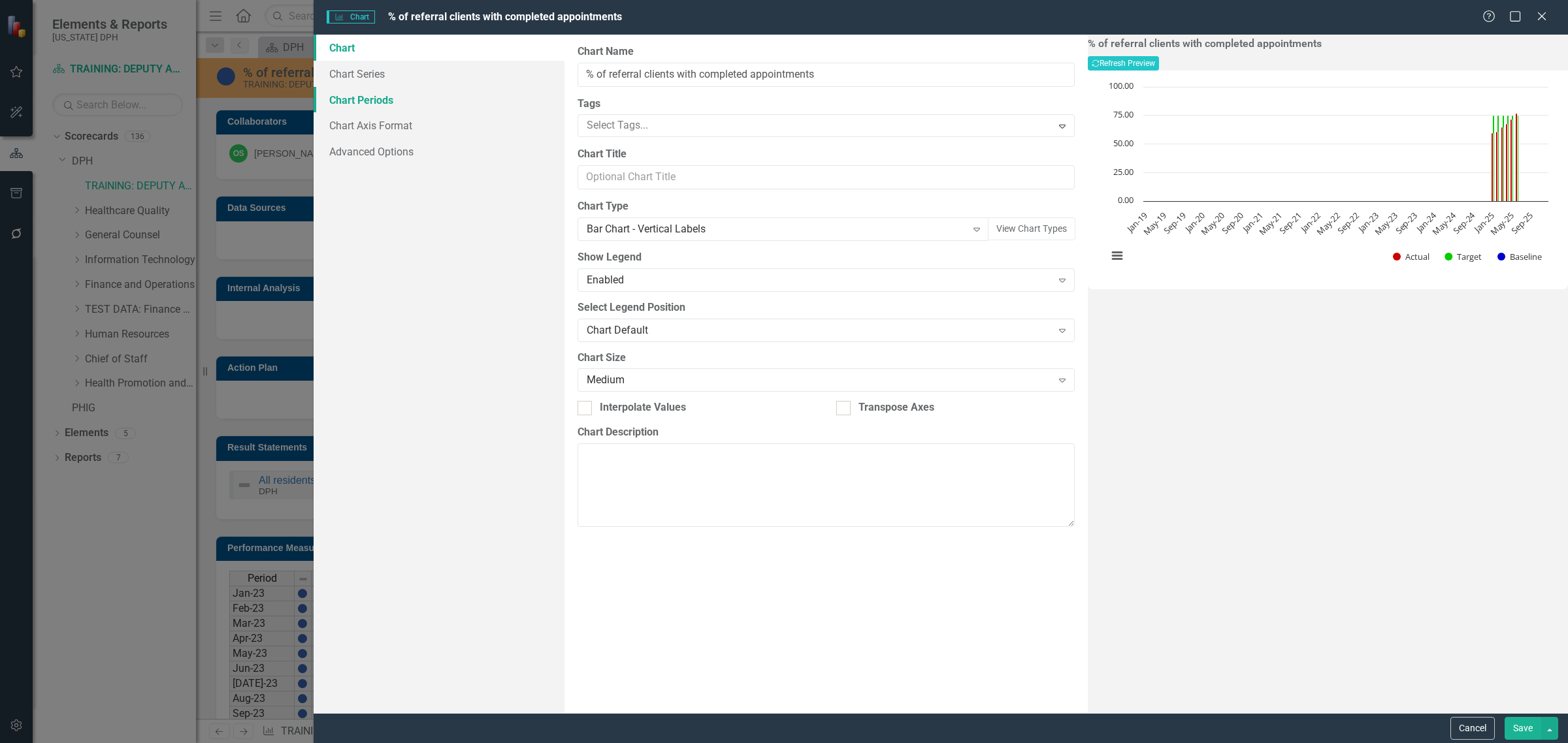
click at [394, 99] on link "Chart Periods" at bounding box center [439, 100] width 251 height 26
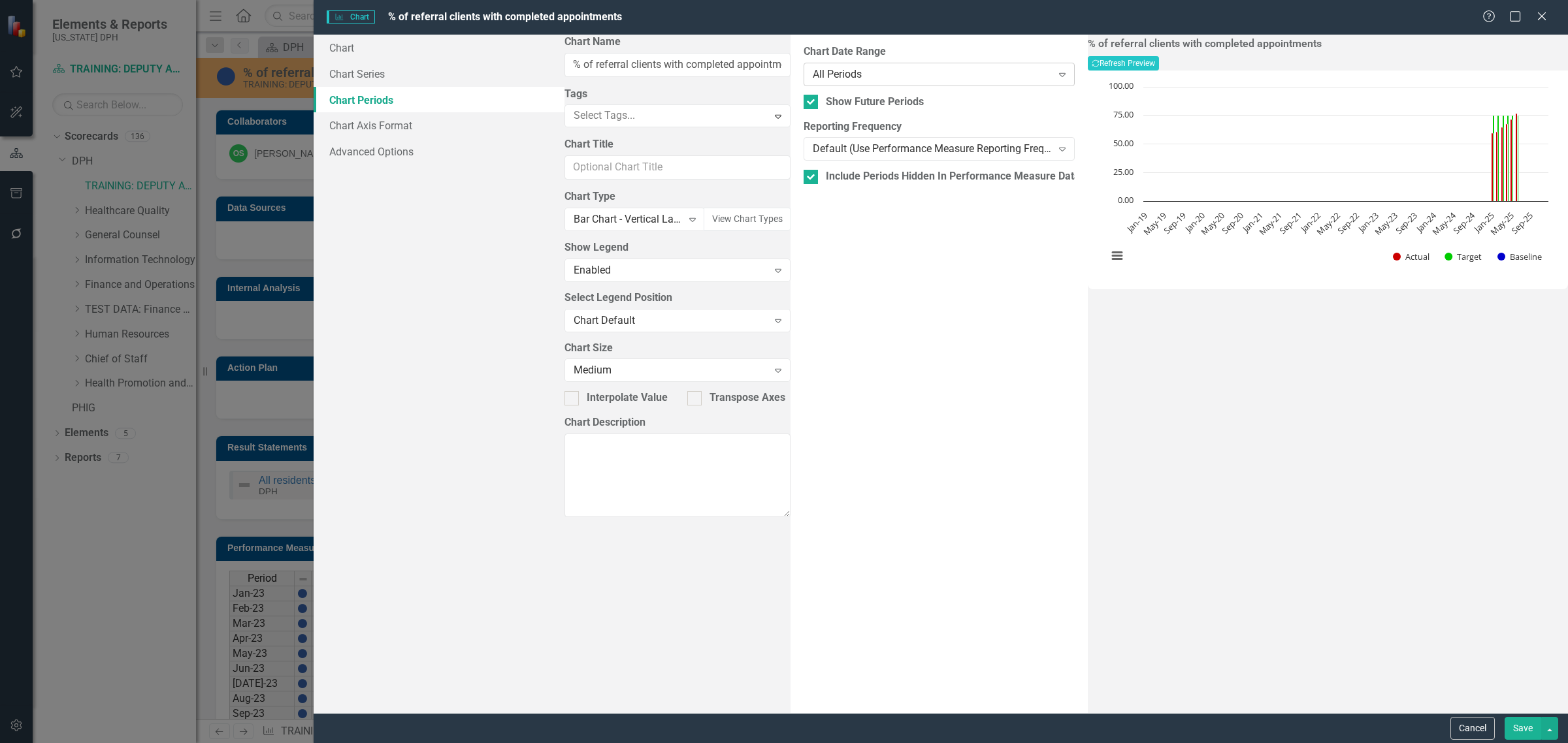
click at [1020, 76] on div "All Periods" at bounding box center [932, 74] width 239 height 15
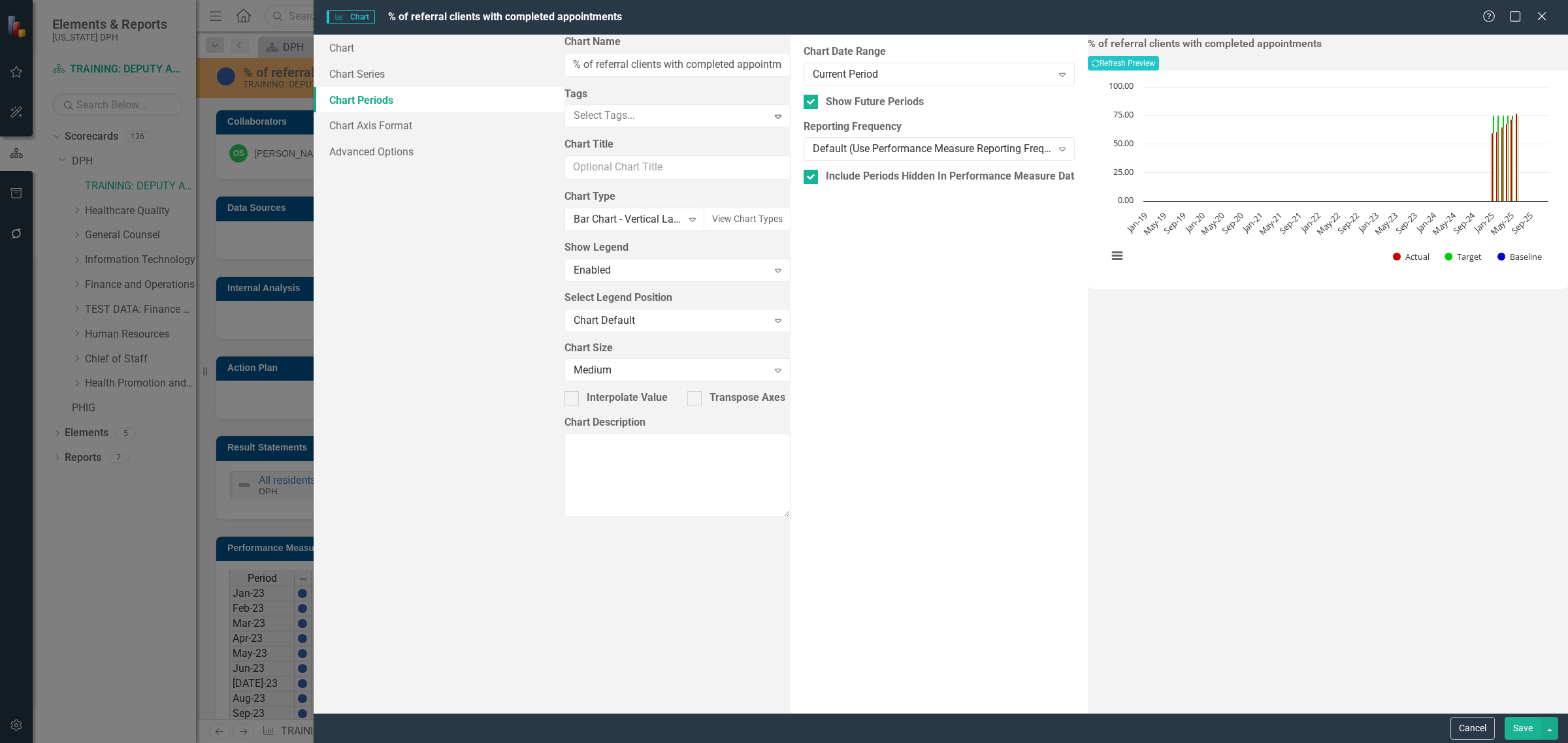
click at [1514, 732] on button "Save" at bounding box center [1522, 728] width 37 height 23
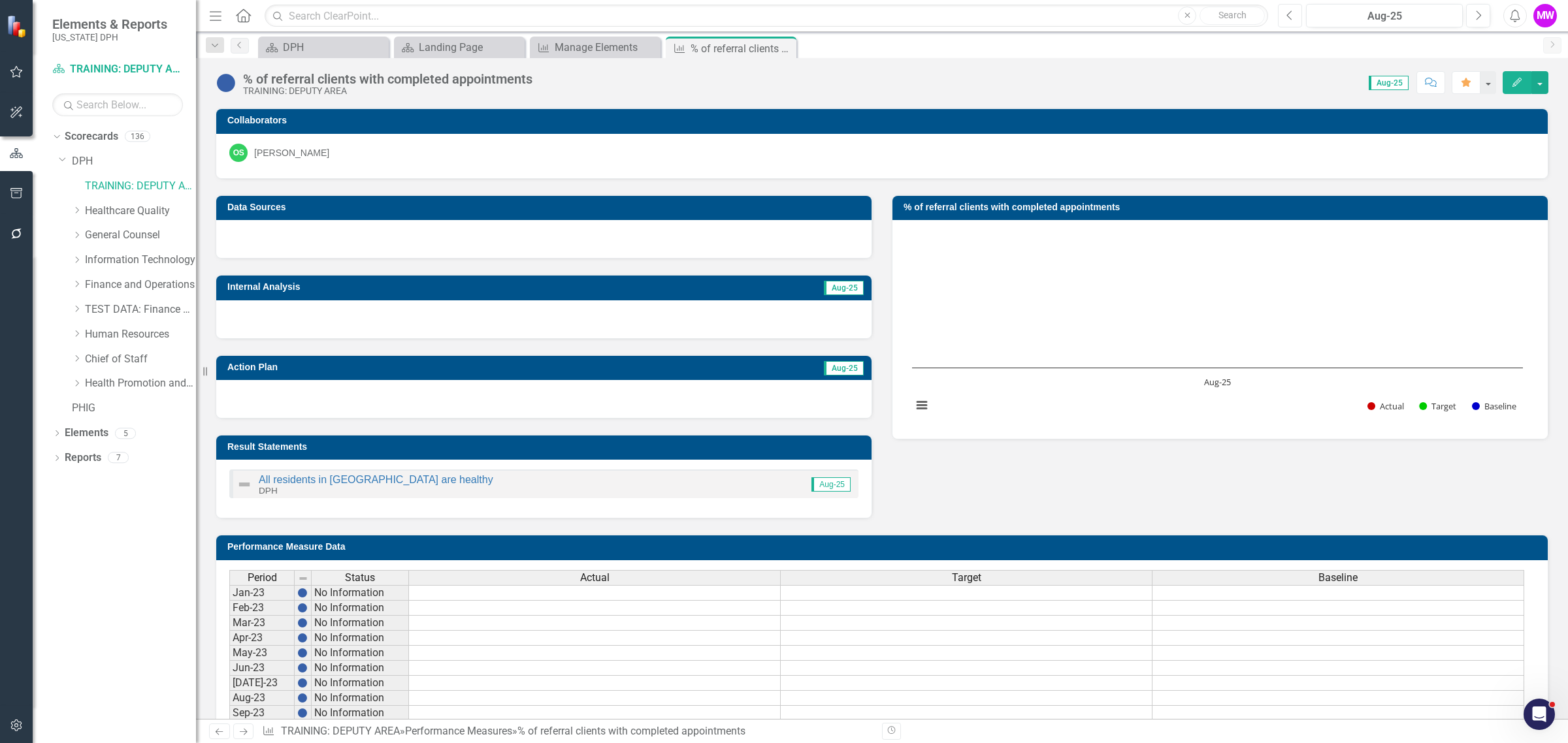
click at [1290, 21] on button "Previous" at bounding box center [1290, 15] width 24 height 23
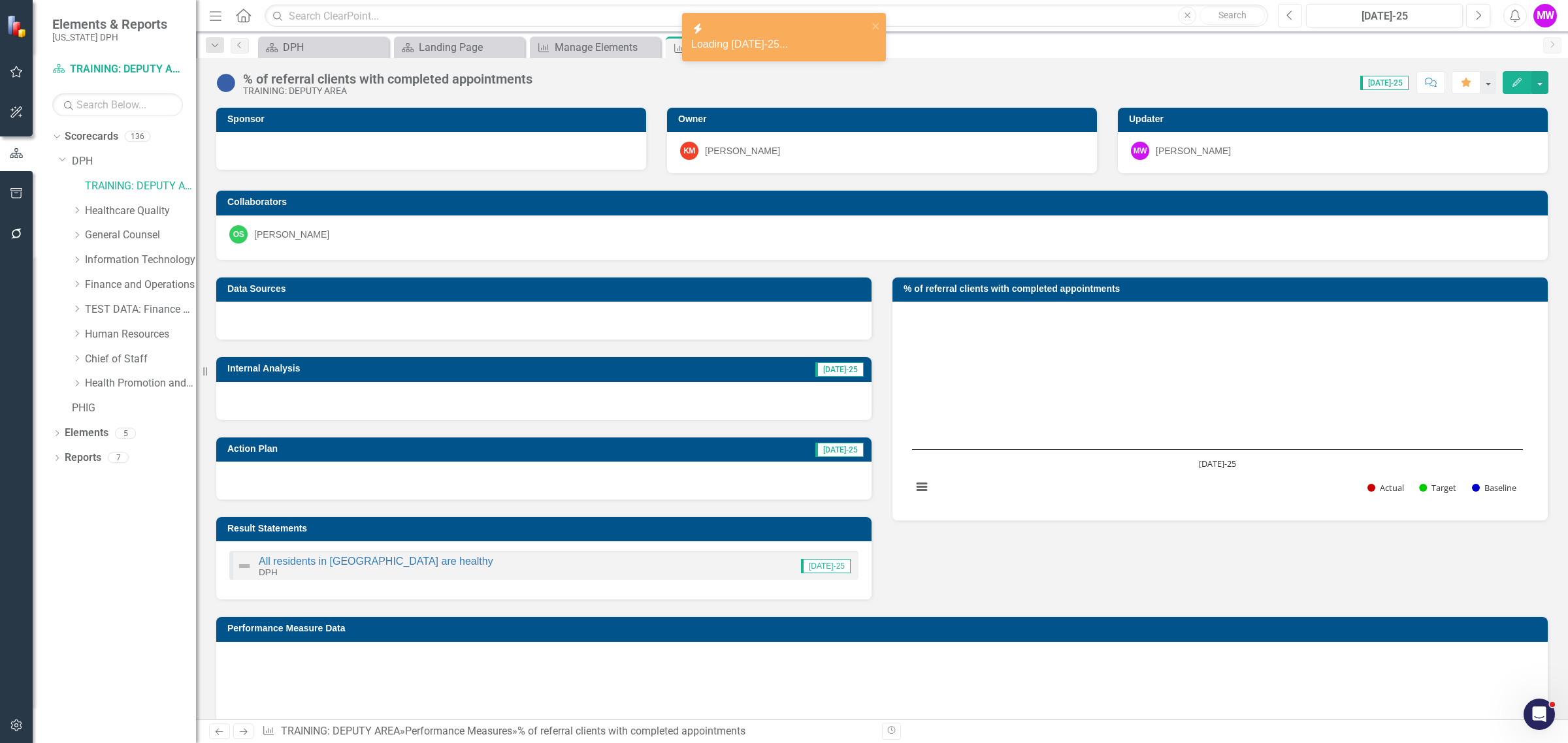
click at [1290, 21] on button "Previous" at bounding box center [1290, 15] width 24 height 23
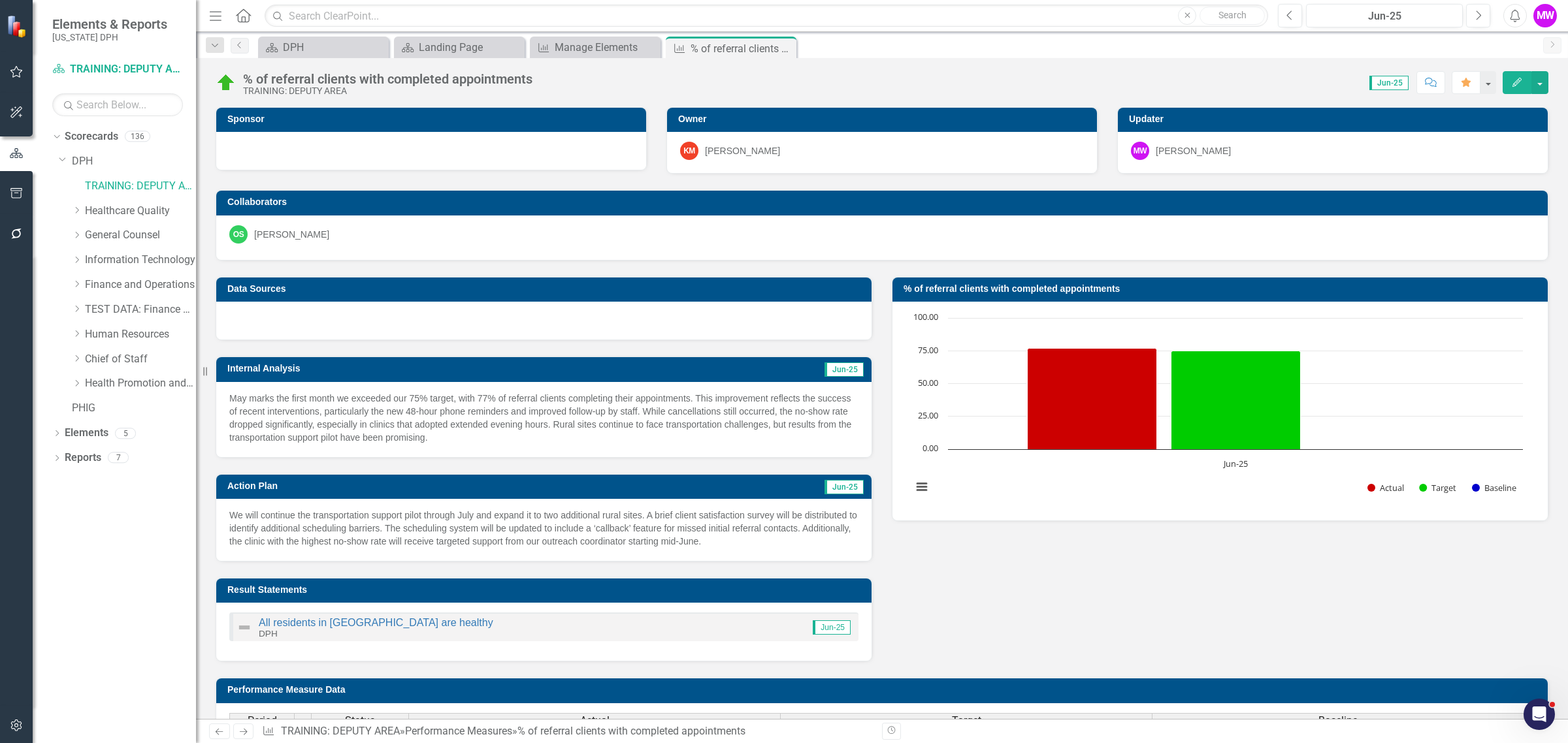
click at [1239, 293] on h3 "% of referral clients with completed appointments" at bounding box center [1222, 288] width 638 height 10
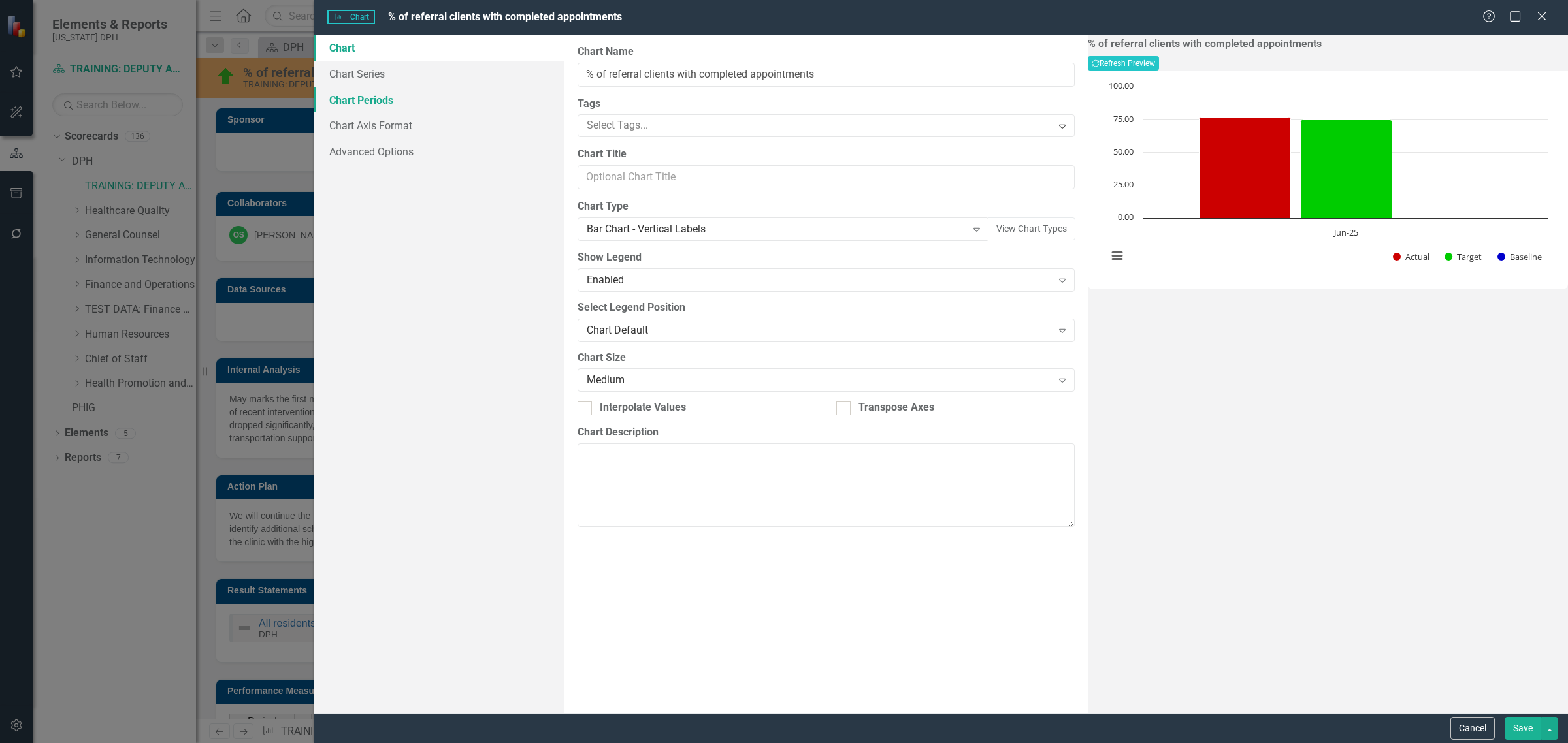
click at [425, 95] on link "Chart Periods" at bounding box center [439, 100] width 251 height 26
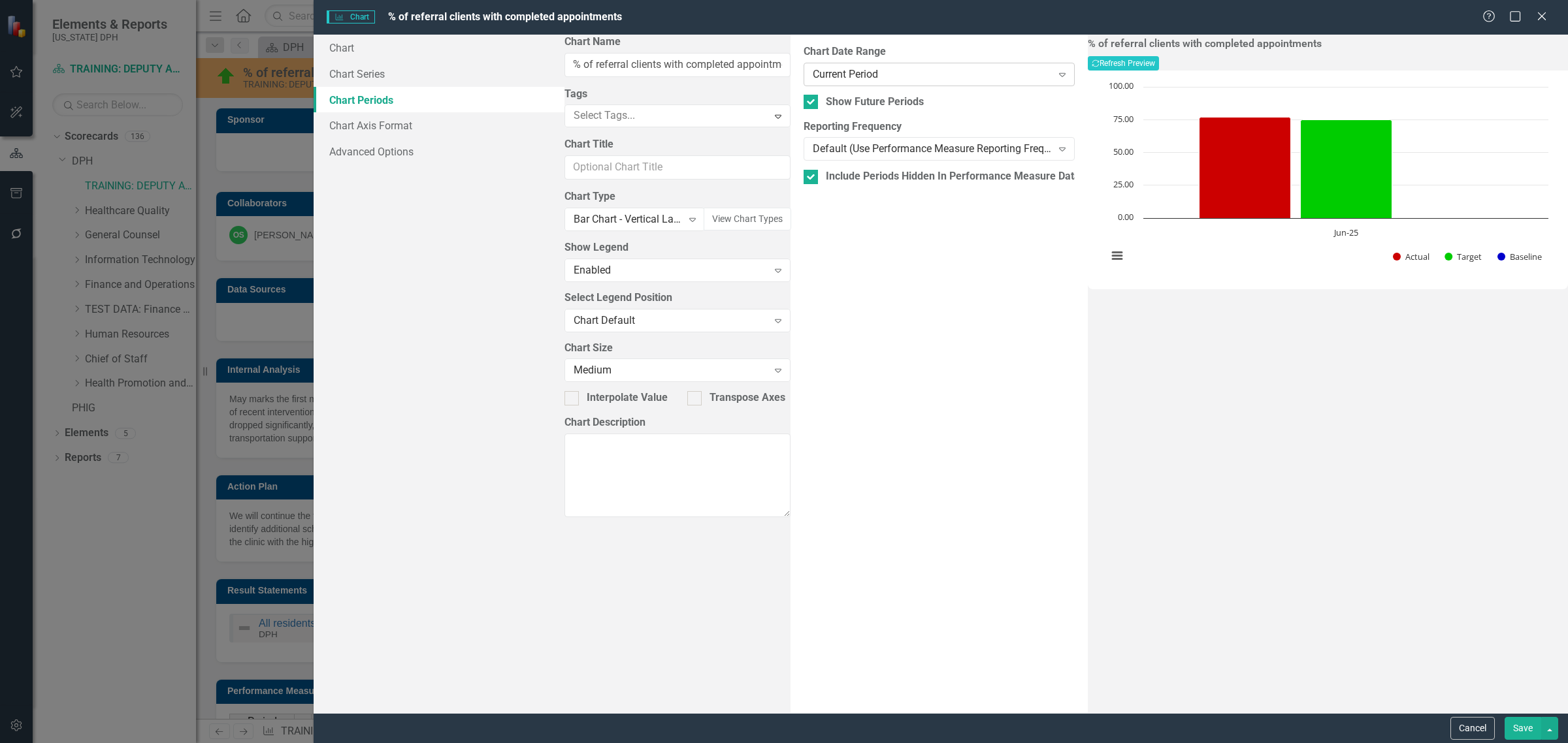
click at [812, 78] on div "Current Period" at bounding box center [932, 74] width 239 height 15
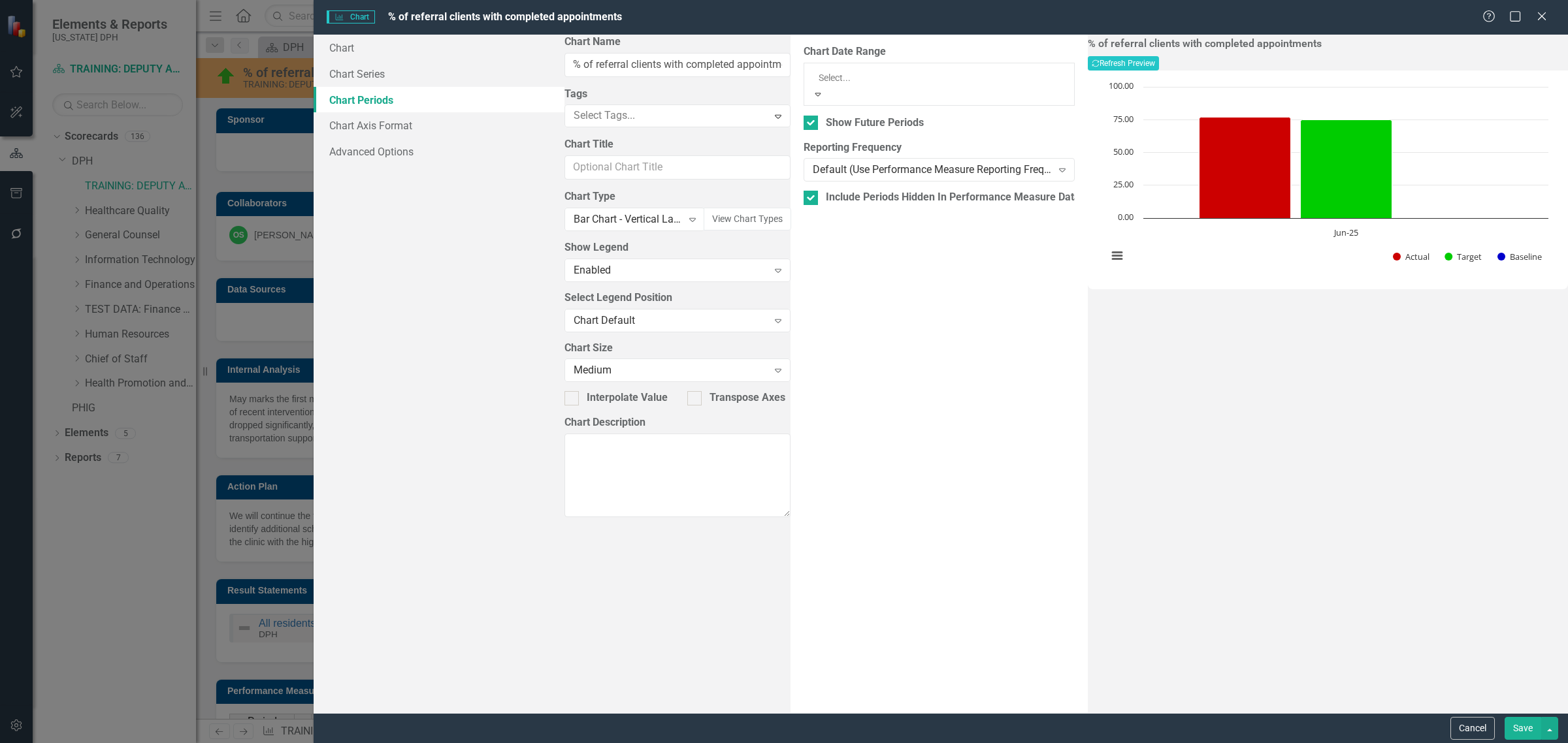
click at [704, 742] on div "All Periods" at bounding box center [784, 750] width 1568 height 15
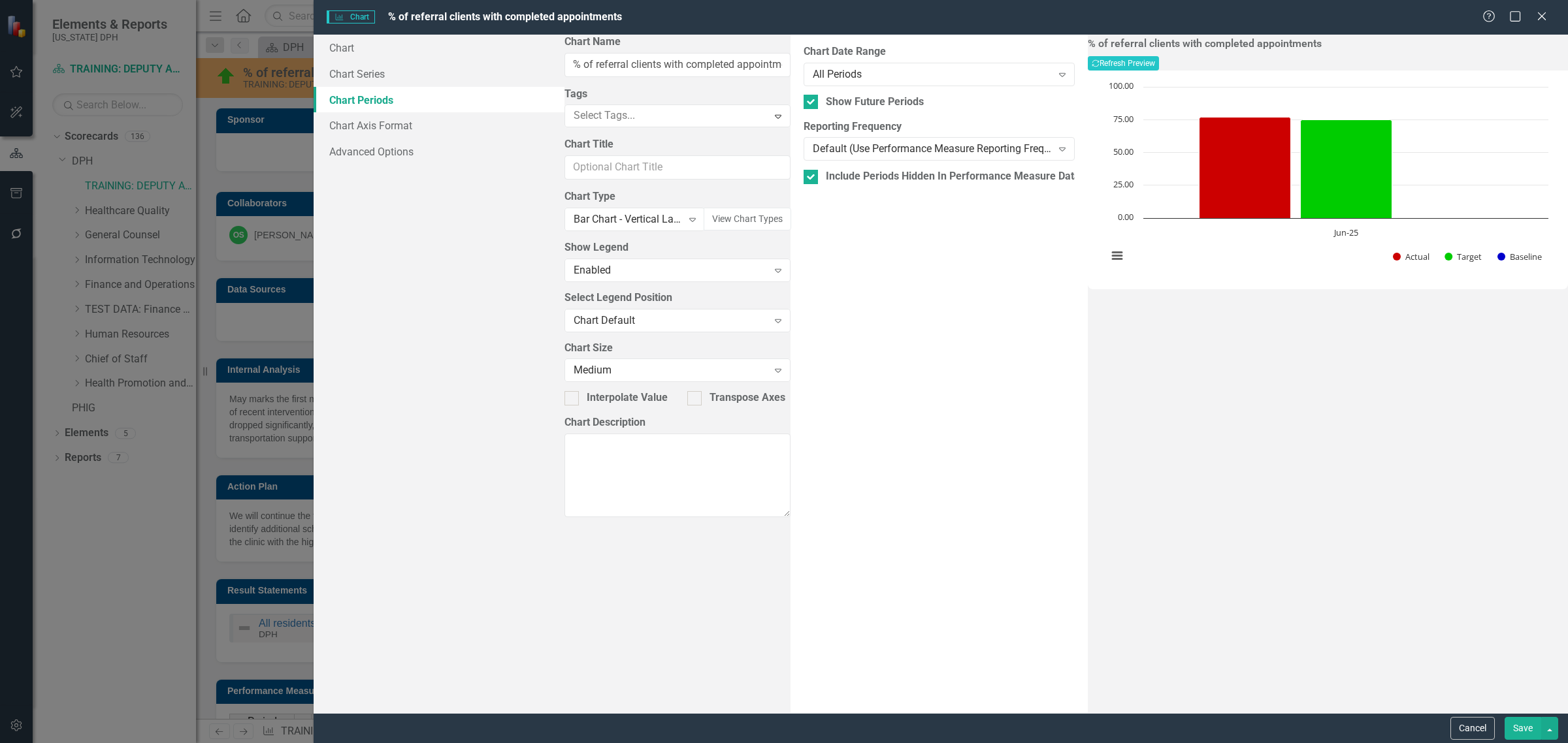
click at [1523, 729] on button "Save" at bounding box center [1522, 728] width 37 height 23
